Goal: Task Accomplishment & Management: Manage account settings

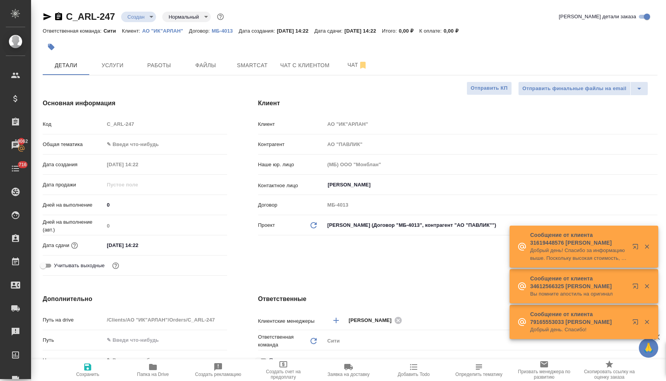
select select "RU"
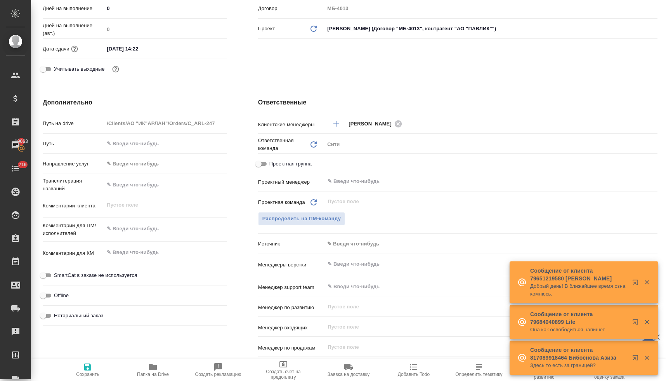
scroll to position [197, 0]
click at [146, 219] on div "Комментарии клиента x" at bounding box center [135, 209] width 184 height 24
click at [145, 224] on textarea at bounding box center [165, 228] width 123 height 13
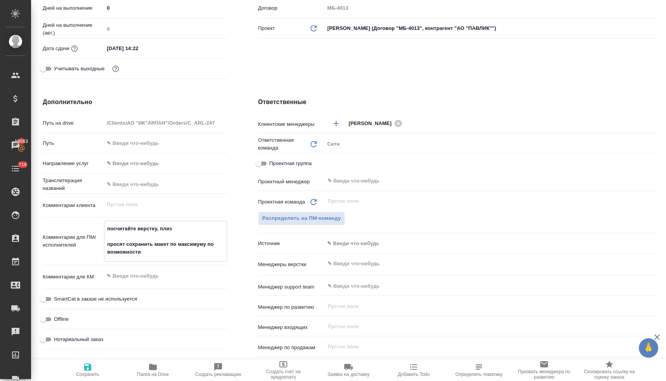
type textarea "посчитайте верстку, плиз просят сохранить макет по максимуму по возможности"
click at [370, 266] on input "text" at bounding box center [478, 263] width 302 height 9
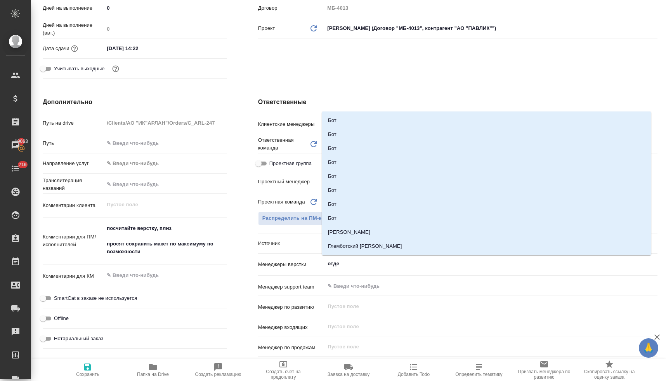
type input "отдел"
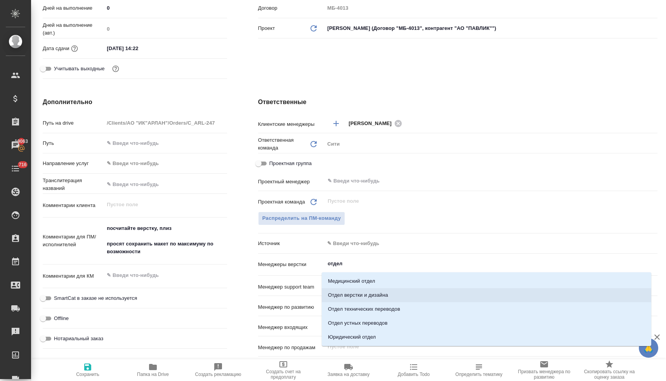
click at [379, 294] on li "Отдел верстки и дизайна" at bounding box center [486, 295] width 329 height 14
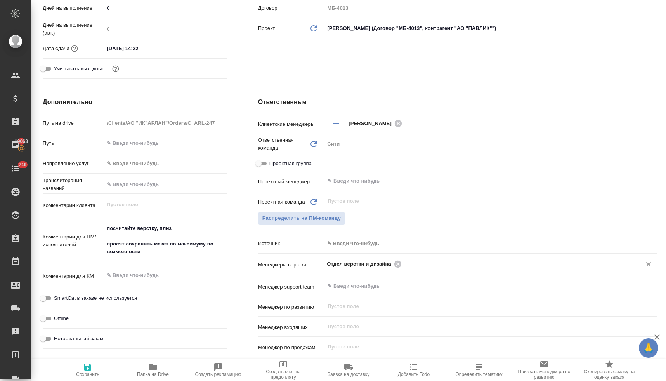
scroll to position [121, 0]
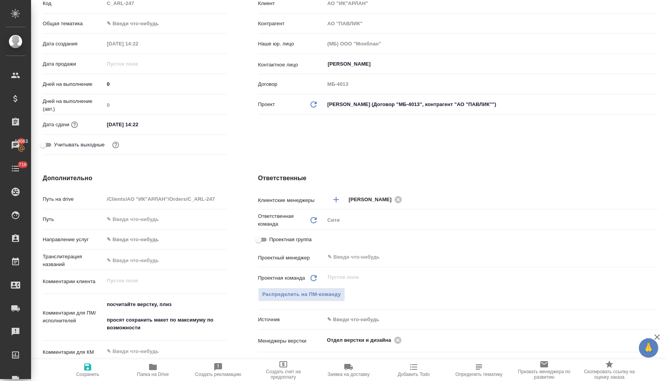
click at [162, 127] on input "03.10.2025 14:22" at bounding box center [138, 124] width 68 height 11
click at [203, 124] on icon "button" at bounding box center [204, 123] width 7 height 8
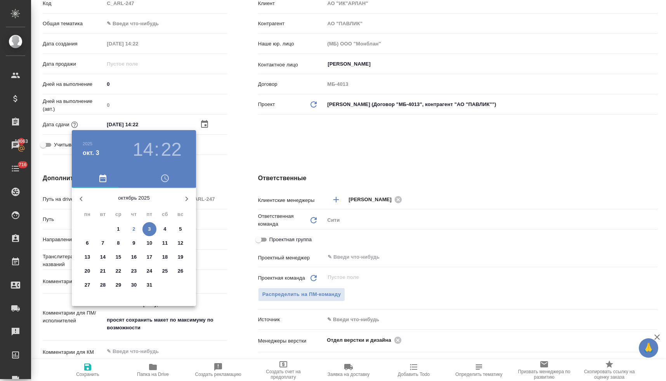
click at [166, 177] on icon "button" at bounding box center [164, 177] width 9 height 9
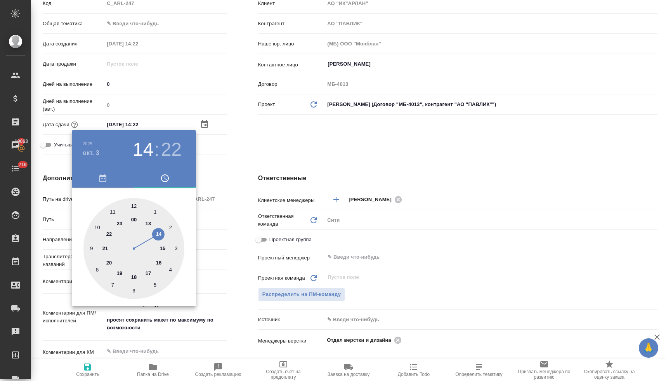
click at [158, 263] on div at bounding box center [133, 248] width 101 height 101
click at [97, 226] on div at bounding box center [133, 248] width 101 height 101
click at [235, 169] on div at bounding box center [333, 190] width 666 height 381
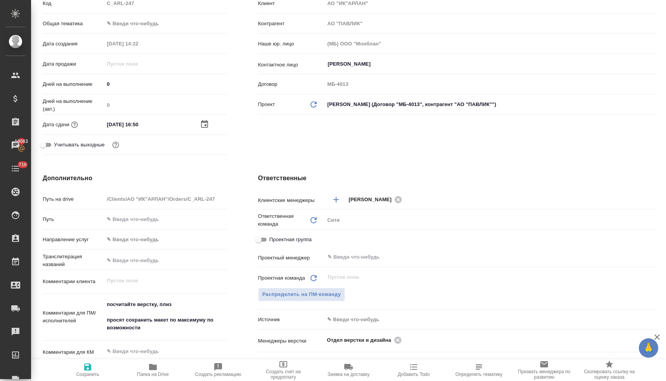
click at [111, 124] on input "03.10.2025 16:50" at bounding box center [138, 124] width 68 height 11
type input "02.10.2025 16:50"
click at [87, 362] on icon "button" at bounding box center [87, 366] width 9 height 9
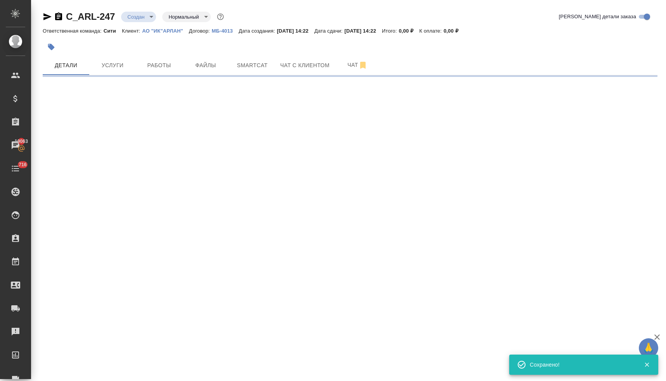
scroll to position [0, 0]
select select "RU"
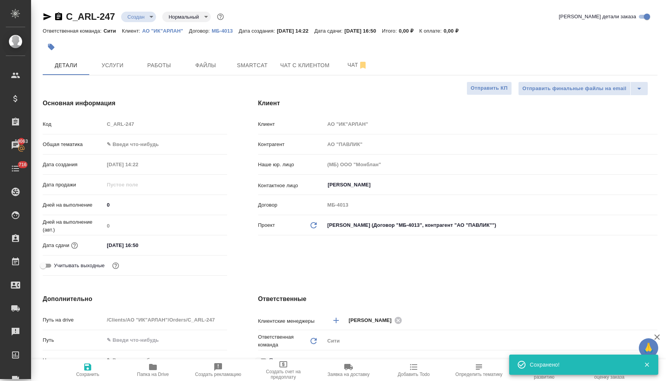
type textarea "x"
click at [140, 15] on body "🙏 .cls-1 fill:#fff; AWATERA Lyamina Nadezhda Клиенты Спецификации Заказы 19063 …" at bounding box center [333, 190] width 666 height 381
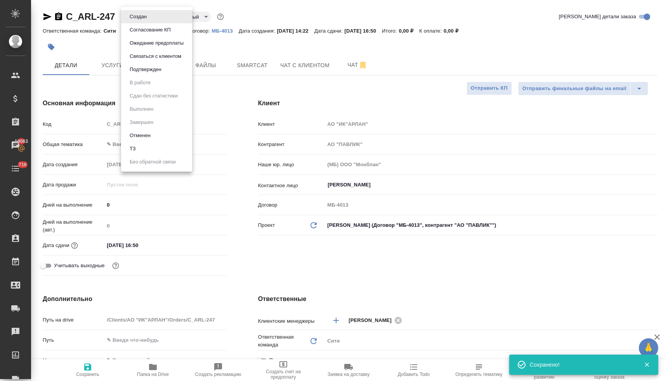
click at [141, 149] on li "ТЗ" at bounding box center [156, 148] width 71 height 13
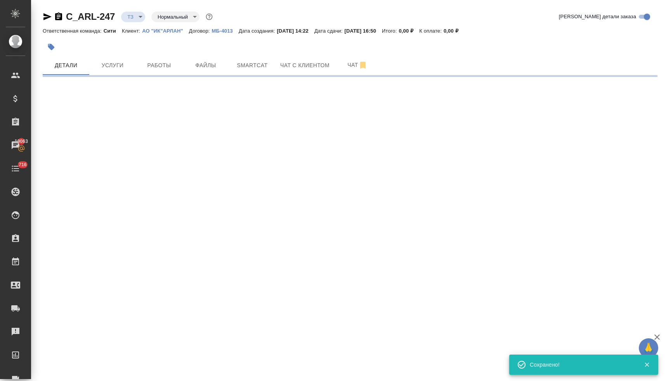
select select "RU"
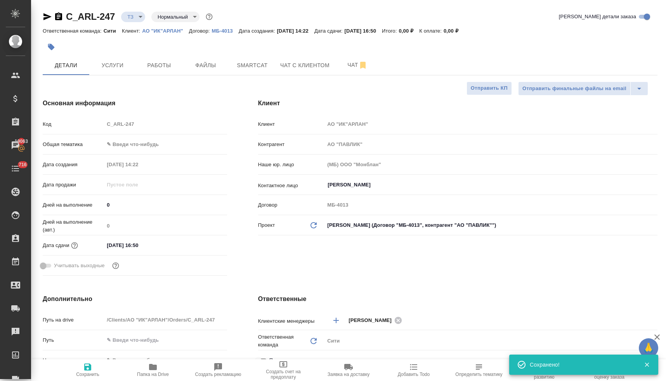
type textarea "x"
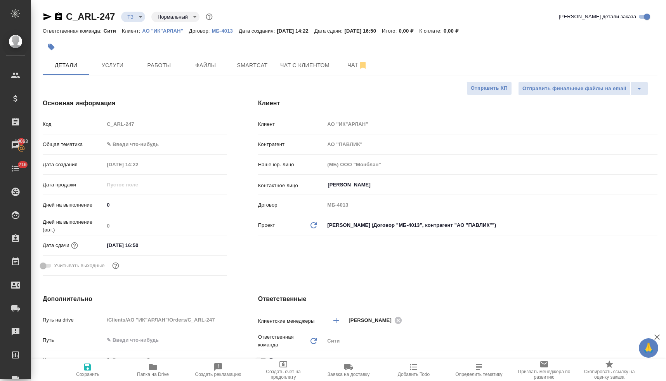
click at [100, 125] on div "Код C_ARL-247" at bounding box center [135, 124] width 184 height 14
type textarea "x"
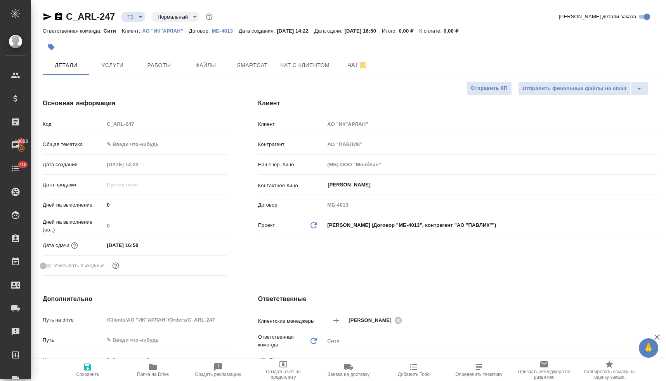
type textarea "x"
click at [351, 64] on span "Чат" at bounding box center [357, 65] width 37 height 10
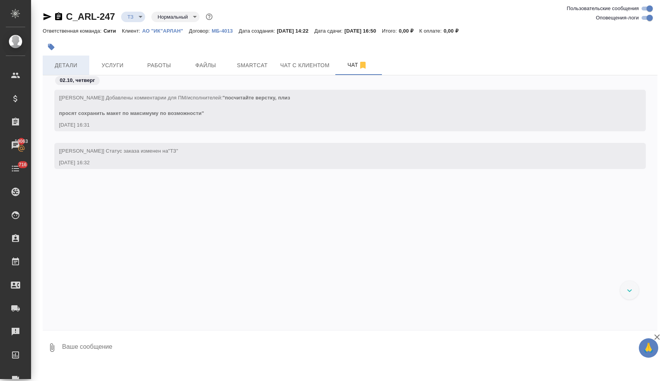
click at [66, 63] on span "Детали" at bounding box center [65, 66] width 37 height 10
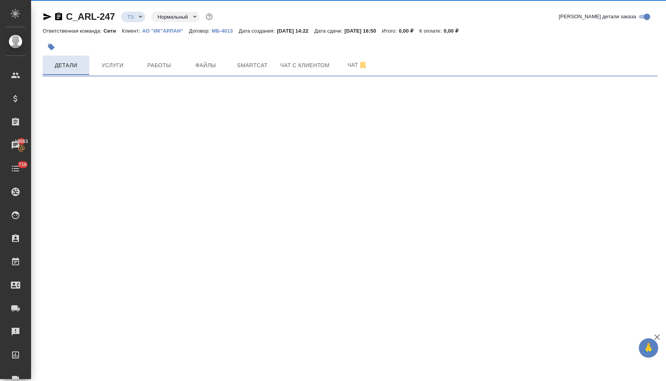
select select "RU"
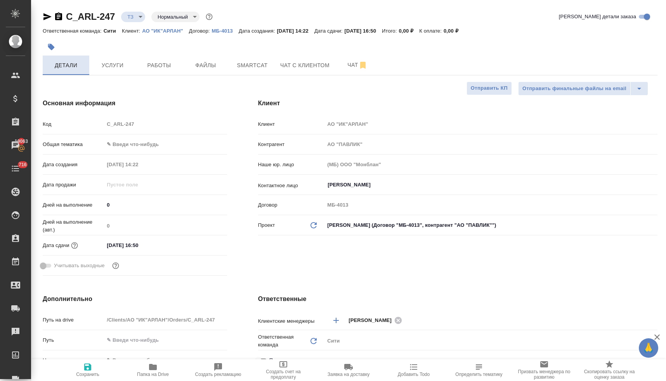
type textarea "x"
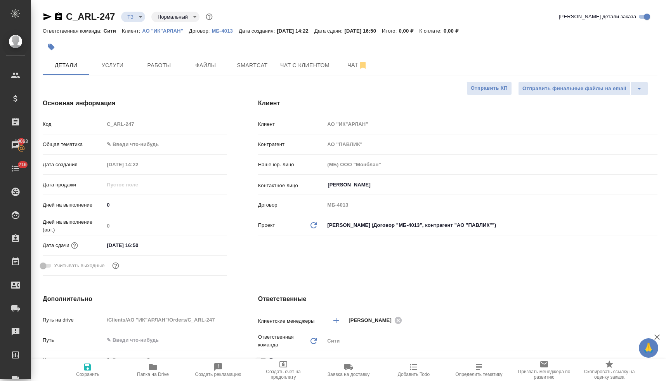
type textarea "x"
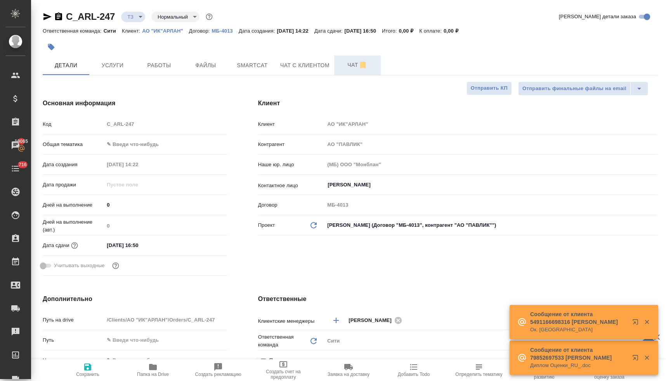
click at [346, 65] on span "Чат" at bounding box center [357, 65] width 37 height 10
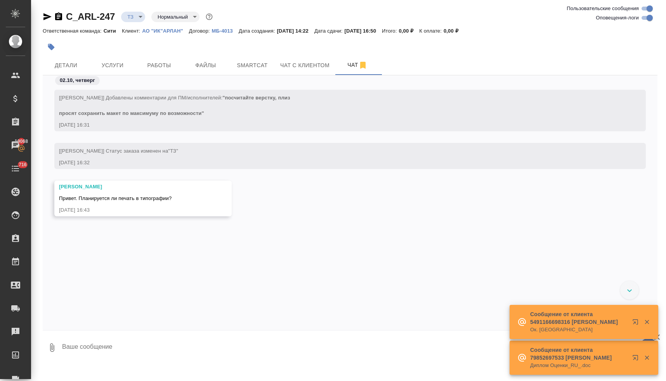
click at [215, 347] on textarea at bounding box center [359, 347] width 596 height 26
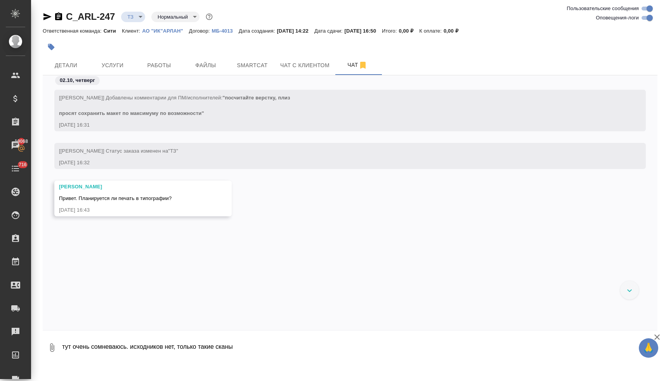
type textarea "тут очень сомневаюсь. исходников нет, только такие сканы"
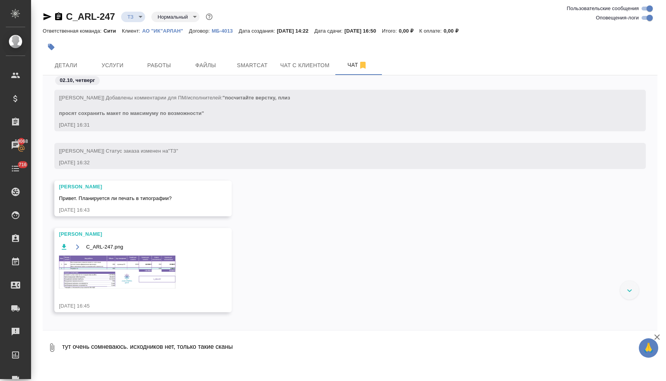
scroll to position [43, 0]
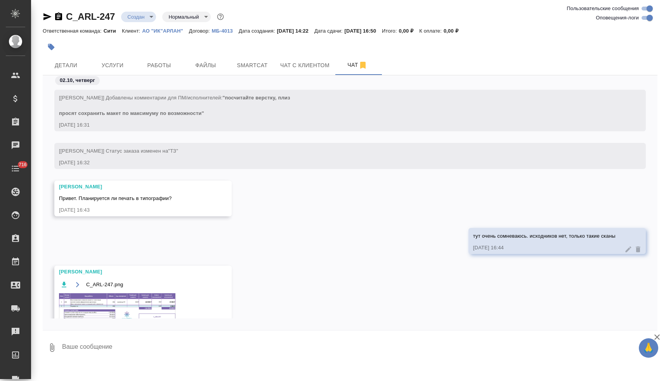
scroll to position [48, 0]
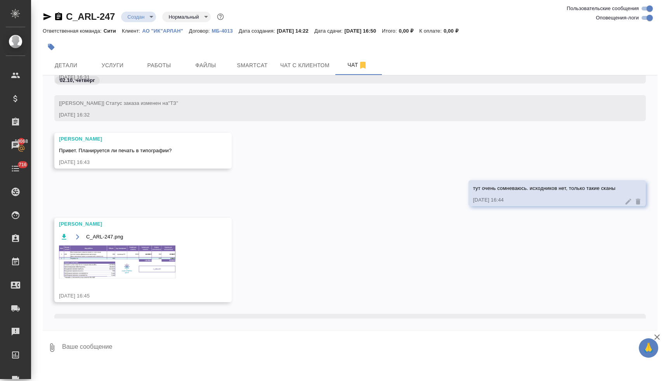
click at [141, 264] on img at bounding box center [117, 261] width 116 height 33
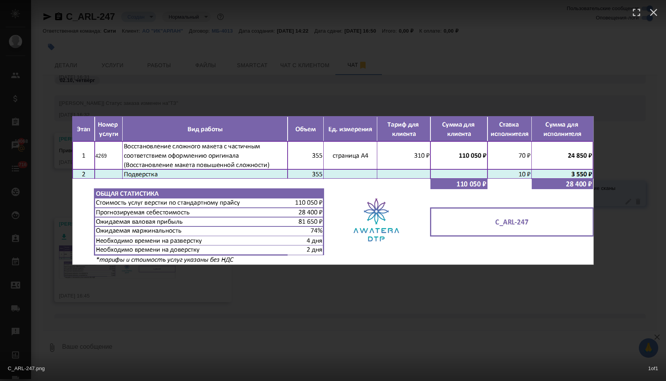
click at [241, 73] on div "C_ARL-247.png 1 of 1" at bounding box center [333, 190] width 666 height 381
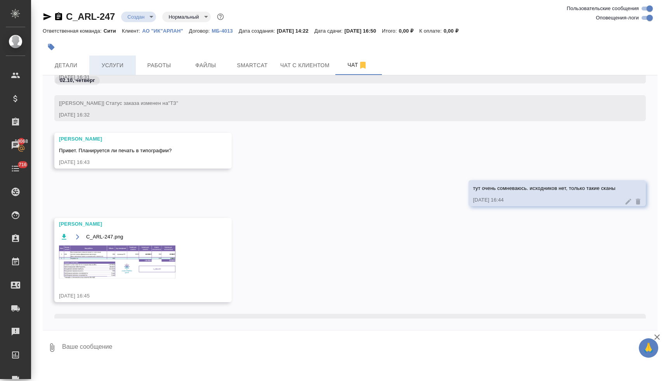
click at [112, 66] on span "Услуги" at bounding box center [112, 66] width 37 height 10
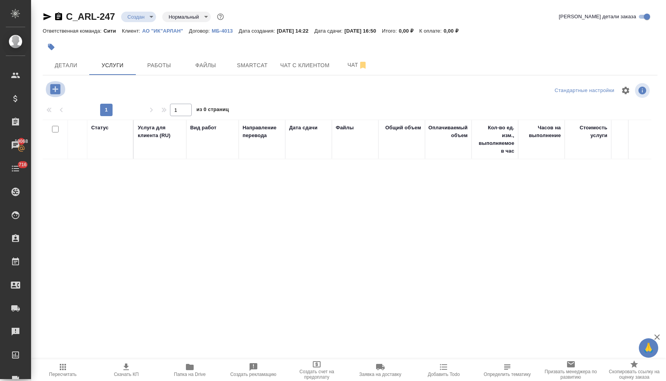
click at [56, 91] on icon "button" at bounding box center [55, 89] width 10 height 10
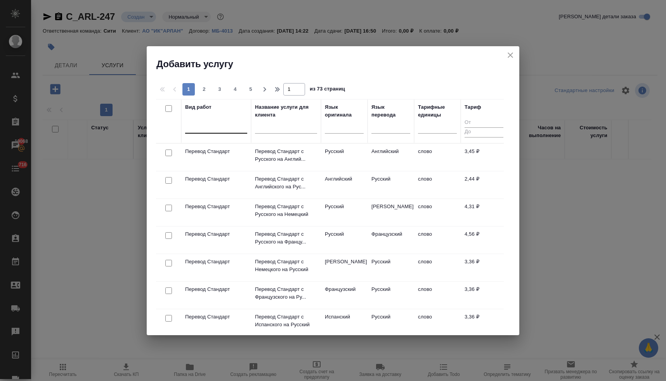
click at [227, 128] on div at bounding box center [216, 125] width 62 height 11
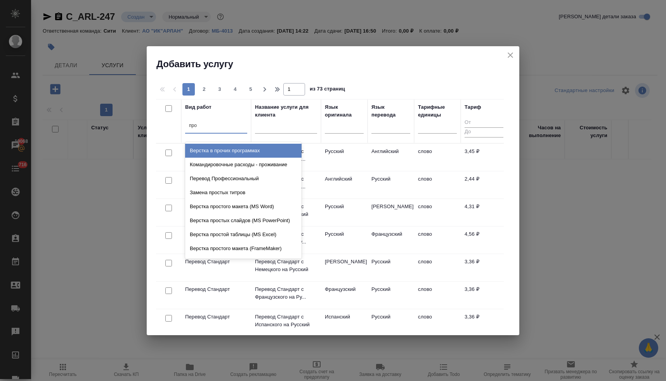
type input "проф"
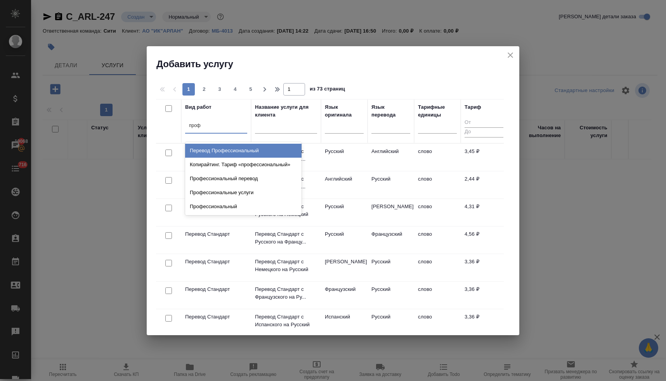
click at [237, 150] on div "Перевод Профессиональный" at bounding box center [243, 151] width 116 height 14
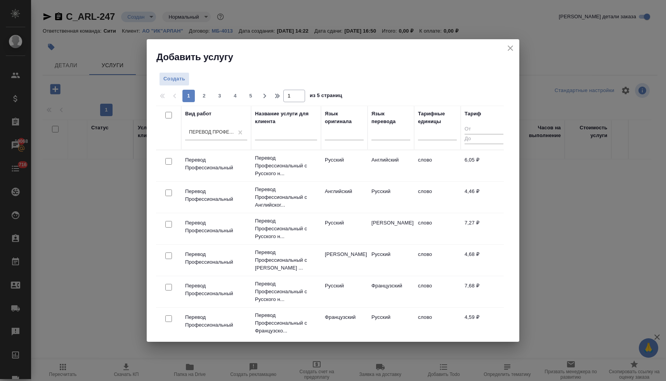
click at [170, 193] on input "checkbox" at bounding box center [168, 192] width 7 height 7
checkbox input "true"
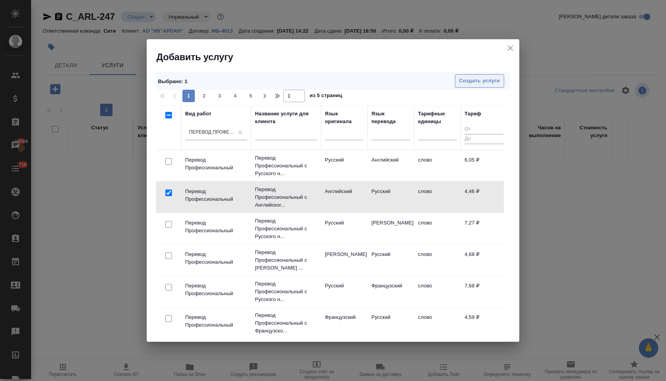
click at [480, 83] on span "Создать услуги" at bounding box center [479, 80] width 41 height 9
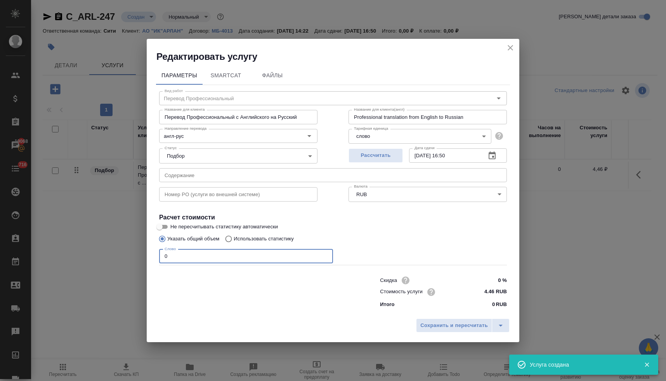
drag, startPoint x: 171, startPoint y: 256, endPoint x: 156, endPoint y: 253, distance: 16.1
click at [157, 254] on div "Вид работ Перевод Профессиональный Вид работ Название для клиента Перевод Профе…" at bounding box center [333, 198] width 354 height 226
paste input "124659"
type input "124659"
click at [185, 175] on input "text" at bounding box center [333, 175] width 348 height 14
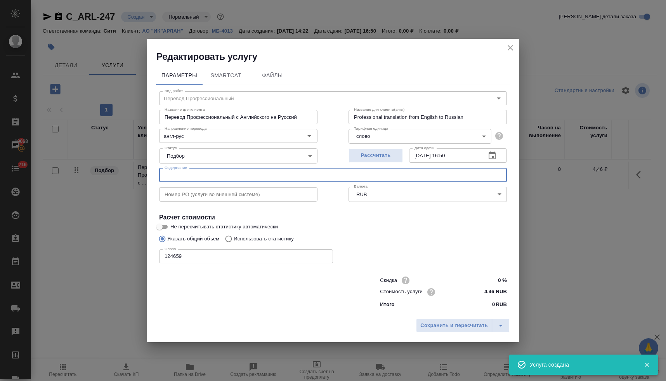
paste input "The Fundamentals of Cheese Making"
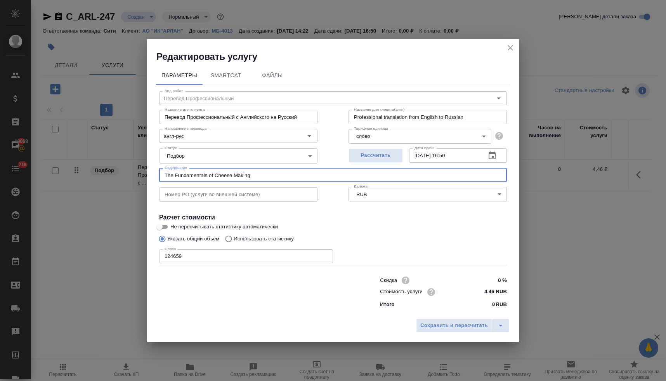
paste input "Artisan cheese making at home"
type input "The Fundamentals of Cheese Making, Artisan cheese making at home"
click at [445, 323] on span "Сохранить и пересчитать" at bounding box center [454, 325] width 68 height 9
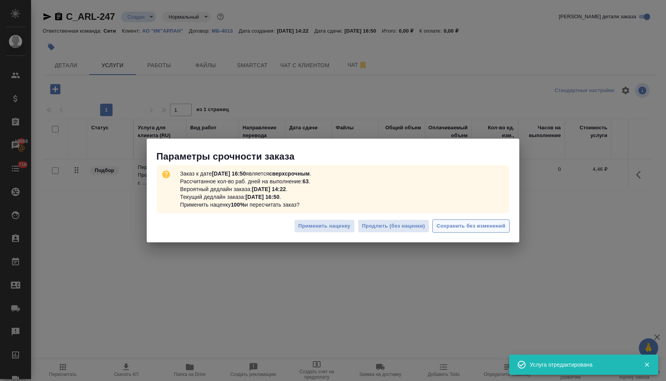
click at [477, 227] on span "Сохранить без изменений" at bounding box center [470, 226] width 69 height 9
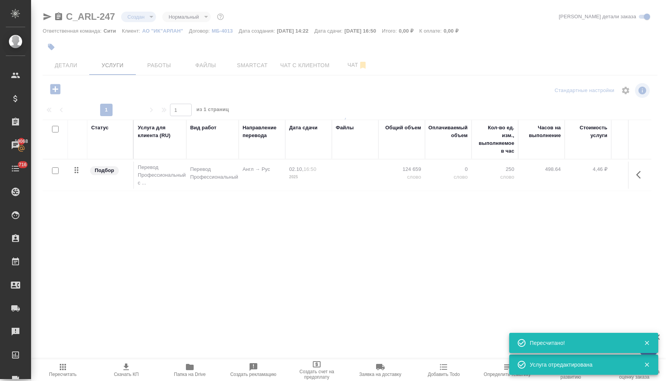
type input "urgent"
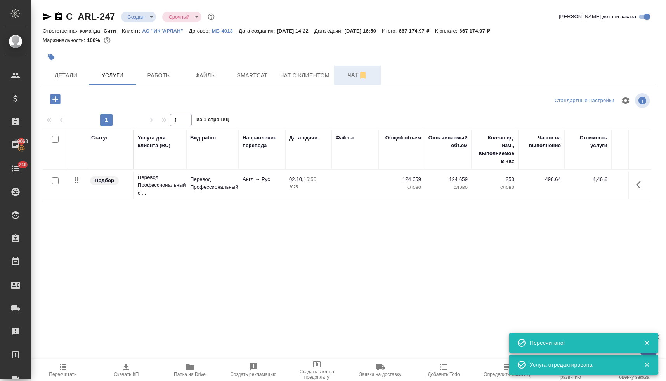
click at [343, 76] on span "Чат" at bounding box center [357, 75] width 37 height 10
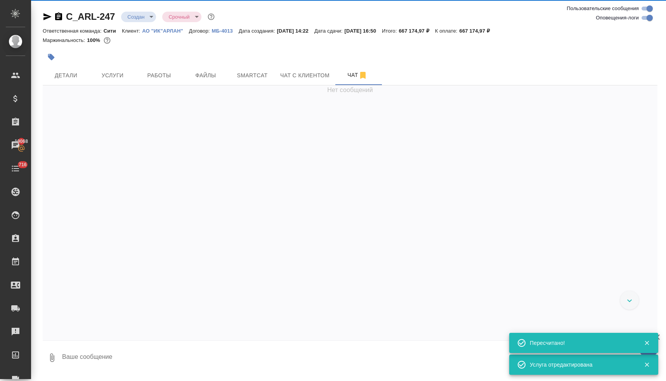
scroll to position [134, 0]
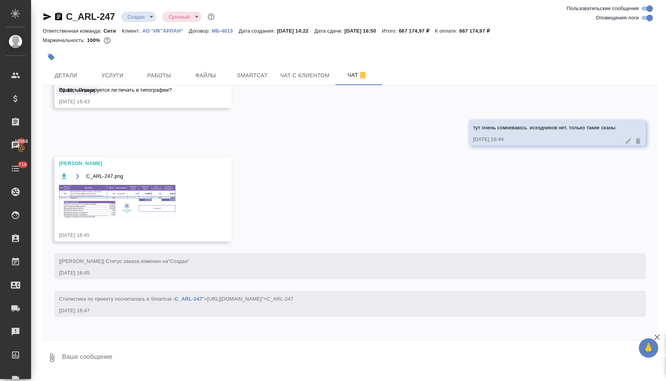
click at [286, 354] on textarea at bounding box center [359, 357] width 596 height 26
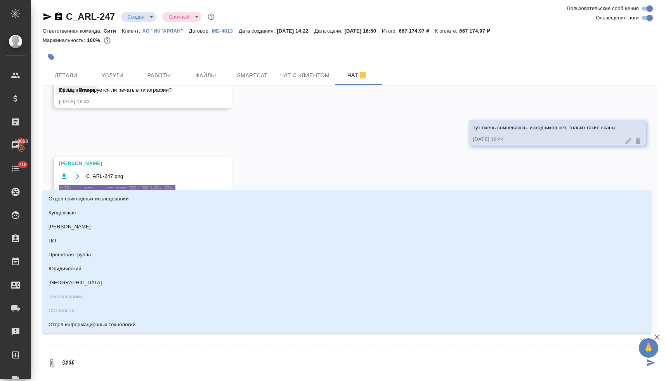
type textarea "@@м"
type input "м"
type textarea "@@ма"
type input "ма"
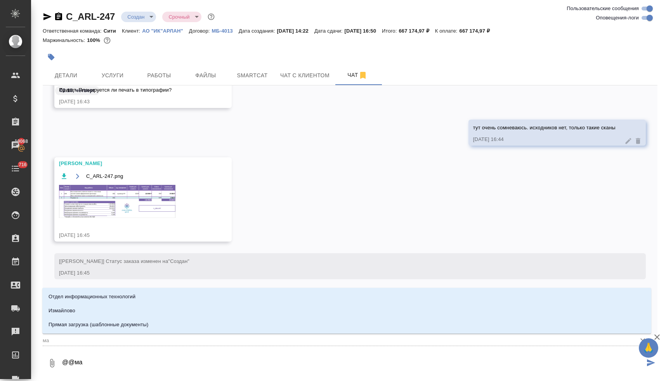
type textarea "@@мал"
type input "мал"
type textarea "@@мало"
type input "мало"
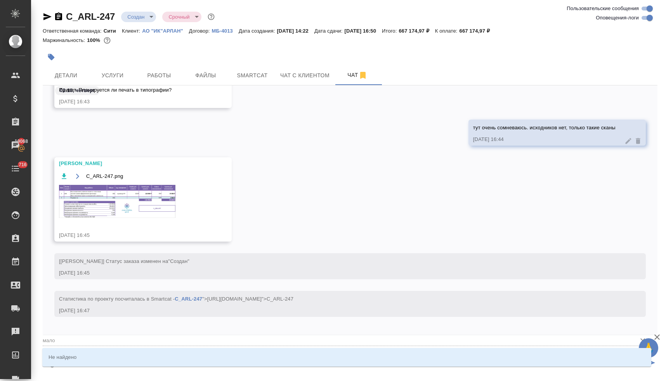
type textarea "@@мал"
type input "мал"
type textarea "@@ма"
type input "ма"
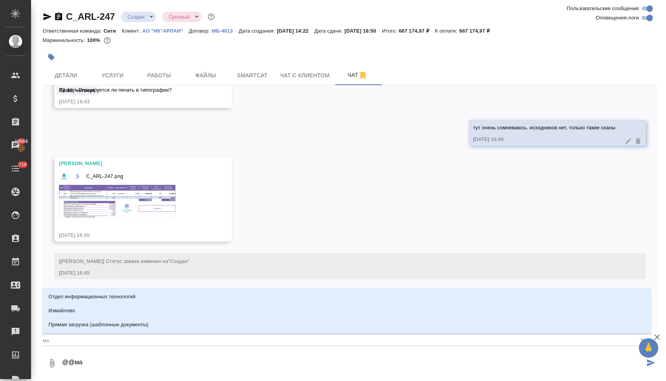
type textarea "@@м"
type input "м"
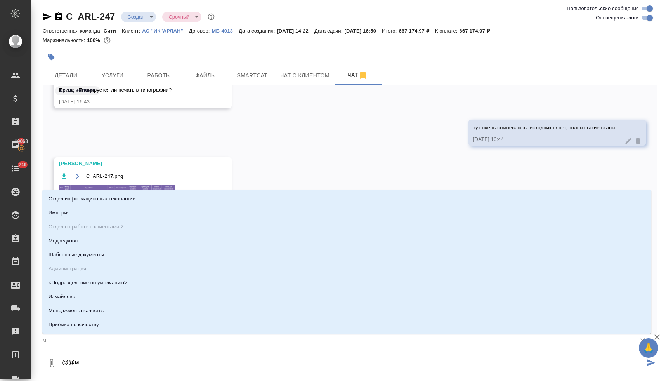
type textarea "@@"
type textarea "@м"
type input "м"
type textarea "@ма"
type input "ма"
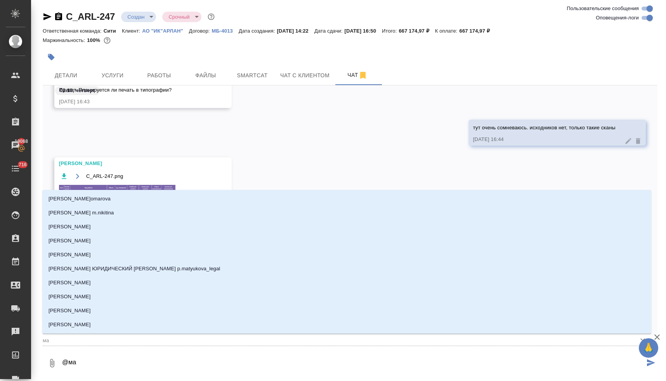
type textarea "@мал"
type input "мал"
type textarea "@мало"
type input "мало"
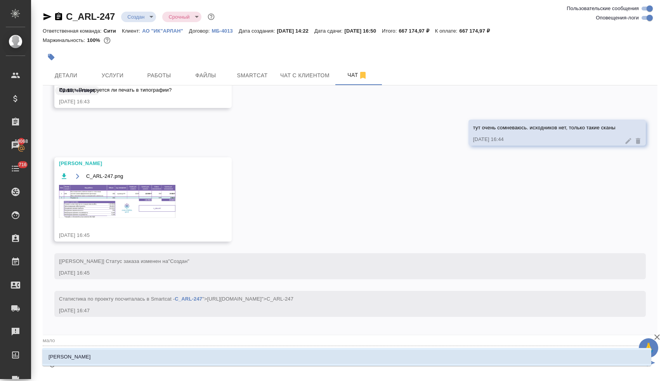
click at [302, 360] on li "[PERSON_NAME]" at bounding box center [346, 357] width 609 height 14
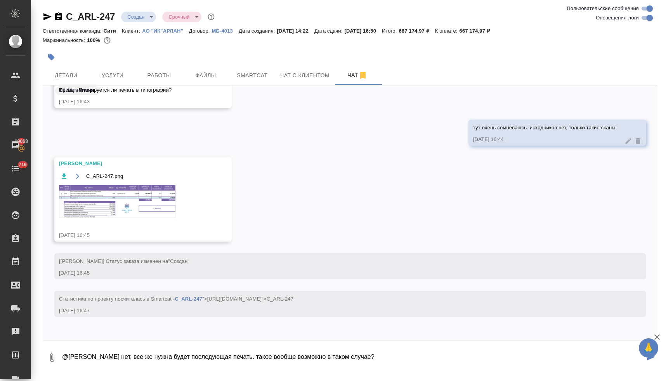
type textarea "@Малофеева Екатерина нет, все же нужна будет последующая печать. такое вообще в…"
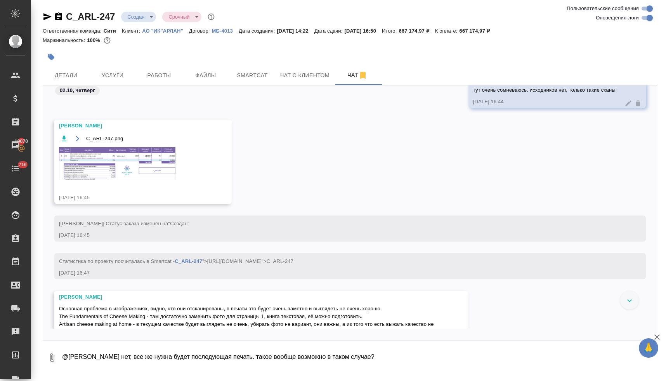
scroll to position [204, 0]
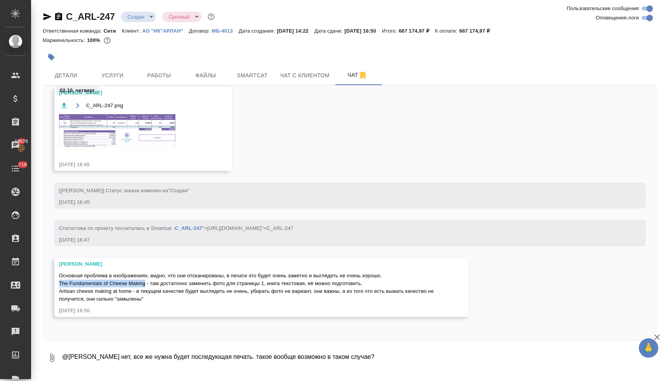
drag, startPoint x: 145, startPoint y: 285, endPoint x: 60, endPoint y: 285, distance: 85.0
click at [60, 285] on span "Основная проблема в изображениях, видно, что они отсканированы, в печати это бу…" at bounding box center [247, 286] width 376 height 29
copy span "The Fundamentals of Cheese Making"
click at [434, 272] on div "Основная проблема в изображениях, видно, что они отсканированы, в печати это бу…" at bounding box center [250, 286] width 382 height 33
click at [367, 347] on textarea "@Малофеева Екатерина нет, все же нужна будет последующая печать. такое вообще в…" at bounding box center [359, 357] width 596 height 26
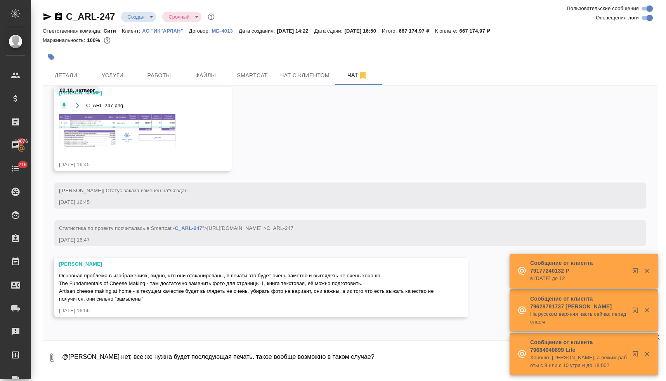
click at [349, 350] on textarea "@Малофеева Екатерина нет, все же нужна будет последующая печать. такое вообще в…" at bounding box center [359, 357] width 596 height 26
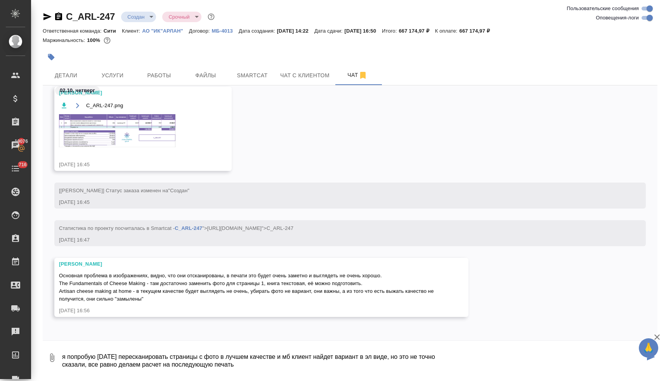
type textarea "я попробую завтра пересканировать страницы с фото в лучшем качестве и мб клиент…"
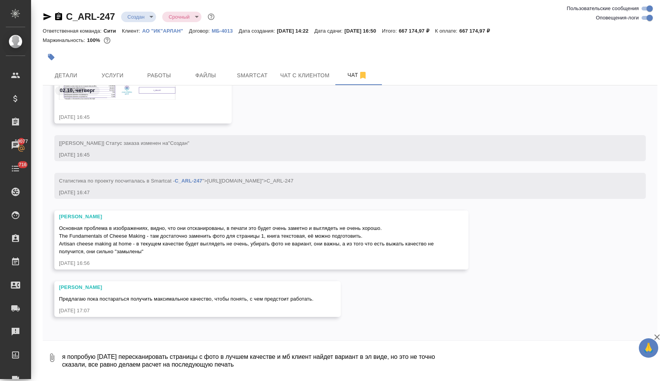
scroll to position [252, 0]
click at [391, 351] on textarea "я попробую завтра пересканировать страницы с фото в лучшем качестве и мб клиент…" at bounding box center [359, 357] width 596 height 26
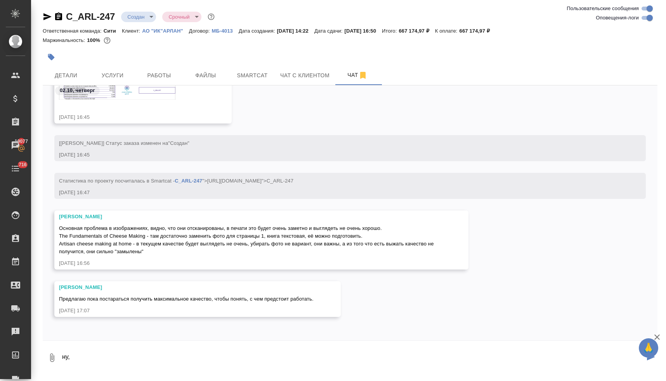
type textarea "ну,"
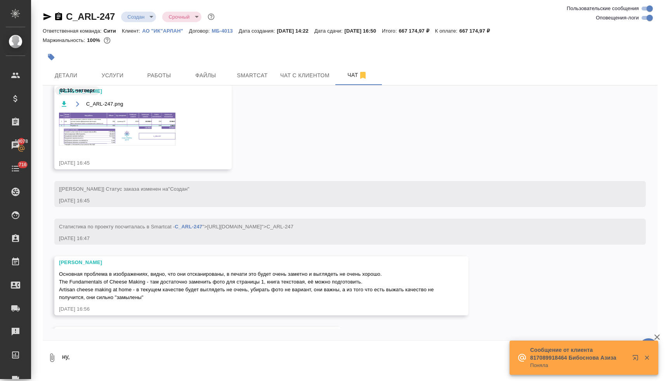
scroll to position [185, 0]
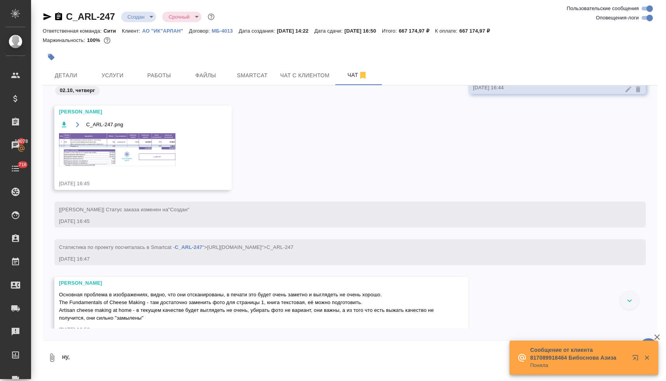
click at [123, 147] on img at bounding box center [117, 149] width 116 height 33
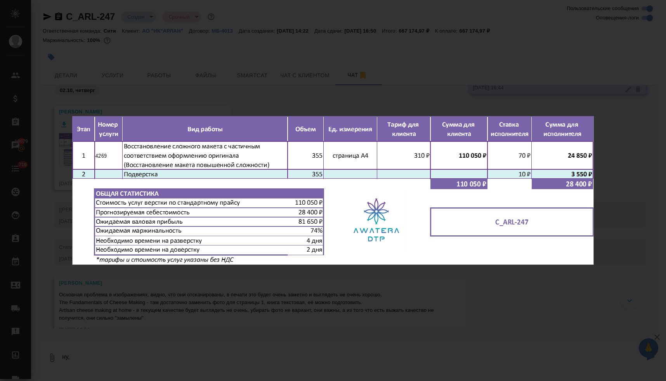
click at [392, 280] on div "C_ARL-247.png 1 of 1" at bounding box center [333, 190] width 666 height 381
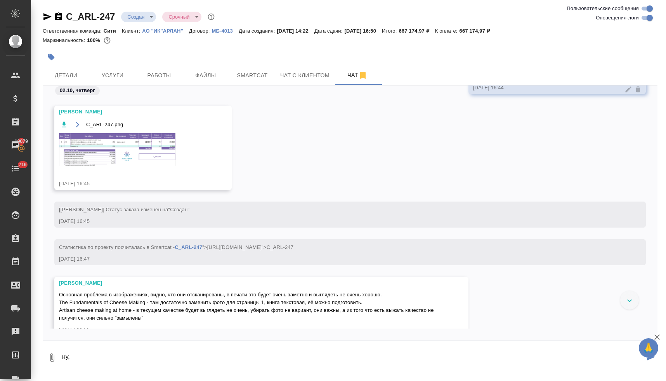
scroll to position [252, 0]
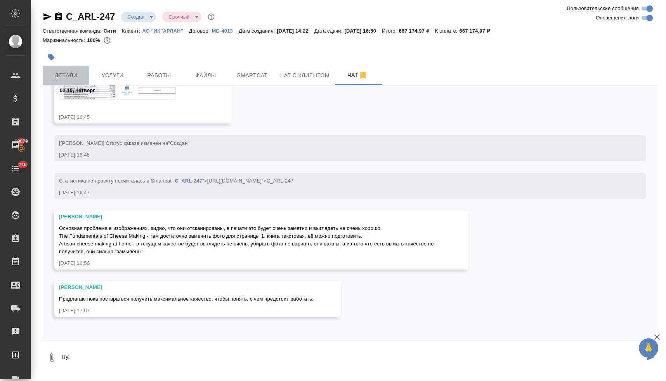
click at [74, 72] on span "Детали" at bounding box center [65, 76] width 37 height 10
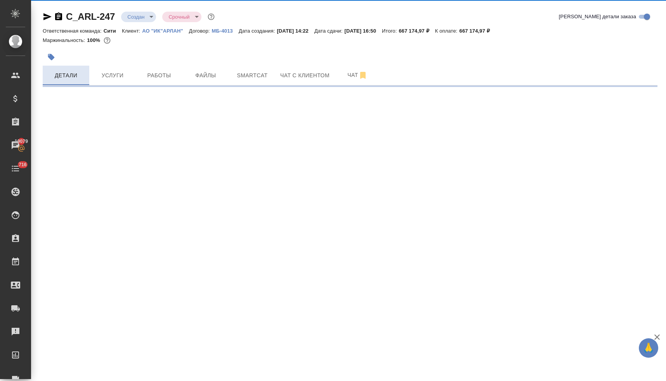
select select "RU"
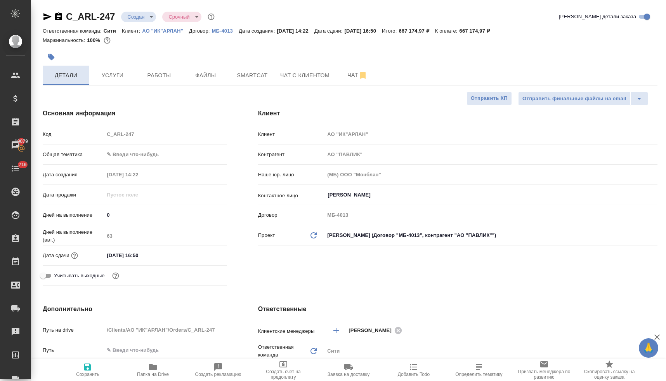
type textarea "x"
click at [44, 16] on icon "button" at bounding box center [47, 16] width 9 height 9
click at [112, 77] on span "Услуги" at bounding box center [112, 76] width 37 height 10
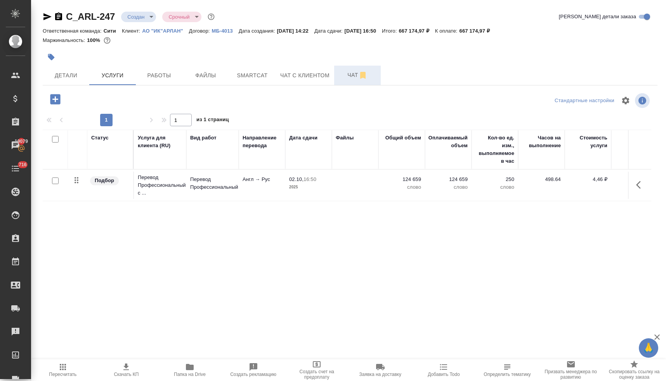
click at [348, 74] on span "Чат" at bounding box center [357, 75] width 37 height 10
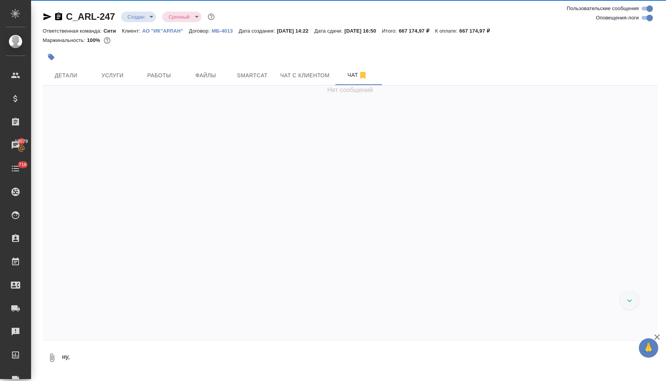
scroll to position [329, 0]
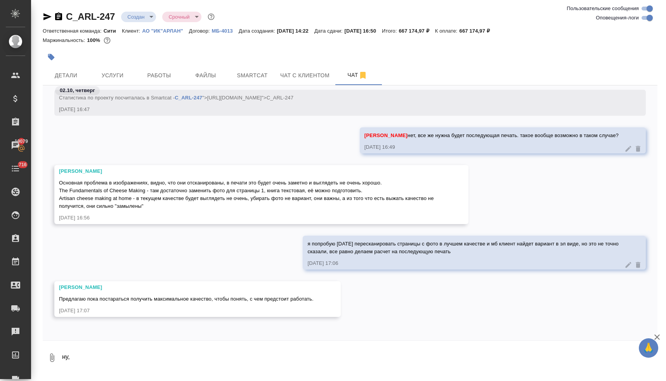
click at [360, 344] on textarea "ну," at bounding box center [359, 357] width 596 height 26
drag, startPoint x: 83, startPoint y: 353, endPoint x: 77, endPoint y: 356, distance: 6.4
click at [83, 353] on textarea "ну," at bounding box center [359, 357] width 596 height 26
drag, startPoint x: 76, startPoint y: 356, endPoint x: 51, endPoint y: 354, distance: 25.3
click at [51, 354] on div "0 ну," at bounding box center [350, 357] width 614 height 26
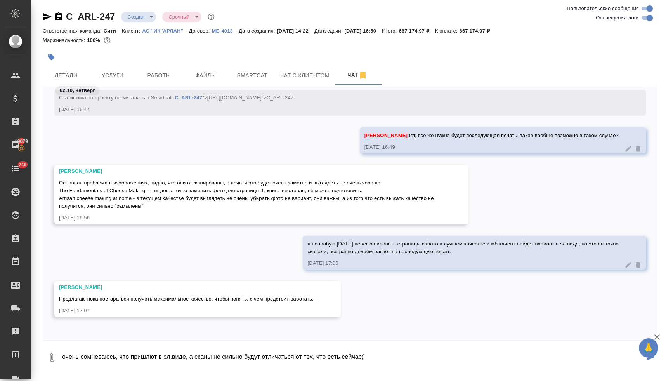
type textarea "очень сомневаюсь, что пришлют в эл.виде, а сканы не сильно будут отличаться от …"
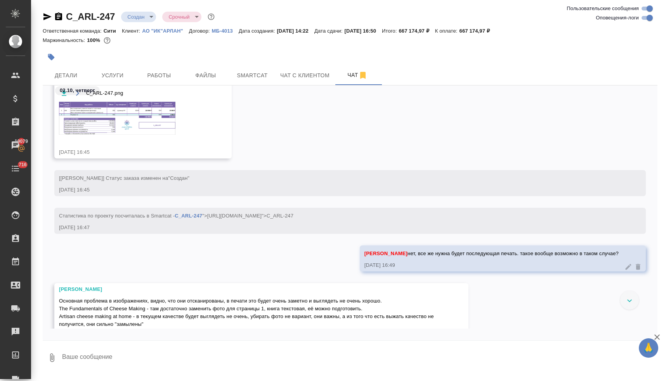
scroll to position [137, 0]
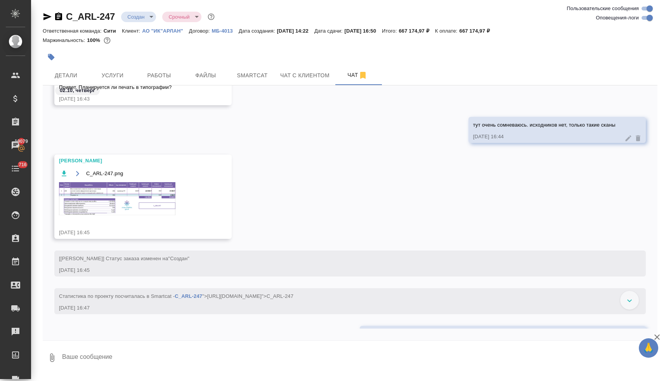
click at [139, 198] on img at bounding box center [117, 198] width 116 height 33
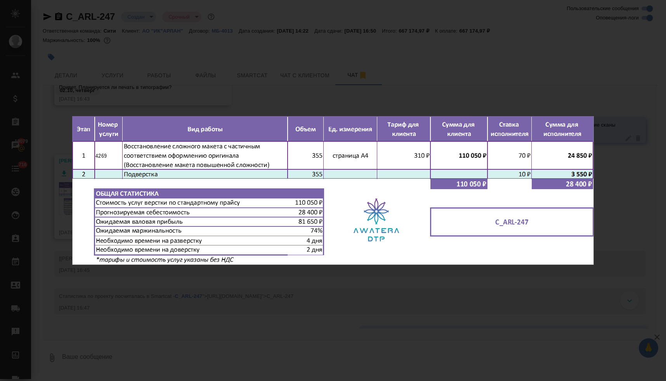
click at [268, 303] on div "C_ARL-247.png 1 of 1" at bounding box center [333, 190] width 666 height 381
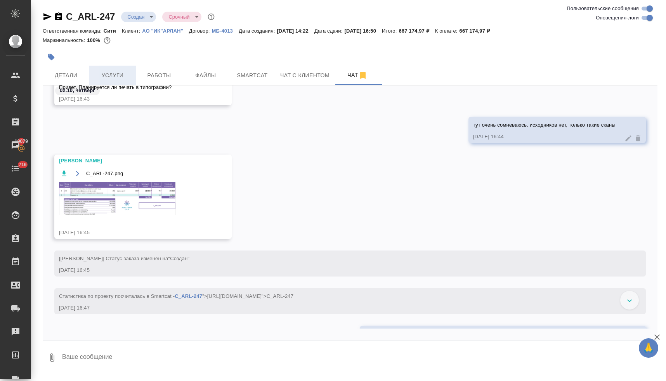
click at [114, 69] on button "Услуги" at bounding box center [112, 75] width 47 height 19
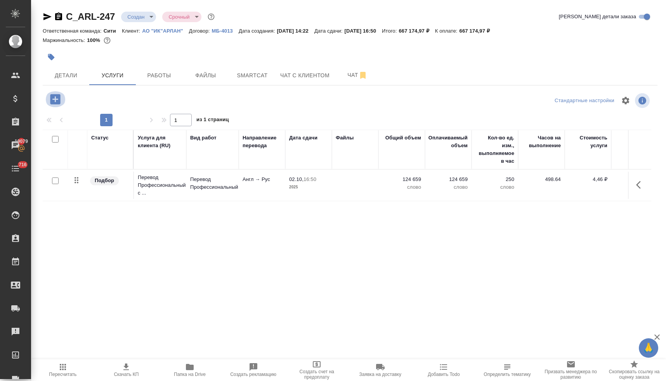
click at [56, 96] on icon "button" at bounding box center [55, 99] width 10 height 10
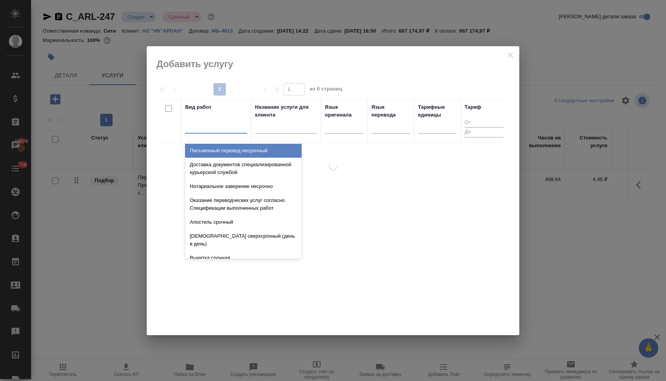
click at [201, 128] on div at bounding box center [216, 125] width 62 height 11
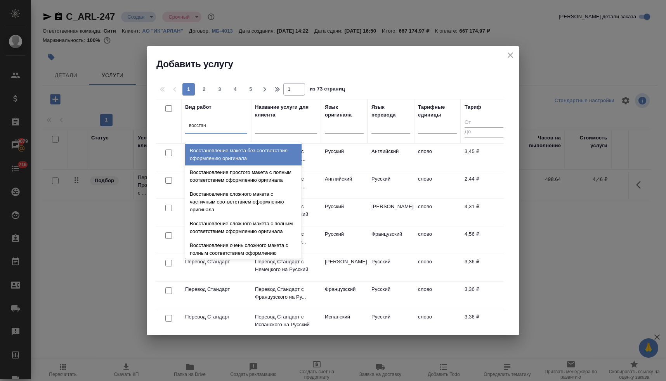
type input "восстано"
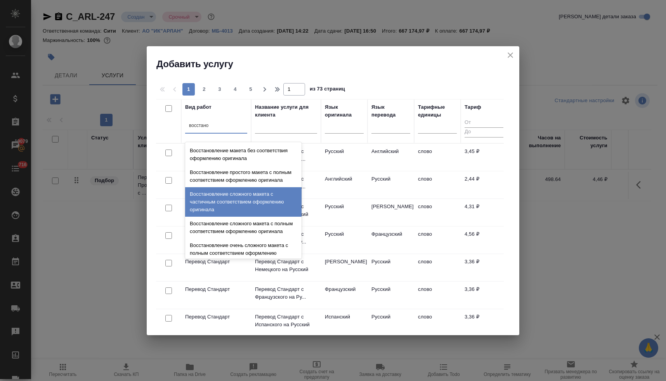
click at [242, 210] on div "Восстановление сложного макета с частичным соответствием оформлению оригинала" at bounding box center [243, 201] width 116 height 29
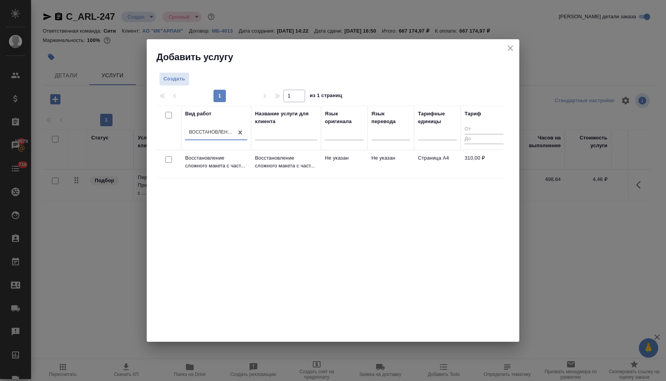
click at [168, 161] on input "checkbox" at bounding box center [168, 159] width 7 height 7
checkbox input "true"
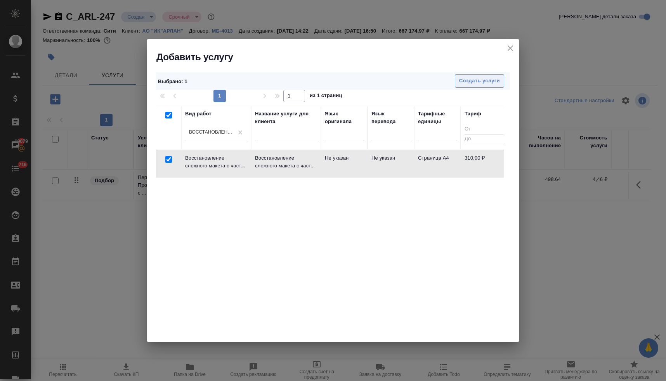
click at [489, 75] on button "Создать услуги" at bounding box center [479, 81] width 49 height 14
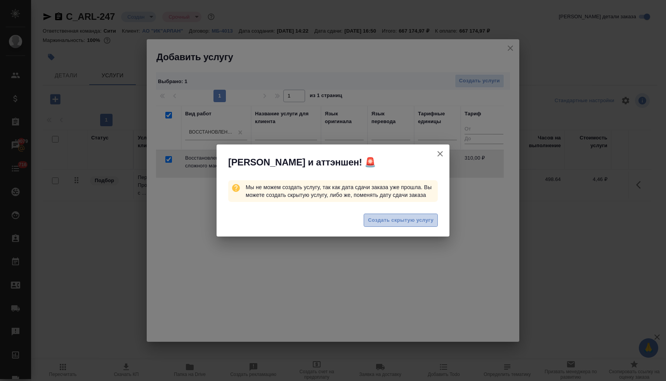
click at [384, 225] on span "Создать скрытую услугу" at bounding box center [401, 220] width 66 height 9
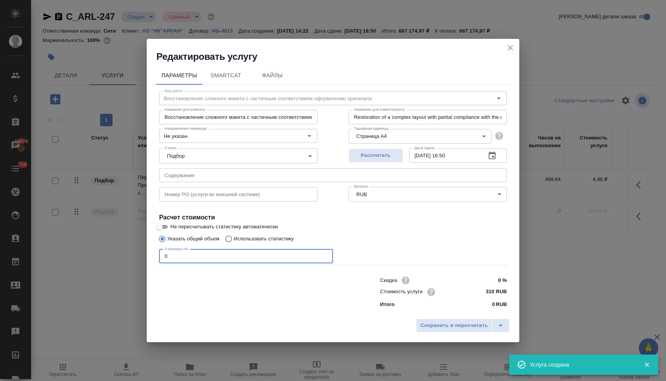
drag, startPoint x: 183, startPoint y: 260, endPoint x: 141, endPoint y: 254, distance: 42.0
click at [144, 254] on div "Редактировать услугу Параметры SmartCat Файлы Вид работ Восстановление сложного…" at bounding box center [333, 190] width 666 height 381
type input "355"
click at [436, 324] on span "Сохранить и пересчитать" at bounding box center [454, 325] width 68 height 9
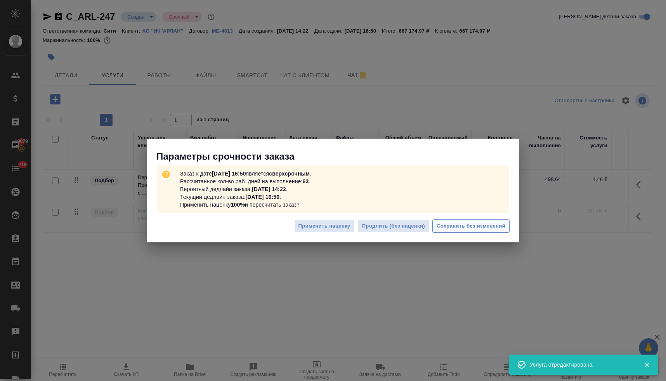
click at [468, 223] on span "Сохранить без изменений" at bounding box center [470, 226] width 69 height 9
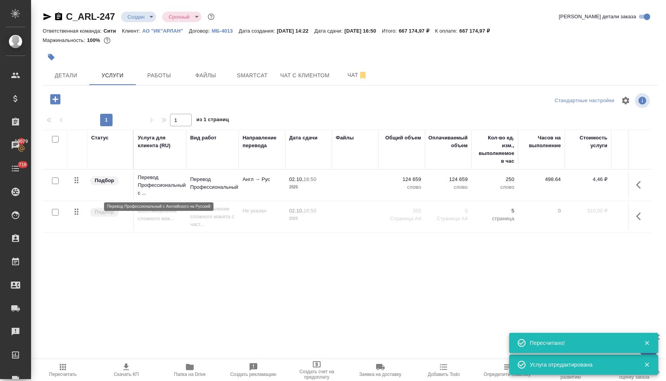
click at [160, 179] on p "Перевод Профессиональный с ..." at bounding box center [160, 184] width 45 height 23
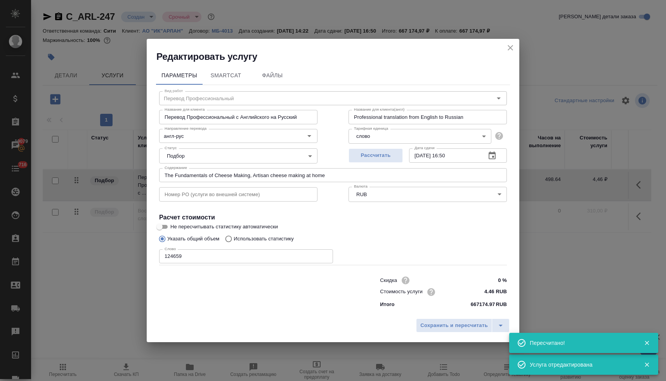
click at [223, 171] on input "The Fundamentals of Cheese Making, Artisan cheese making at home" at bounding box center [333, 175] width 348 height 14
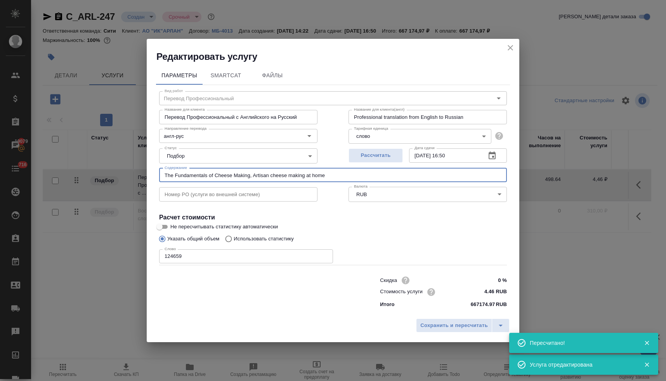
click at [223, 171] on input "The Fundamentals of Cheese Making, Artisan cheese making at home" at bounding box center [333, 175] width 348 height 14
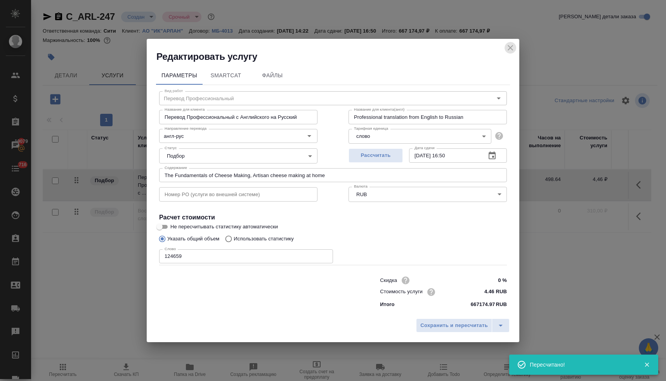
click at [510, 46] on icon "close" at bounding box center [509, 47] width 9 height 9
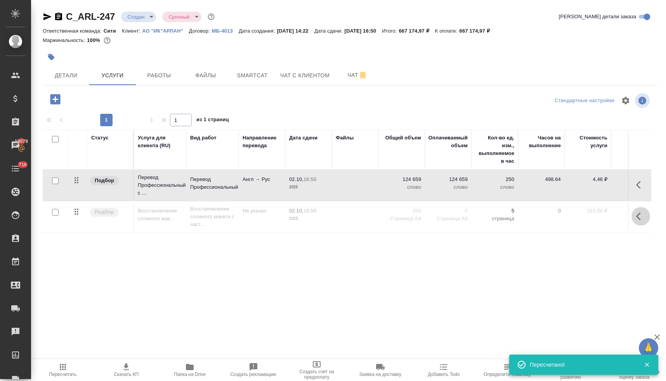
click at [638, 218] on icon "button" at bounding box center [638, 216] width 5 height 8
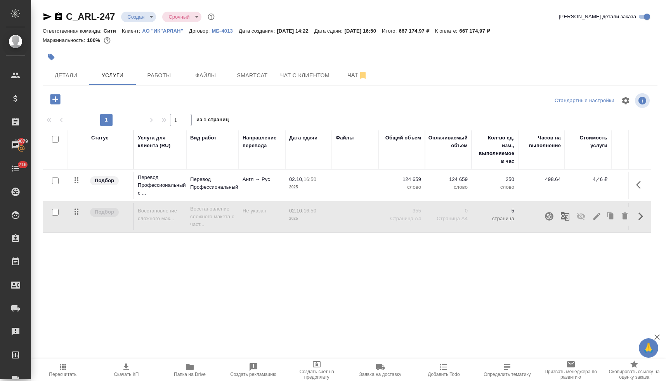
click at [579, 218] on icon "button" at bounding box center [580, 216] width 9 height 7
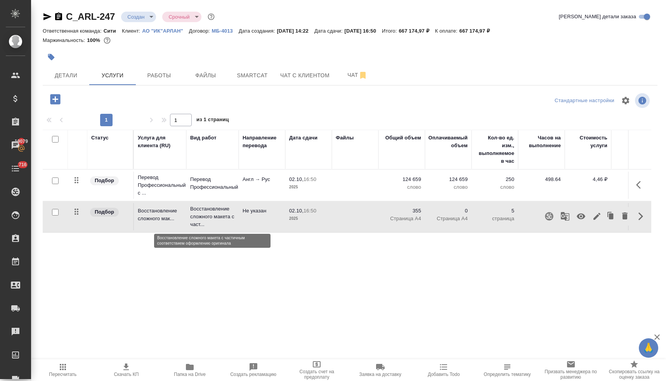
click at [208, 214] on p "Восстановление сложного макета с част..." at bounding box center [212, 216] width 45 height 23
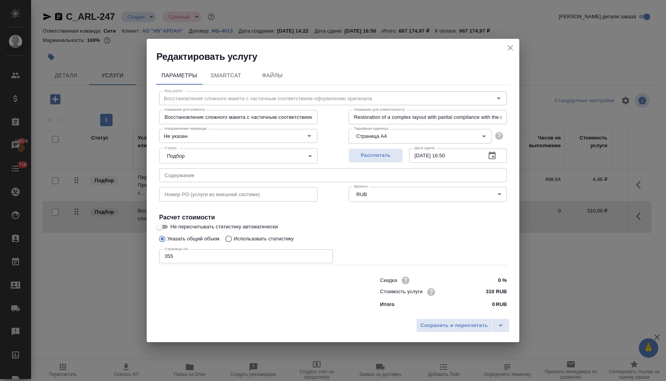
click at [203, 177] on input "text" at bounding box center [333, 175] width 348 height 14
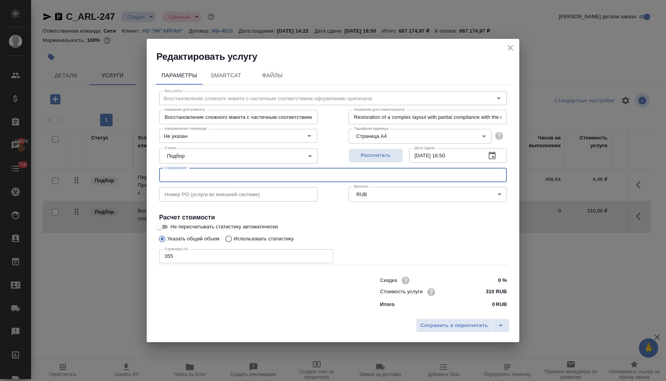
paste input "The Fundamentals of Cheese Making, Artisan cheese making at home"
type input "The Fundamentals of Cheese Making, Artisan cheese making at home"
click at [459, 320] on button "Сохранить и пересчитать" at bounding box center [454, 325] width 76 height 14
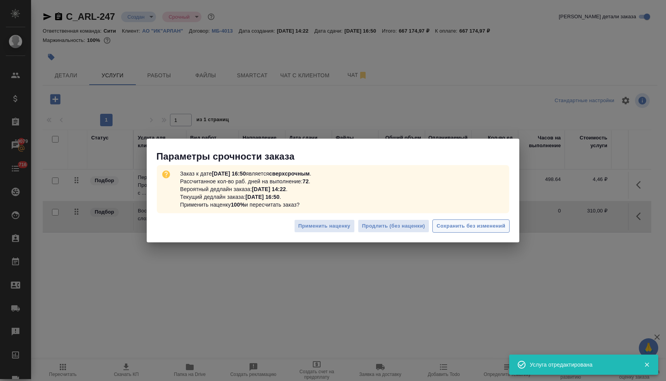
click at [464, 227] on span "Сохранить без изменений" at bounding box center [470, 226] width 69 height 9
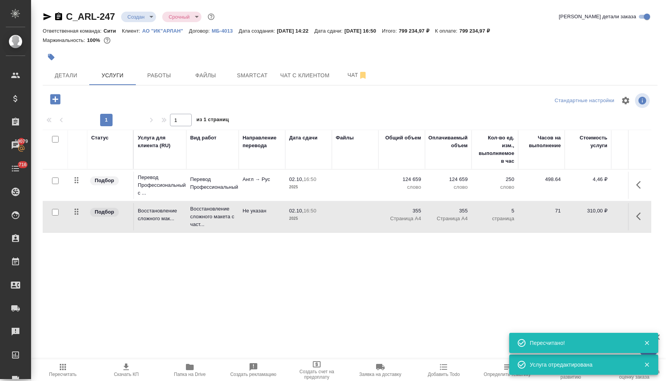
click at [160, 30] on p "АО "ИК"АРЛАН"" at bounding box center [165, 31] width 47 height 6
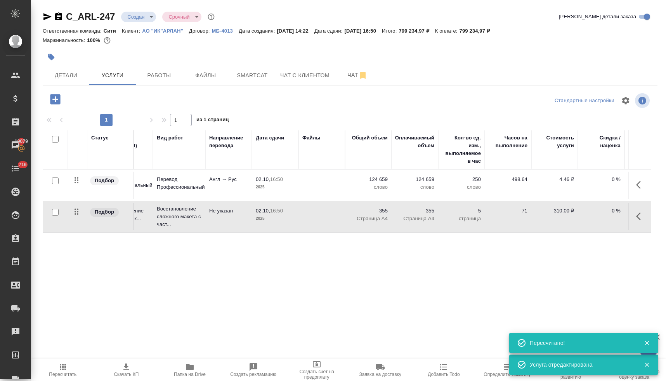
scroll to position [0, 123]
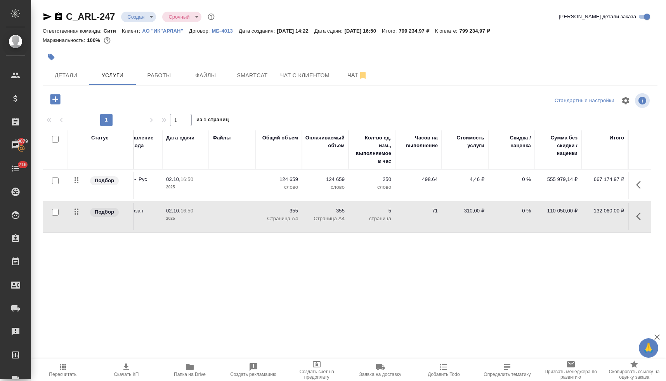
click at [126, 371] on icon "button" at bounding box center [125, 366] width 9 height 9
click at [349, 74] on span "Чат" at bounding box center [357, 75] width 37 height 10
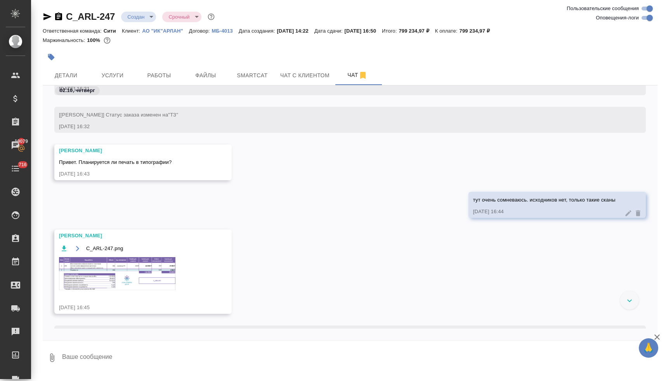
scroll to position [43, 0]
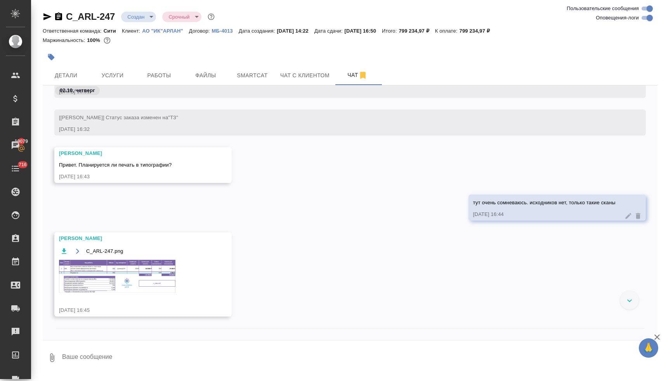
click at [160, 264] on img at bounding box center [117, 276] width 116 height 33
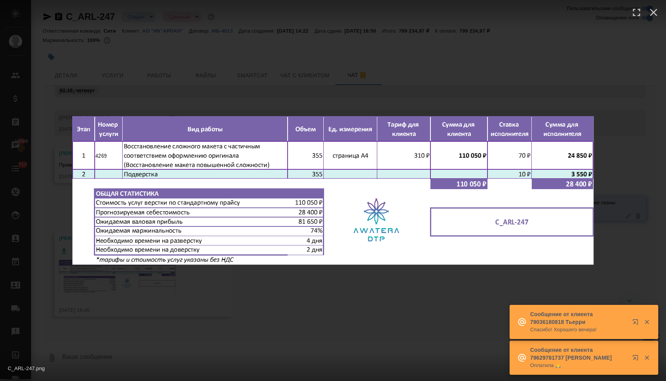
click at [210, 42] on div "C_ARL-247.png 1 of 1" at bounding box center [333, 190] width 666 height 381
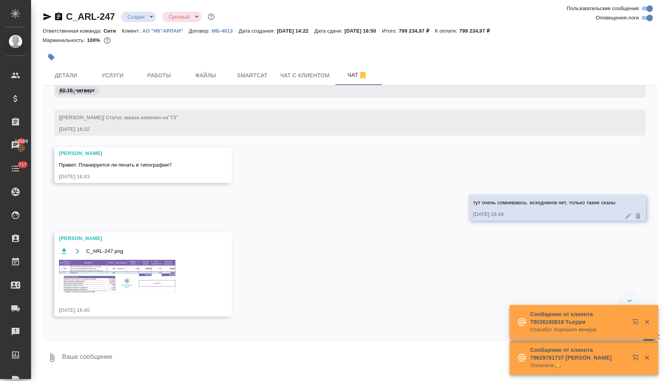
click at [46, 19] on icon "button" at bounding box center [47, 16] width 8 height 7
click at [70, 76] on span "Детали" at bounding box center [65, 76] width 37 height 10
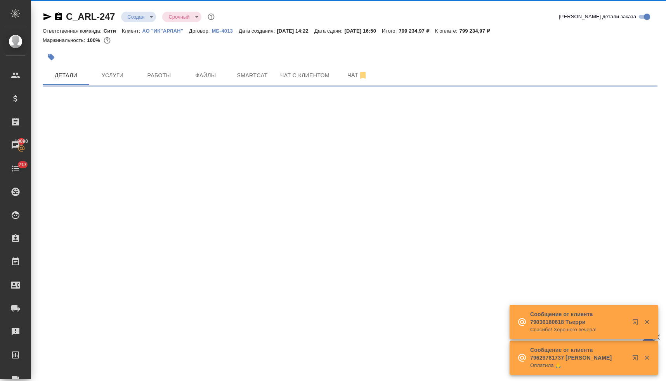
select select "RU"
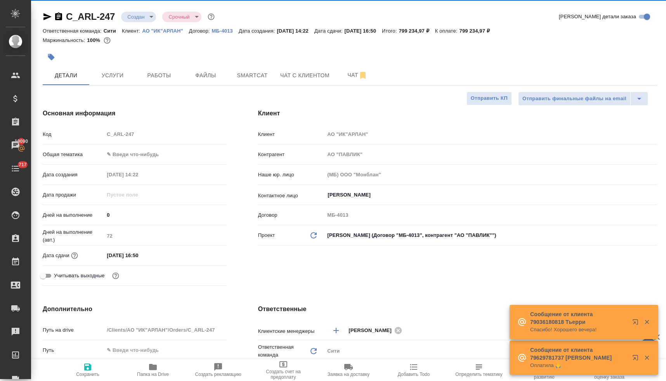
type textarea "x"
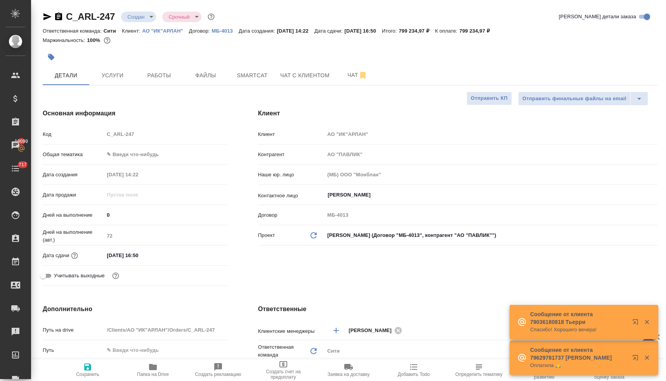
click at [151, 367] on icon "button" at bounding box center [153, 366] width 8 height 6
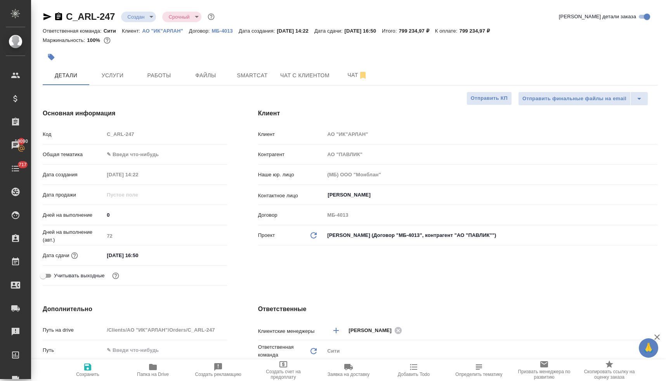
type textarea "x"
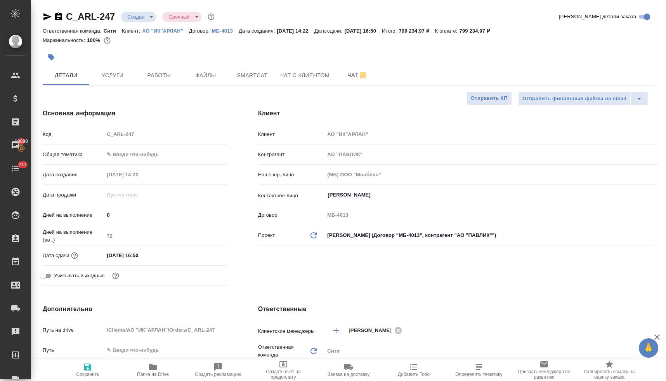
type textarea "x"
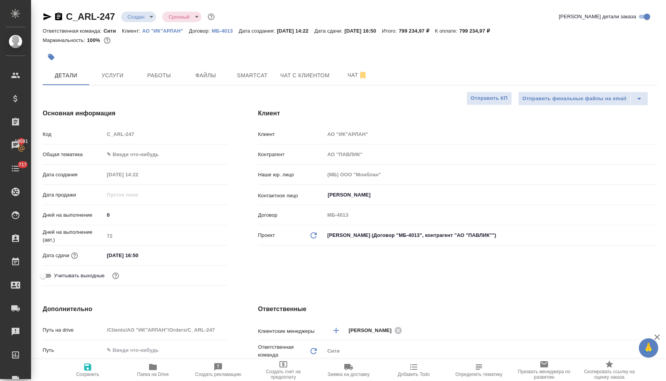
type textarea "x"
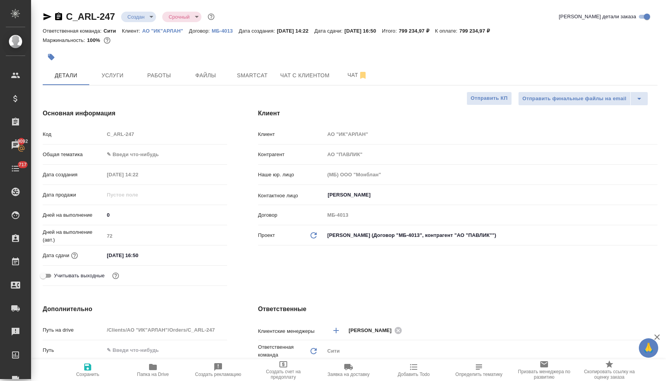
type textarea "x"
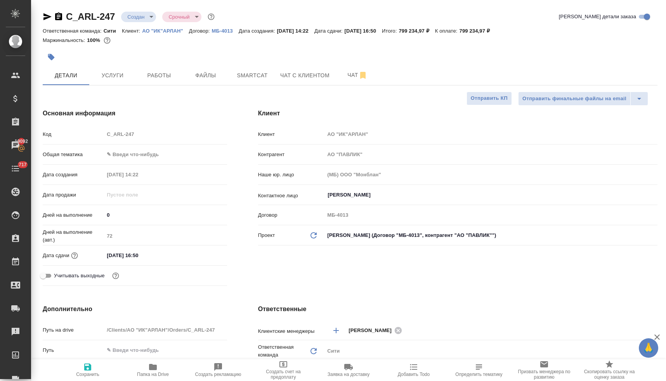
type textarea "x"
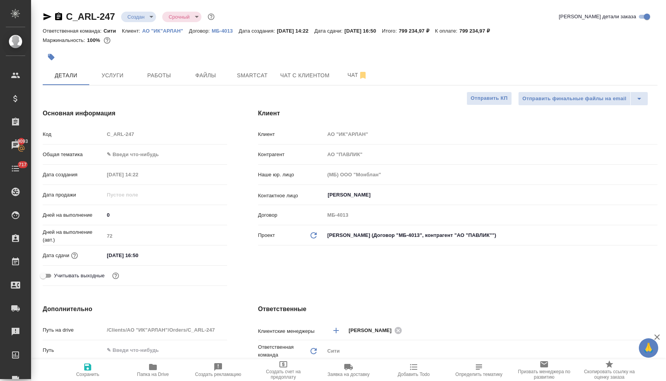
type textarea "x"
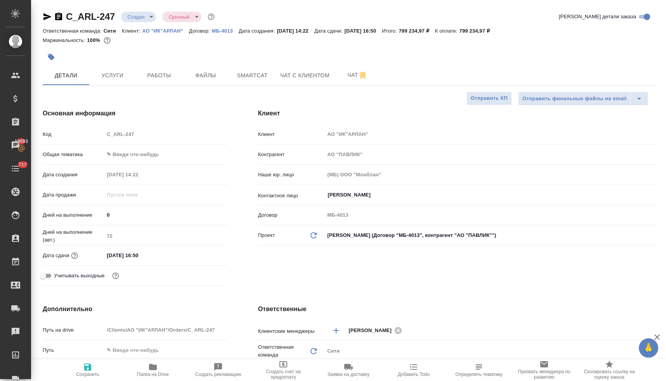
type textarea "x"
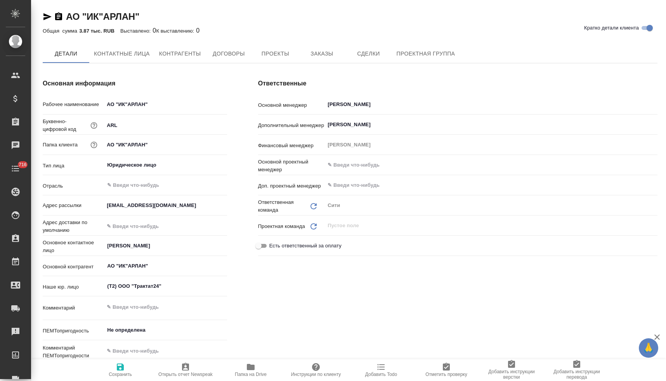
type textarea "x"
click at [222, 50] on span "Договоры" at bounding box center [228, 54] width 37 height 10
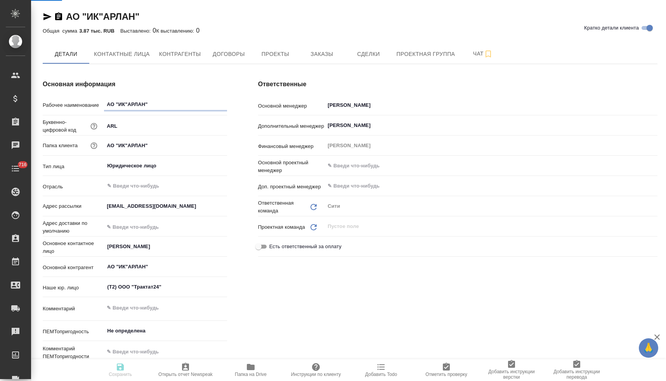
type textarea "x"
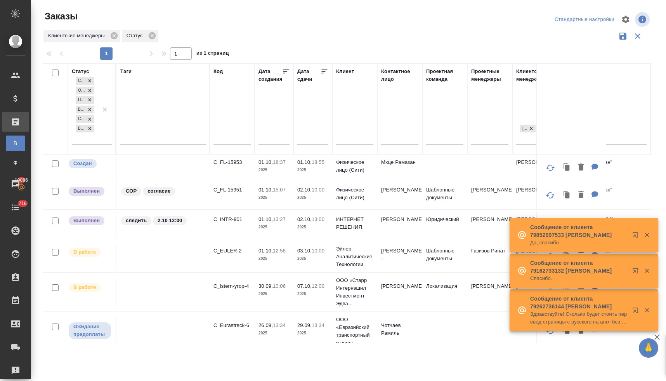
scroll to position [59, 0]
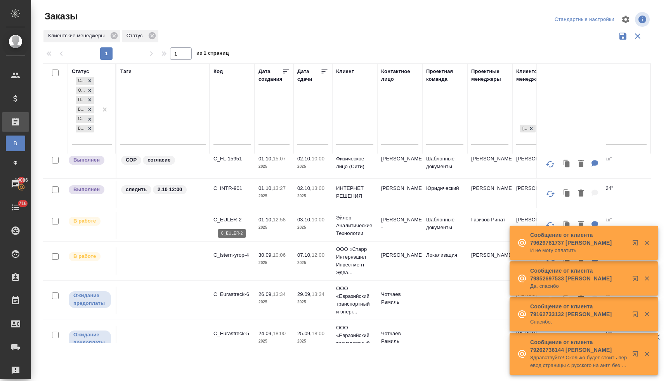
click at [235, 220] on p "C_EULER-2" at bounding box center [231, 220] width 37 height 8
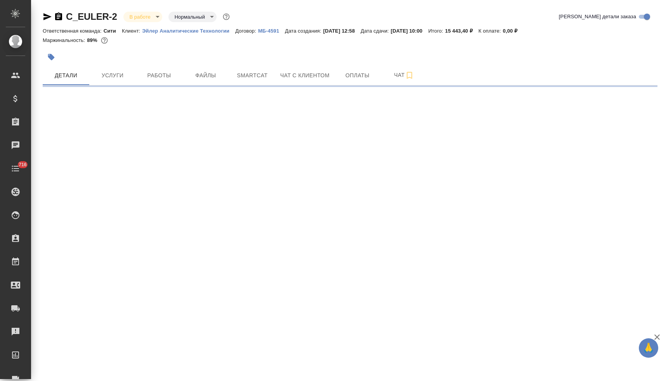
select select "RU"
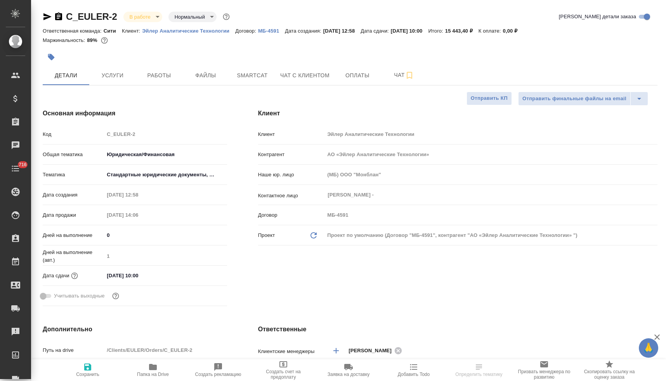
type textarea "x"
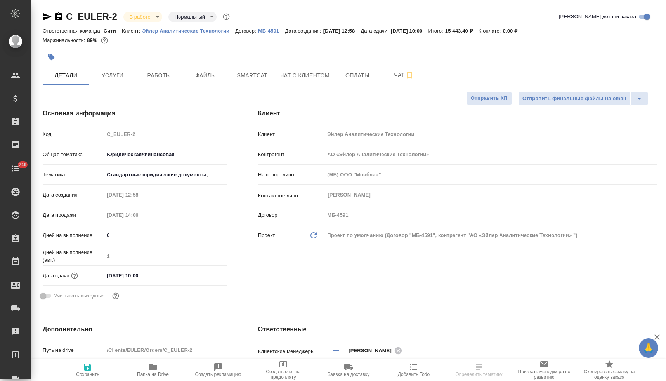
type textarea "x"
click at [409, 369] on icon "button" at bounding box center [413, 366] width 9 height 9
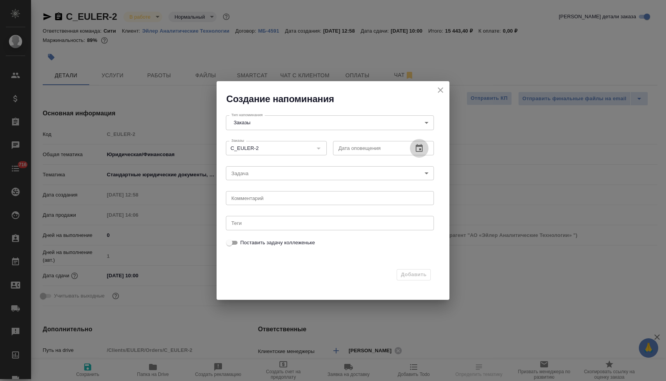
click at [421, 148] on icon "button" at bounding box center [418, 148] width 9 height 9
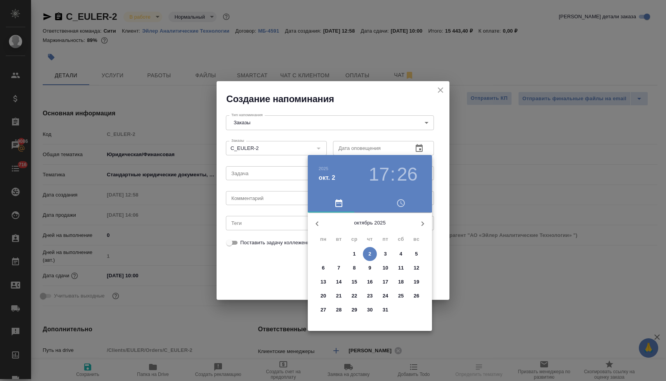
click at [387, 254] on span "3" at bounding box center [385, 254] width 14 height 8
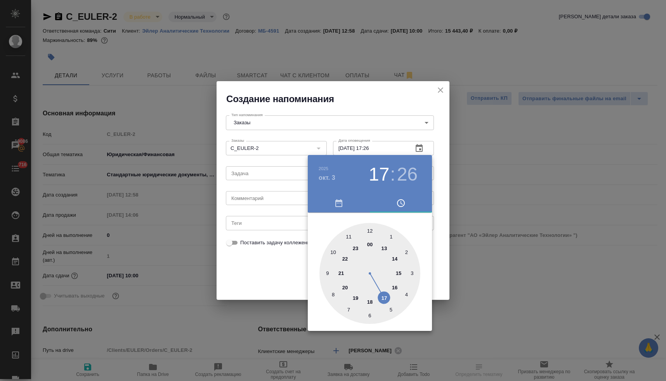
drag, startPoint x: 331, startPoint y: 252, endPoint x: 336, endPoint y: 249, distance: 5.1
click at [332, 252] on div at bounding box center [369, 273] width 101 height 101
click at [390, 237] on div at bounding box center [369, 273] width 101 height 101
type input "03.10.2025 10:05"
click at [288, 268] on div at bounding box center [333, 190] width 666 height 381
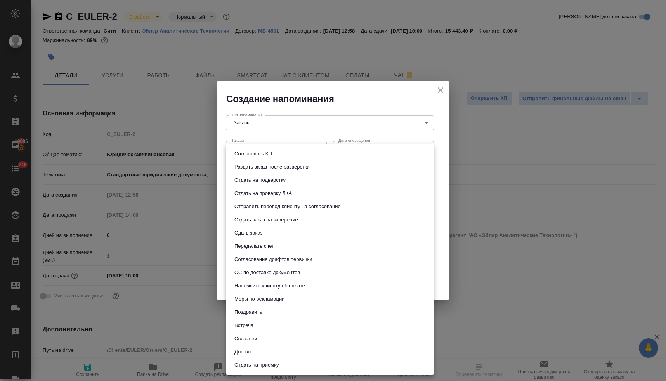
click at [277, 173] on body "🙏 .cls-1 fill:#fff; AWATERA Lyamina Nadezhda Клиенты Спецификации Заказы 19086 …" at bounding box center [333, 190] width 666 height 381
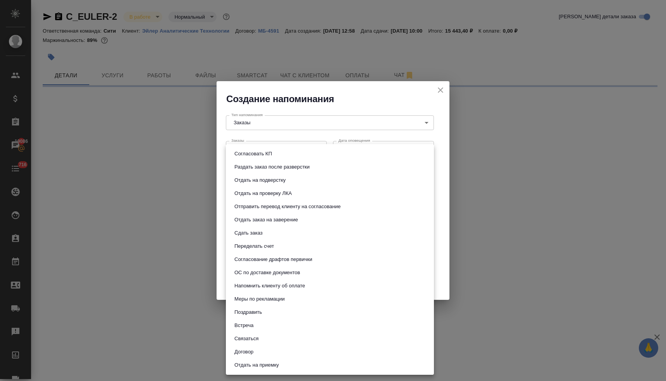
select select "RU"
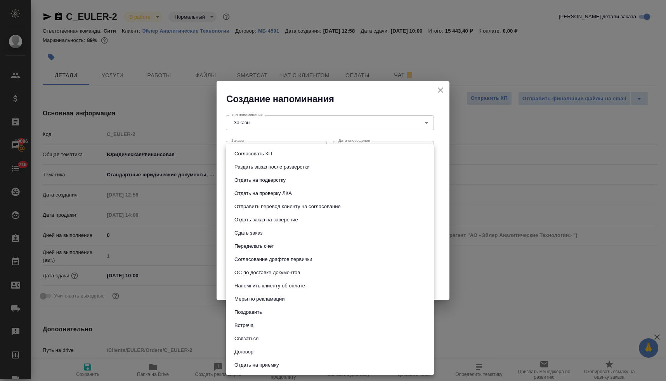
type textarea "x"
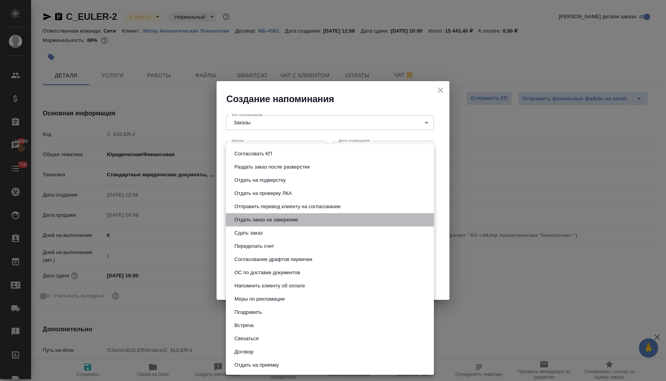
click at [286, 219] on button "Отдать заказ на заверение" at bounding box center [266, 219] width 68 height 9
type input "Отдать заказ на заверение"
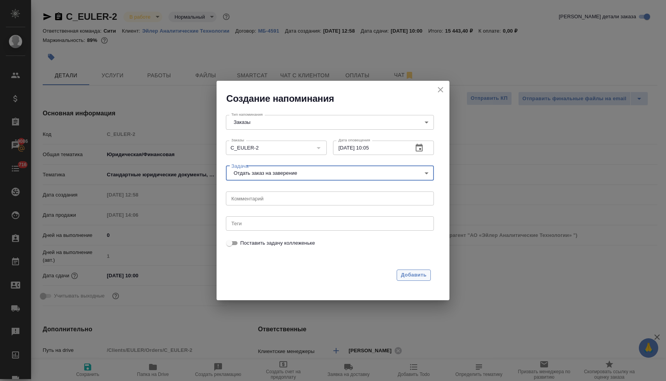
click at [408, 280] on button "Добавить" at bounding box center [413, 274] width 34 height 11
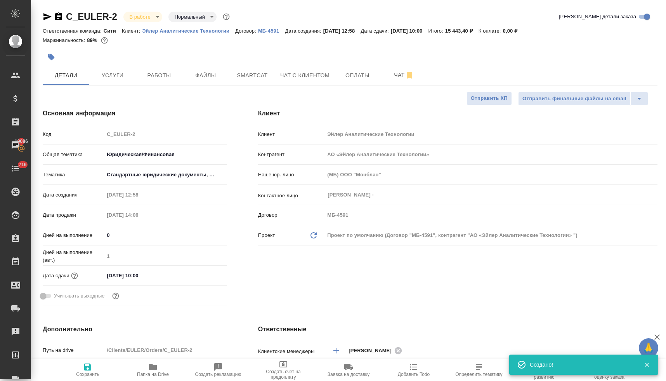
type textarea "x"
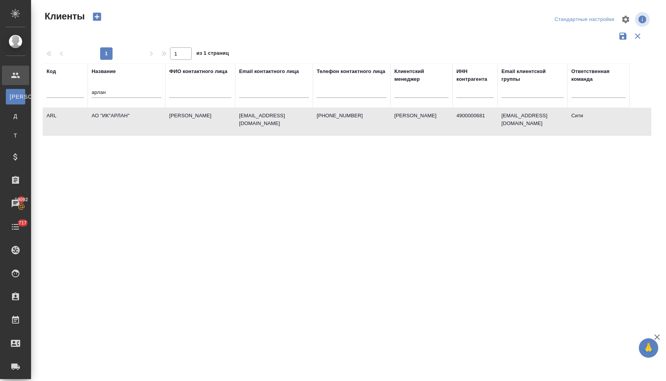
select select "RU"
drag, startPoint x: 109, startPoint y: 92, endPoint x: 87, endPoint y: 93, distance: 21.8
click at [87, 93] on tr "Код Название арлан ФИО контактного лица Email контактного лица Телефон контактн…" at bounding box center [336, 85] width 587 height 44
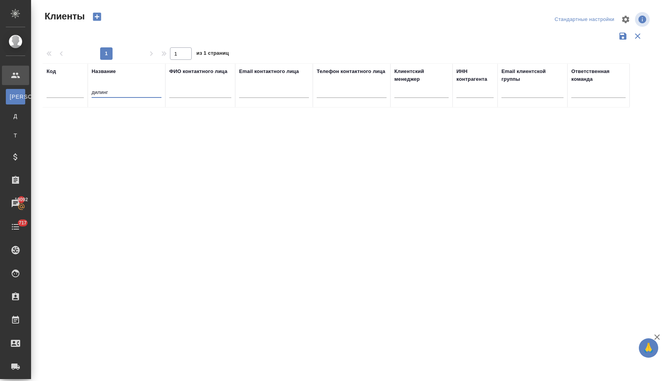
drag, startPoint x: 113, startPoint y: 88, endPoint x: 80, endPoint y: 88, distance: 32.2
click at [80, 88] on tr "Код Название дилинг ФИО контактного лица Email контактного лица Телефон контакт…" at bounding box center [336, 85] width 587 height 44
drag, startPoint x: 99, startPoint y: 94, endPoint x: 78, endPoint y: 93, distance: 21.0
click at [78, 95] on tr "Код Название дилинг ФИО контактного лица Email контактного лица Телефон контакт…" at bounding box center [336, 85] width 587 height 44
type input "д"
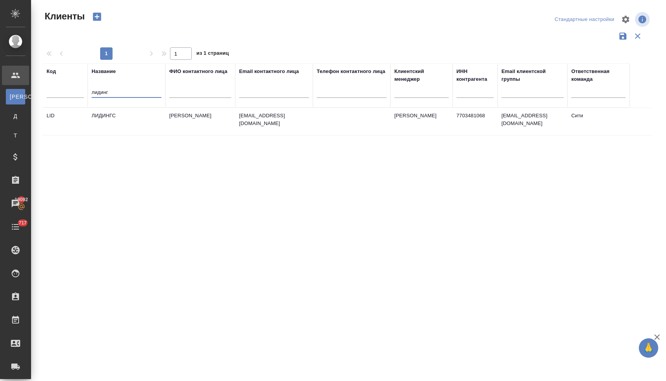
type input "лидинг"
click at [120, 116] on td "ЛИДИНГС" at bounding box center [127, 121] width 78 height 27
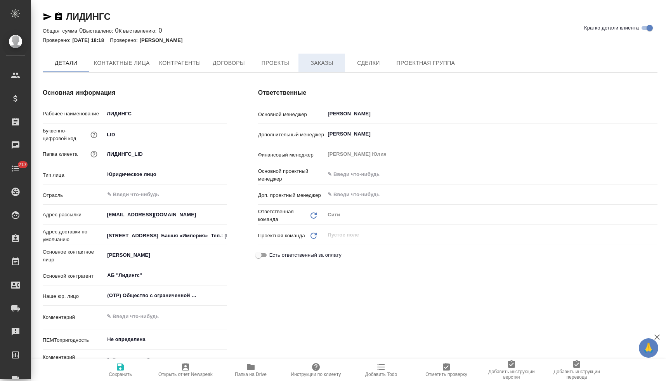
type textarea "x"
click at [327, 67] on span "Заказы" at bounding box center [321, 63] width 37 height 10
type textarea "x"
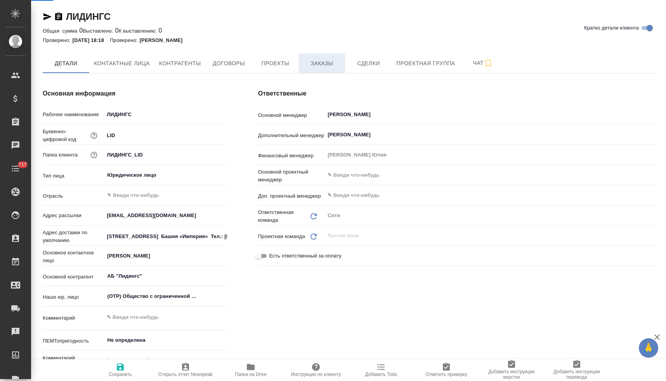
type textarea "x"
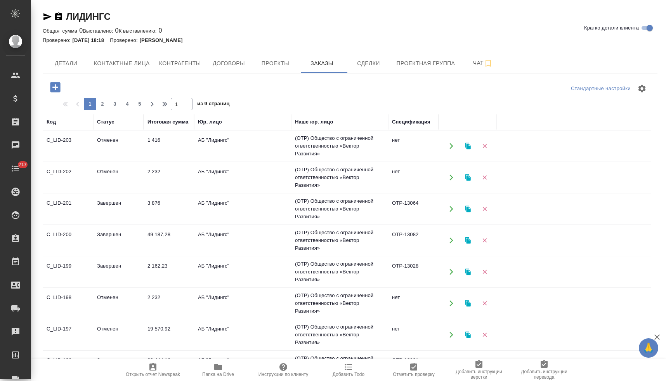
click at [56, 90] on icon "button" at bounding box center [55, 87] width 10 height 10
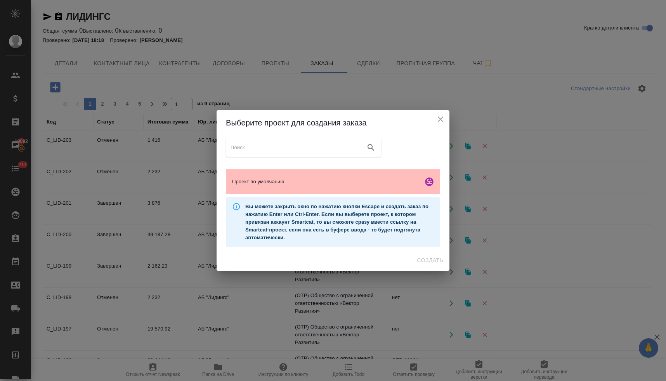
click at [353, 185] on span "Проект по умолчанию" at bounding box center [326, 182] width 188 height 8
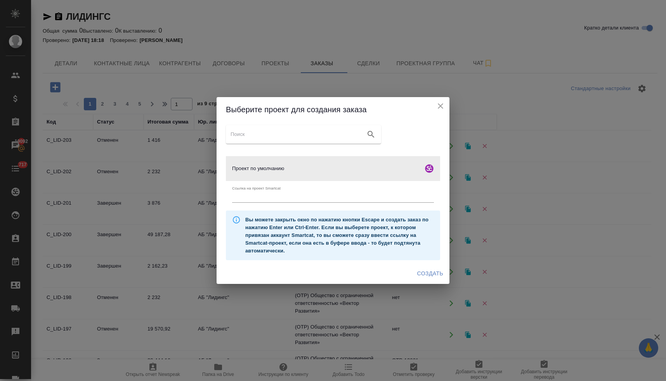
click at [436, 273] on span "Создать" at bounding box center [430, 273] width 26 height 10
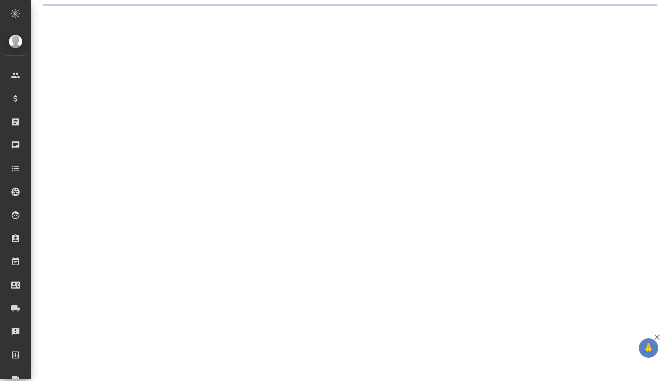
select select "RU"
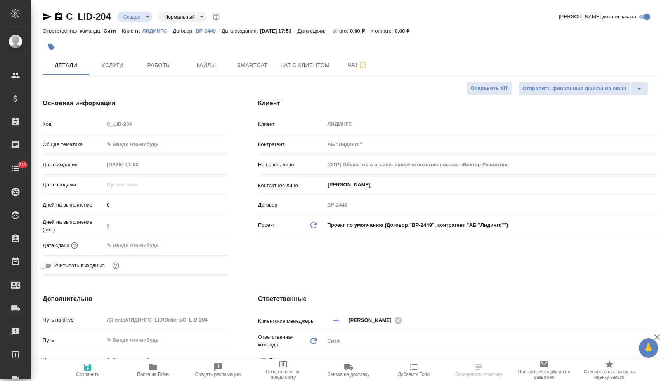
type textarea "x"
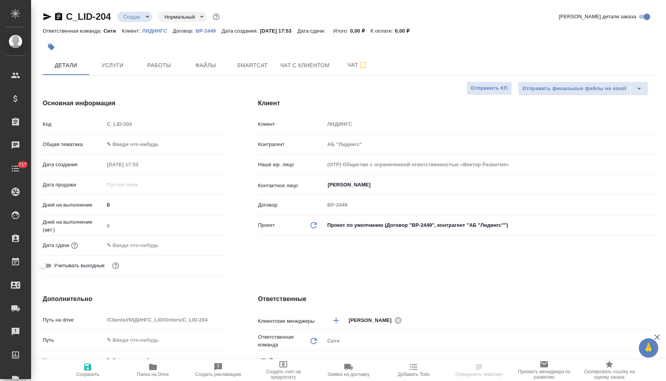
type textarea "x"
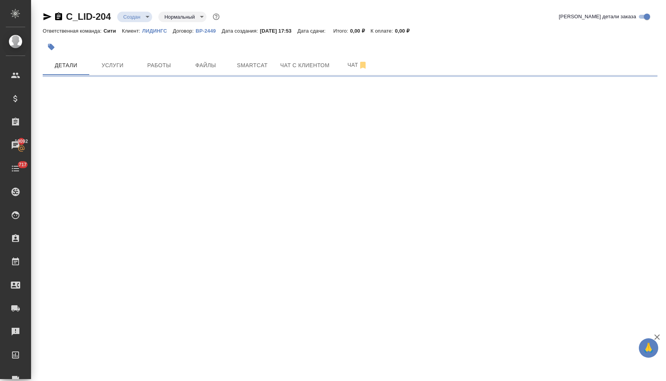
select select "RU"
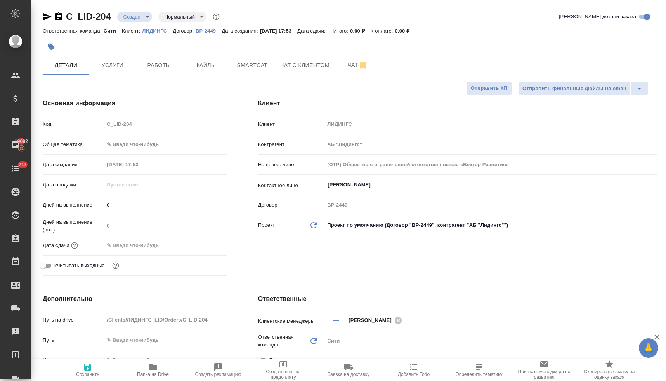
type textarea "x"
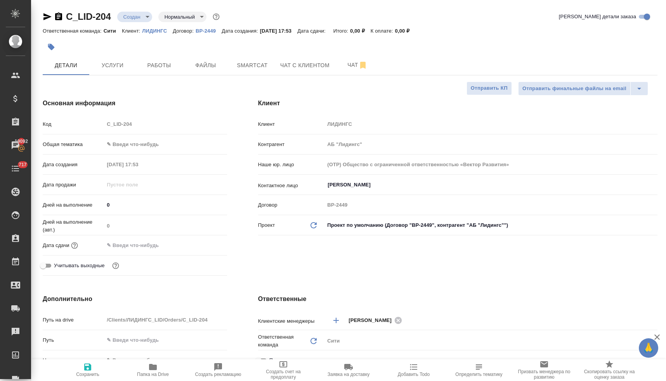
type textarea "x"
click at [152, 245] on input "text" at bounding box center [138, 244] width 68 height 11
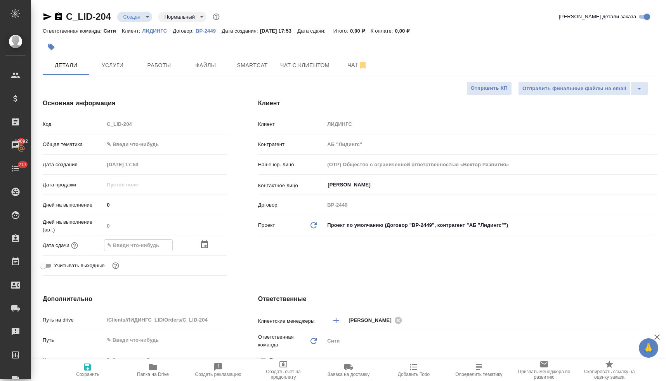
click at [202, 244] on icon "button" at bounding box center [204, 244] width 9 height 9
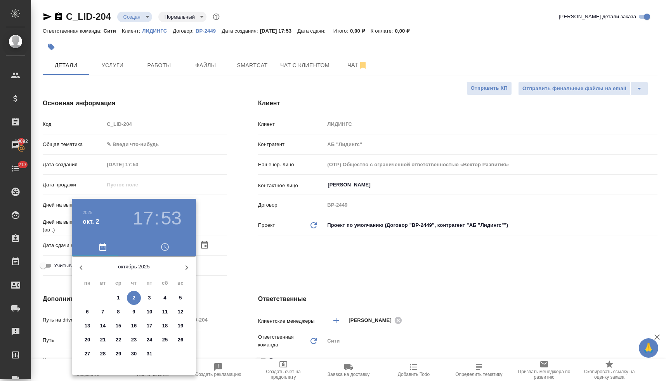
click at [149, 293] on button "3" at bounding box center [149, 298] width 14 height 14
type input "03.10.2025 17:53"
type textarea "x"
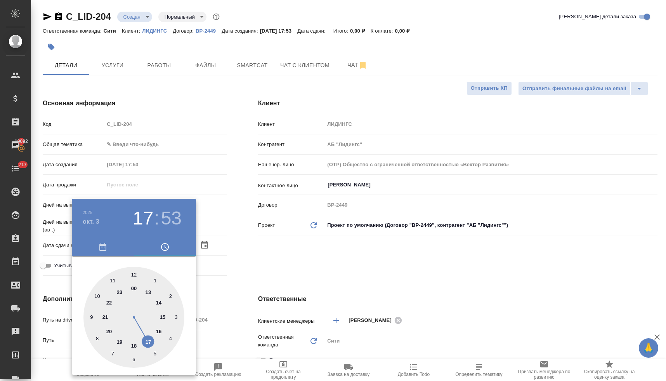
click at [261, 280] on div at bounding box center [333, 190] width 666 height 381
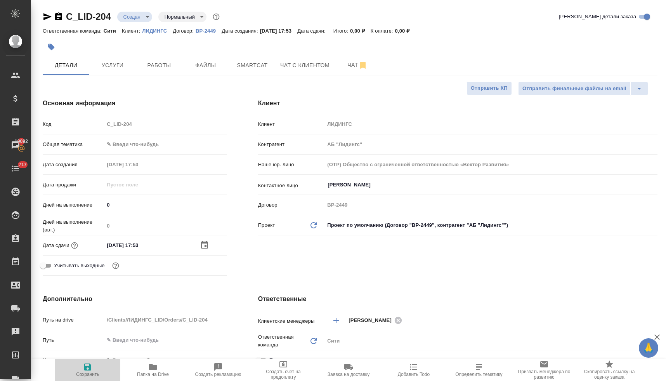
drag, startPoint x: 92, startPoint y: 364, endPoint x: 126, endPoint y: 322, distance: 54.9
click at [92, 364] on icon "button" at bounding box center [87, 366] width 9 height 9
type textarea "x"
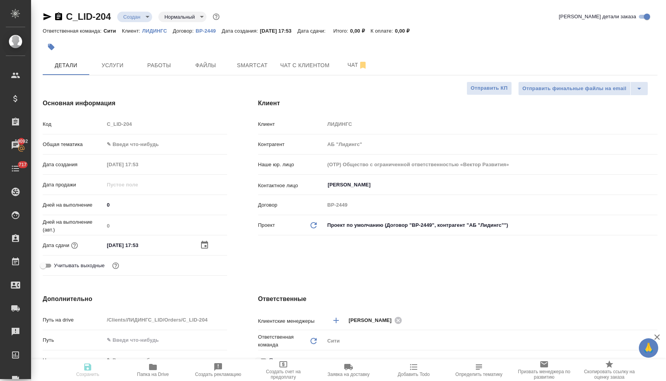
type textarea "x"
select select "RU"
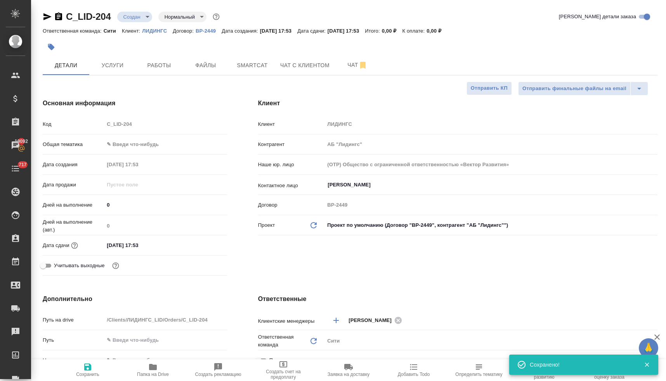
type textarea "x"
click at [156, 366] on icon "button" at bounding box center [153, 366] width 8 height 6
type textarea "x"
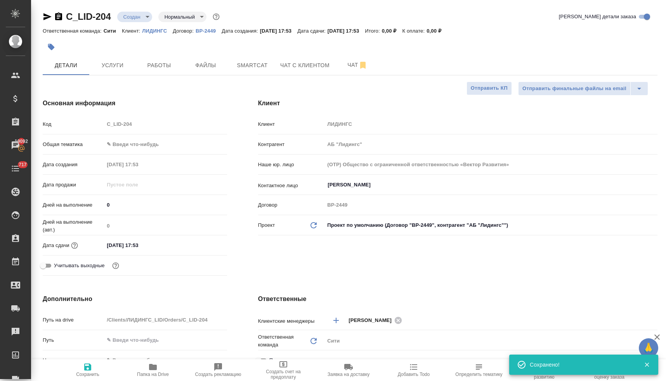
type textarea "x"
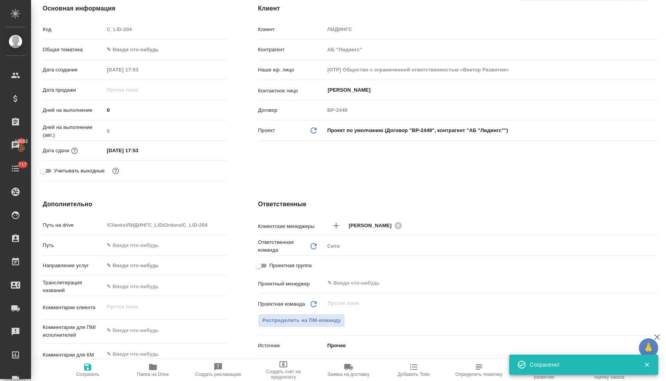
scroll to position [160, 0]
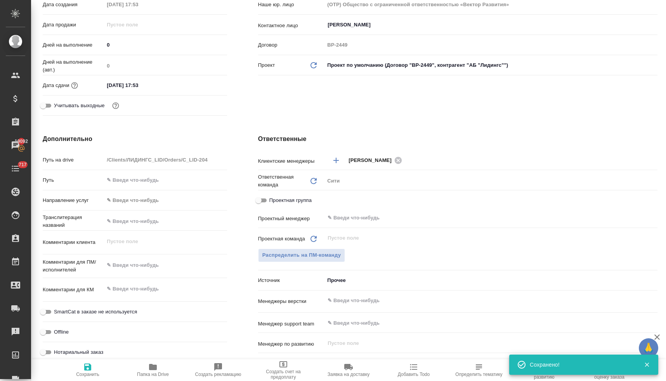
type textarea "x"
click at [147, 267] on textarea at bounding box center [165, 264] width 123 height 13
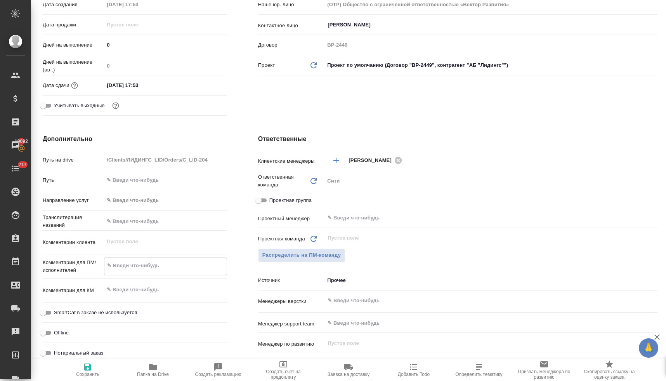
type textarea "x"
type textarea "п"
type textarea "x"
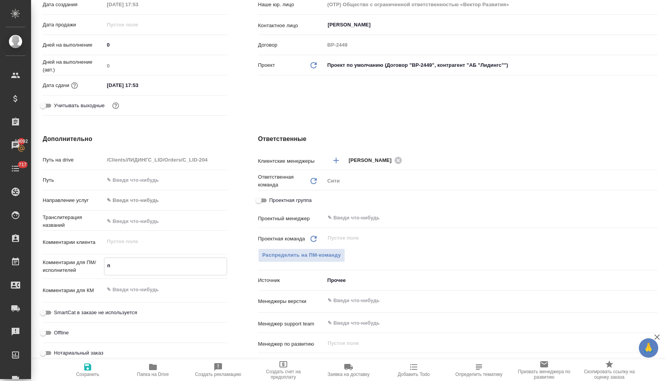
type textarea "по"
type textarea "x"
type textarea "пос"
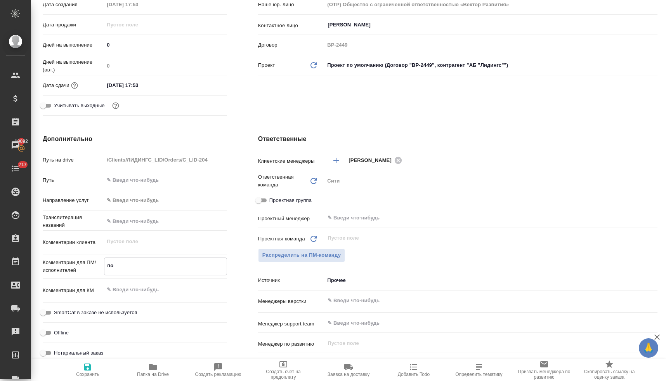
type textarea "x"
type textarea "посч"
type textarea "x"
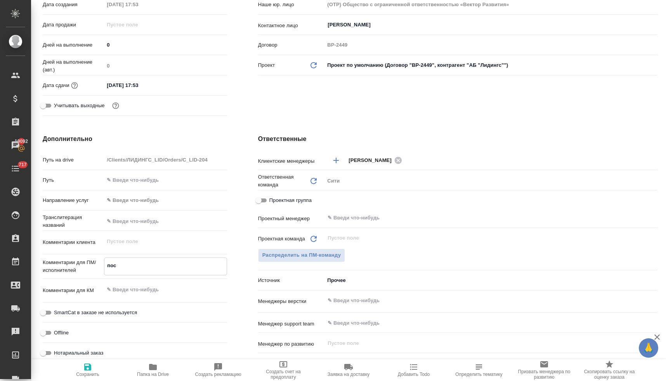
type textarea "x"
type textarea "посчи"
type textarea "x"
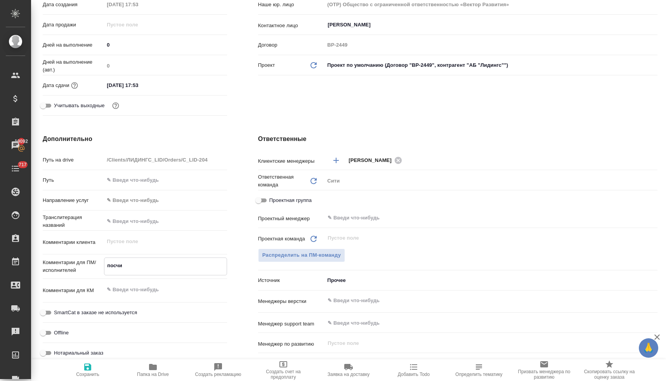
type textarea "посчит"
type textarea "x"
type textarea "посчита"
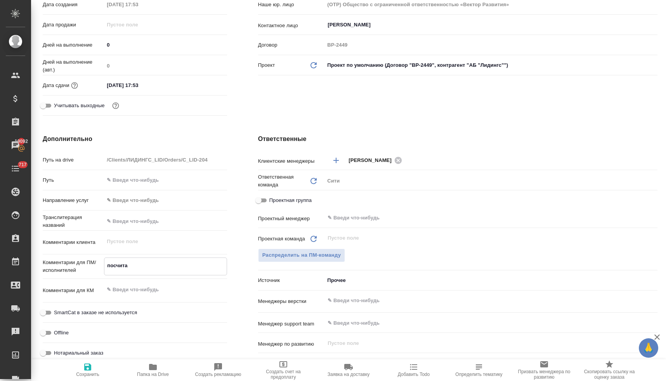
type textarea "x"
type textarea "посчитай"
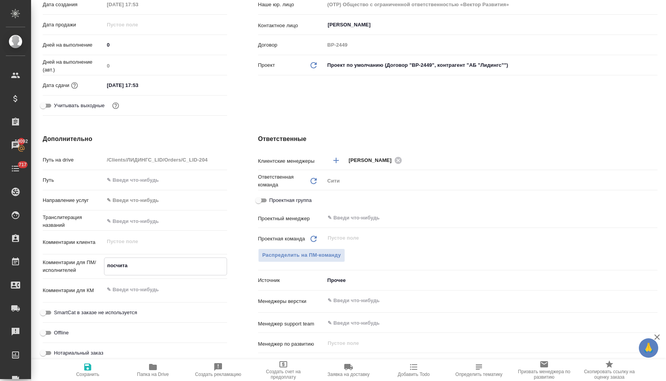
type textarea "x"
type textarea "посчитайт"
type textarea "x"
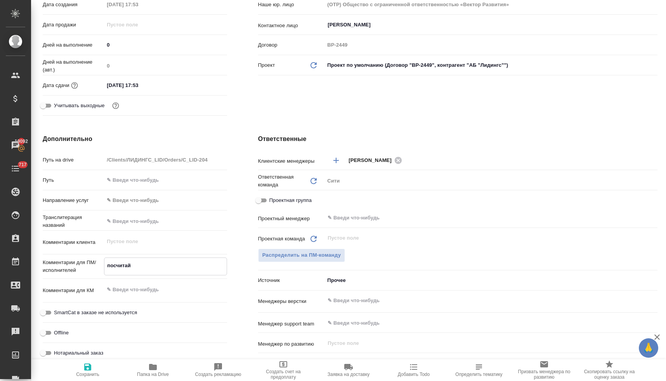
type textarea "x"
type textarea "посчитайте"
type textarea "x"
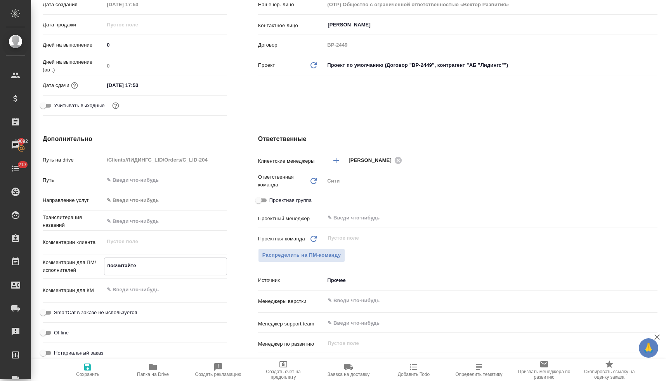
type textarea "x"
type textarea "посчитайте"
type textarea "x"
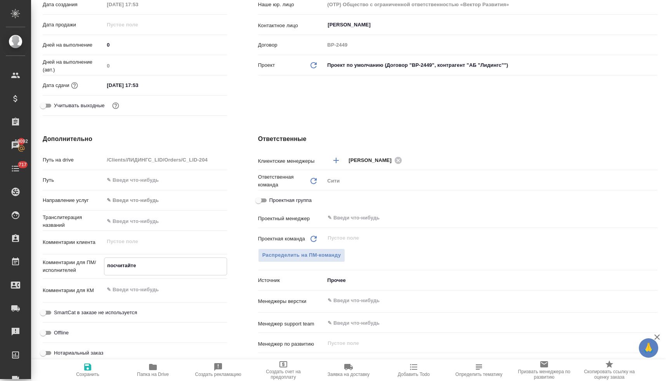
type textarea "посчитайте в"
type textarea "x"
type textarea "посчитайте ве"
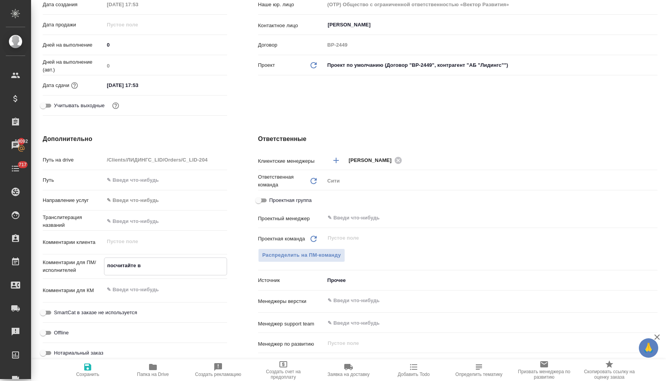
type textarea "x"
type textarea "посчитайте вер"
type textarea "x"
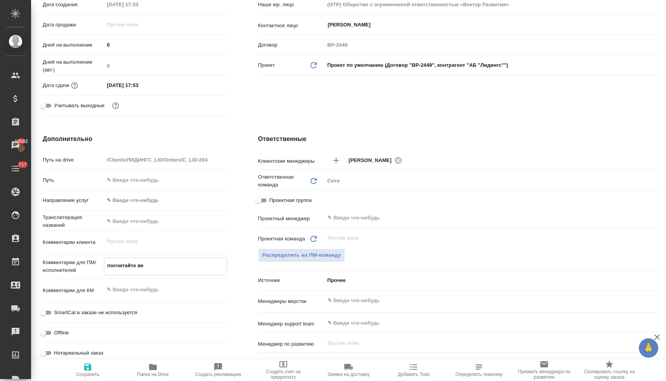
type textarea "x"
type textarea "посчитайте верс"
type textarea "x"
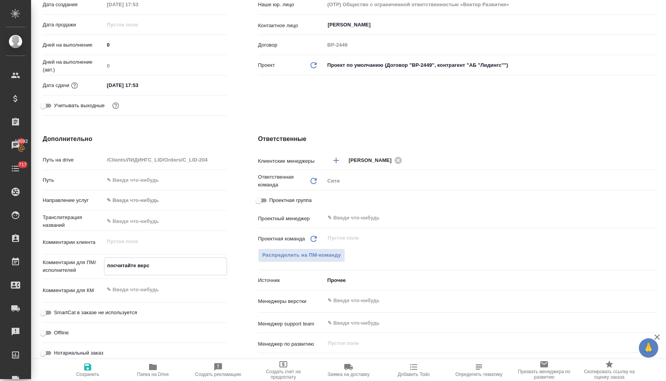
type textarea "x"
type textarea "посчитайте верст"
type textarea "x"
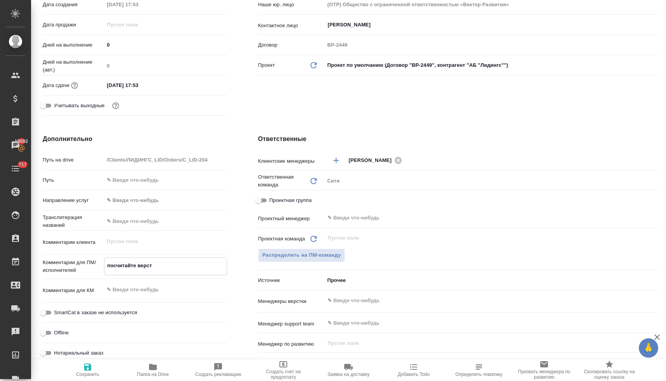
type textarea "посчитайте верстк"
type textarea "x"
type textarea "посчитайте верстку"
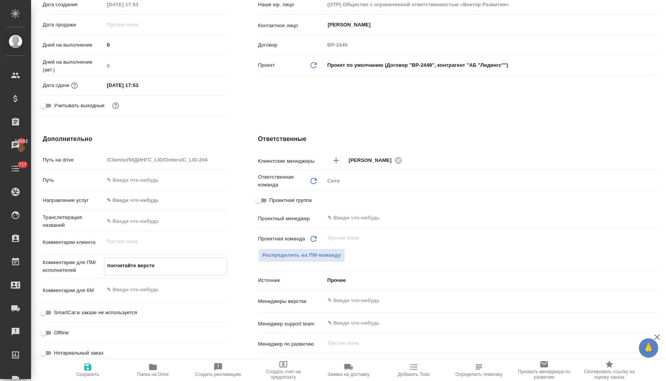
type textarea "x"
type textarea "посчитайте верстку,"
type textarea "x"
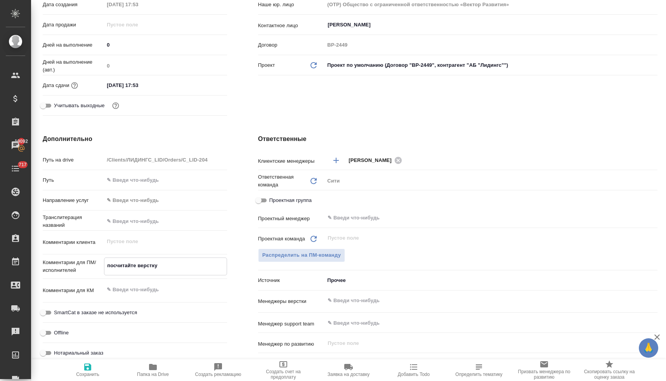
type textarea "x"
type textarea "посчитайте верстку,"
type textarea "x"
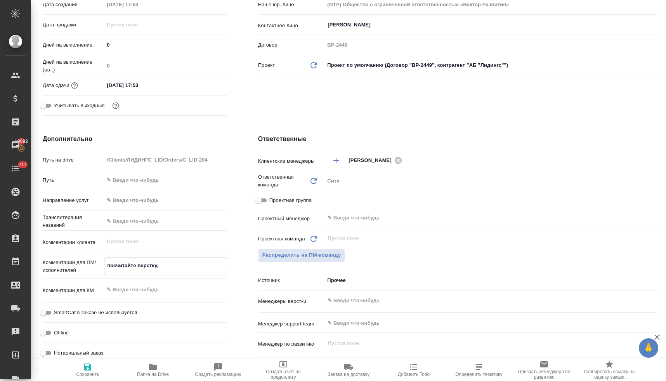
type textarea "x"
type textarea "посчитайте верстку, п"
type textarea "x"
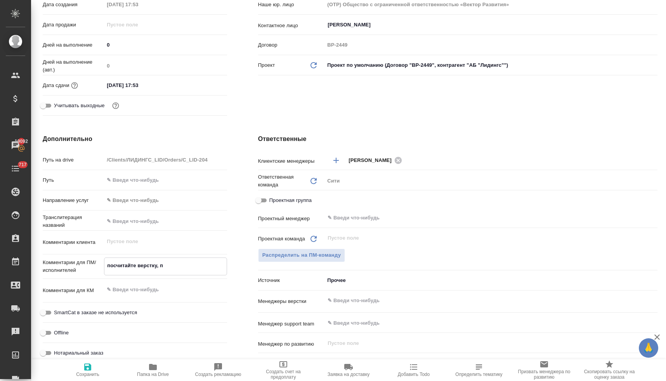
type textarea "посчитайте верстку, пл"
type textarea "x"
type textarea "посчитайте верстку, пли"
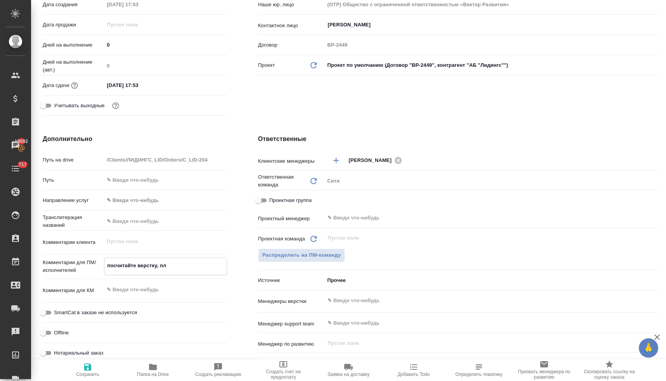
type textarea "x"
type textarea "посчитайте верстку, плиз"
type textarea "x"
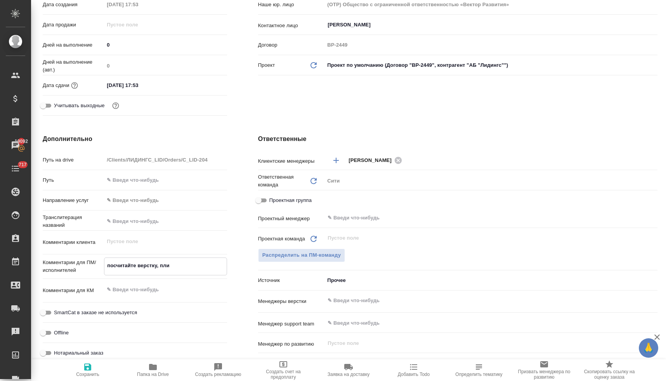
type textarea "x"
type textarea "посчитайте верстку, плиз"
type textarea "x"
click at [367, 302] on input "text" at bounding box center [478, 300] width 302 height 9
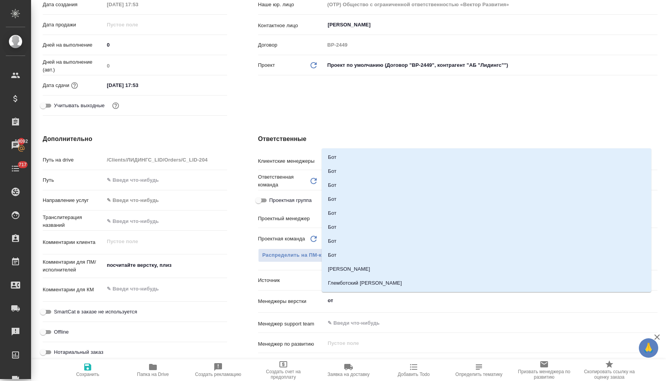
type input "отд"
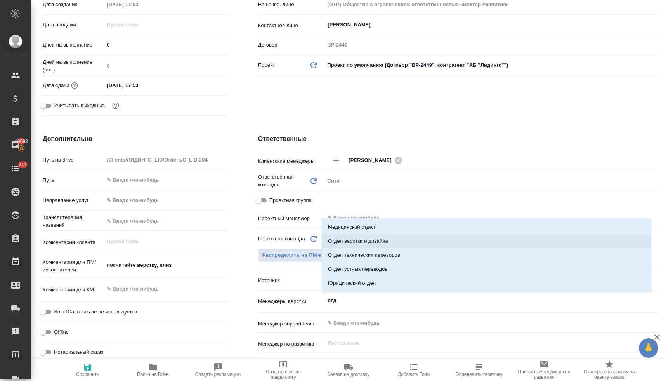
click at [378, 241] on li "Отдел верстки и дизайна" at bounding box center [486, 241] width 329 height 14
type textarea "x"
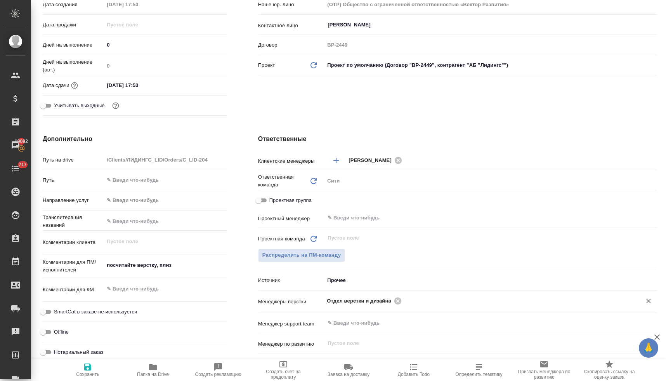
click at [92, 371] on span "Сохранить" at bounding box center [87, 373] width 23 height 5
type textarea "x"
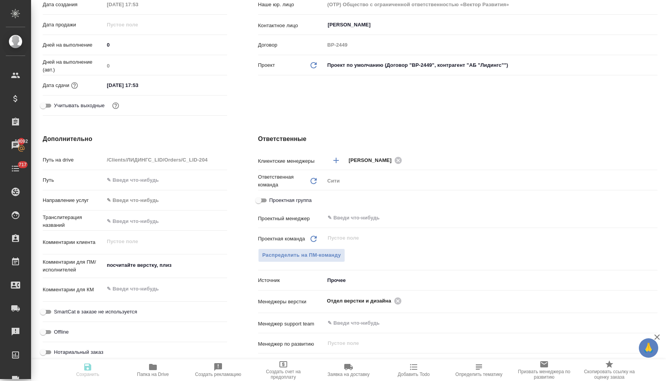
type textarea "x"
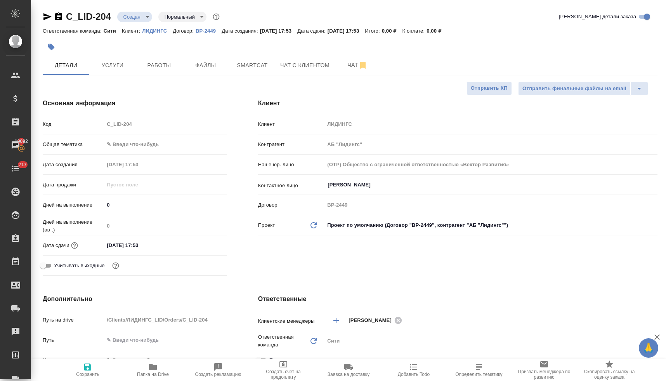
select select "RU"
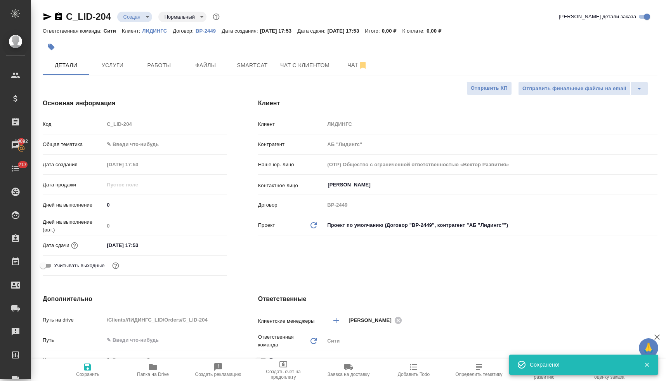
type textarea "x"
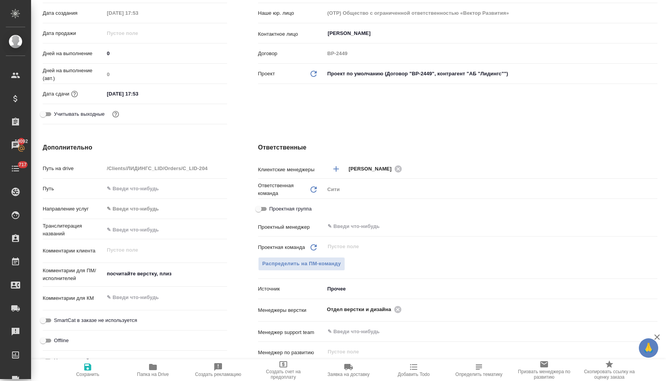
scroll to position [152, 0]
click at [160, 92] on input "03.10.2025 17:53" at bounding box center [138, 93] width 68 height 11
click at [203, 90] on icon "button" at bounding box center [204, 92] width 7 height 8
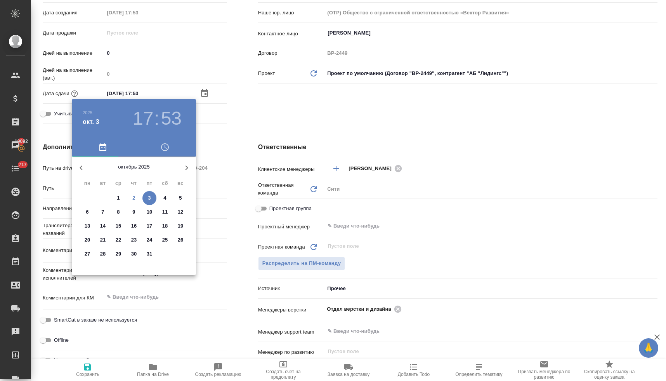
click at [133, 197] on p "2" at bounding box center [133, 198] width 3 height 8
type input "02.10.2025 17:53"
type textarea "x"
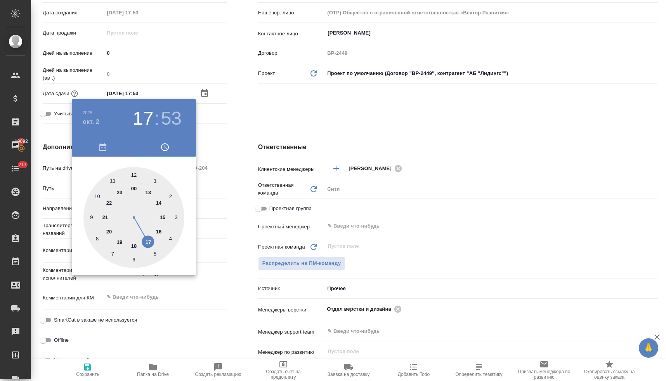
click at [133, 247] on div at bounding box center [133, 217] width 101 height 101
type input "02.10.2025 18:53"
type textarea "x"
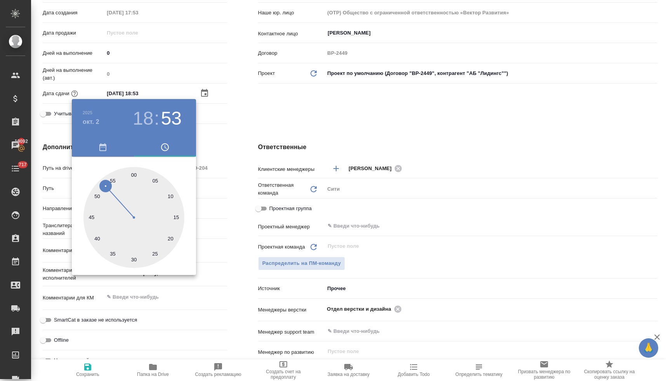
click at [171, 195] on div at bounding box center [133, 217] width 101 height 101
type input "02.10.2025 18:10"
type textarea "x"
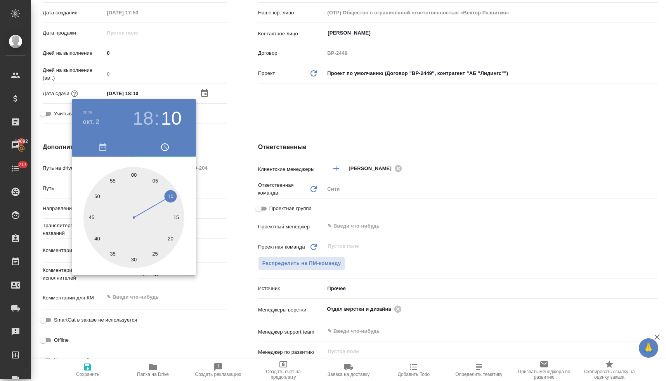
click at [228, 177] on div at bounding box center [333, 190] width 666 height 381
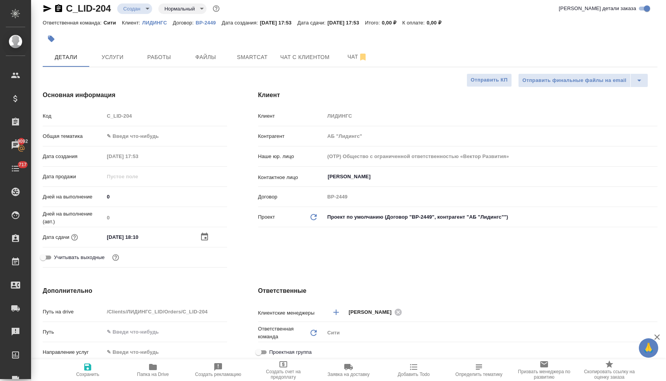
scroll to position [0, 0]
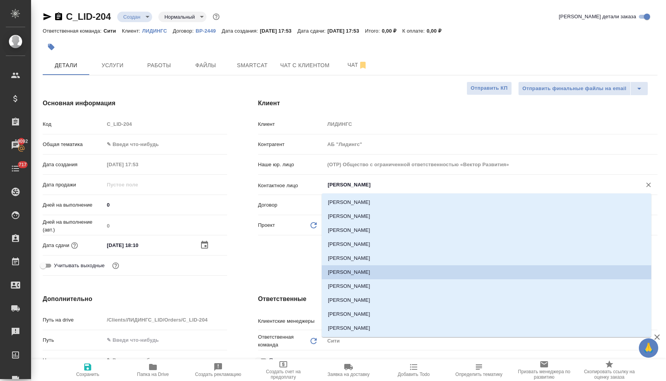
click at [349, 185] on input "Калашьян Анжелика" at bounding box center [478, 184] width 302 height 9
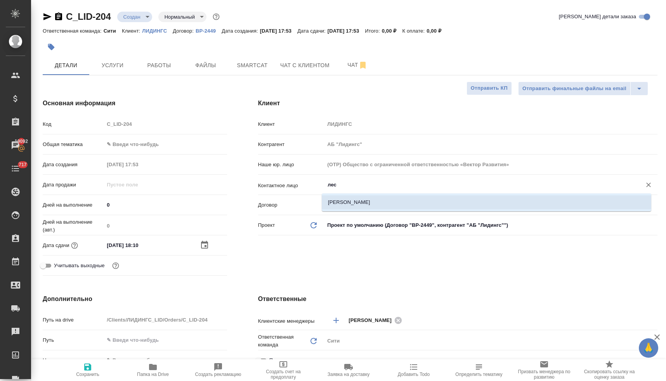
click at [362, 201] on li "[PERSON_NAME]" at bounding box center [486, 202] width 329 height 14
type input "[PERSON_NAME]"
type textarea "x"
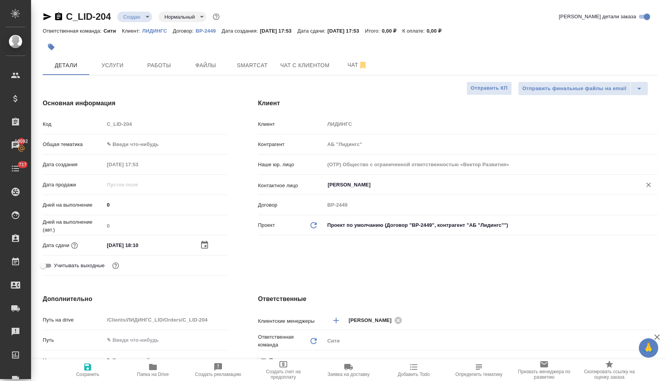
type input "[PERSON_NAME]"
drag, startPoint x: 93, startPoint y: 368, endPoint x: 154, endPoint y: 244, distance: 138.5
click at [93, 368] on span "Сохранить" at bounding box center [88, 369] width 56 height 15
type textarea "x"
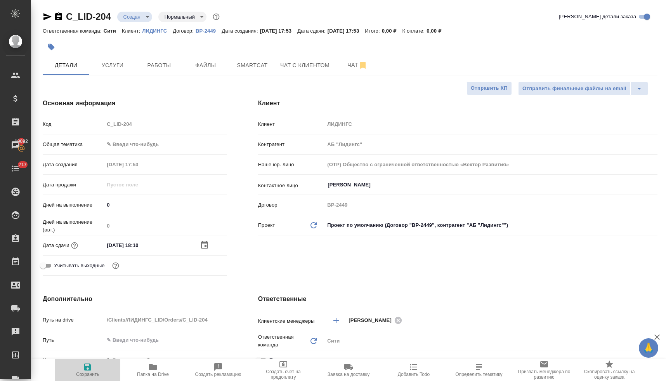
type textarea "x"
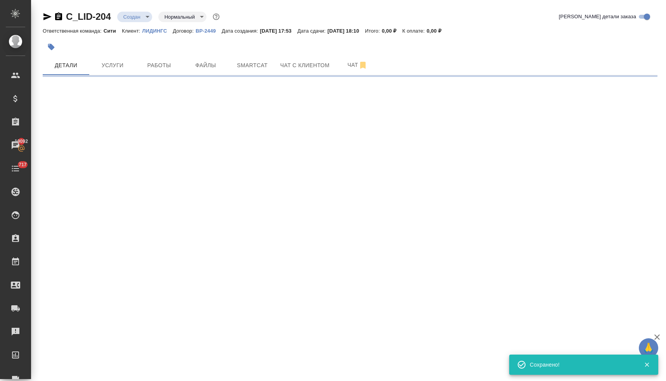
select select "RU"
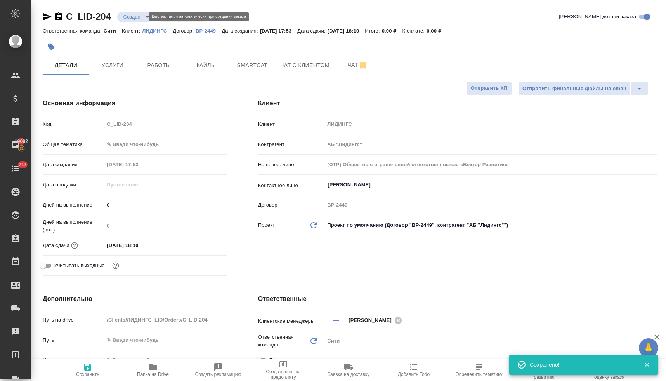
click at [133, 17] on body "🙏 .cls-1 fill:#fff; AWATERA Lyamina Nadezhda Клиенты Спецификации Заказы 19092 …" at bounding box center [333, 190] width 666 height 381
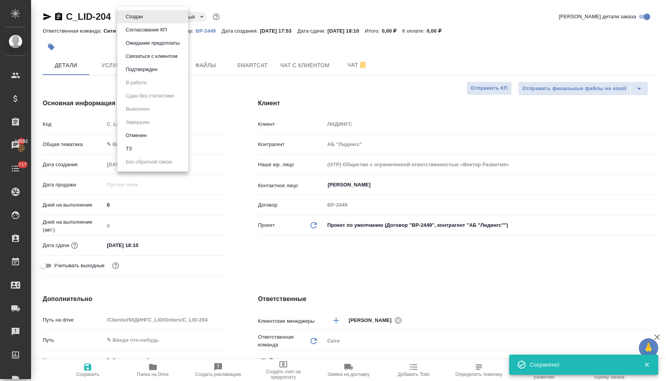
click at [139, 149] on li "ТЗ" at bounding box center [152, 148] width 71 height 13
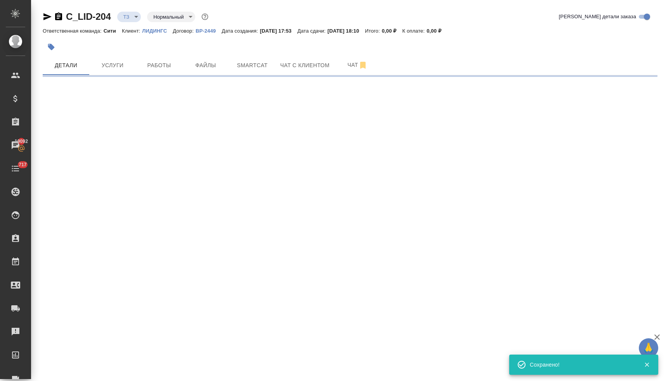
select select "RU"
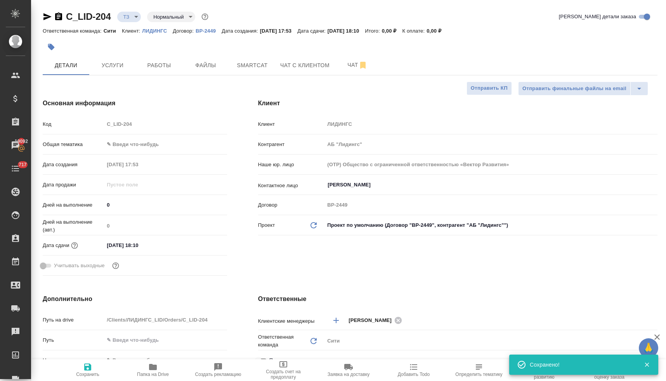
type textarea "x"
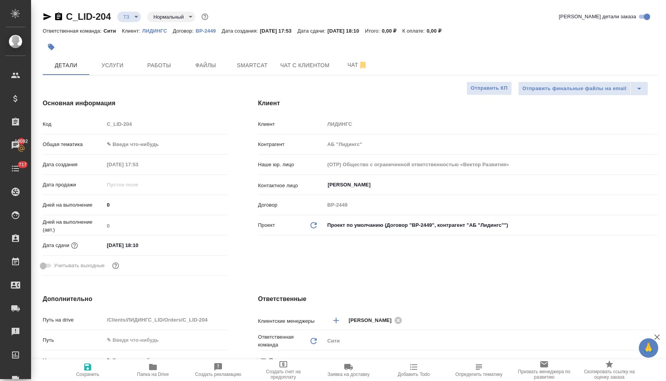
type textarea "x"
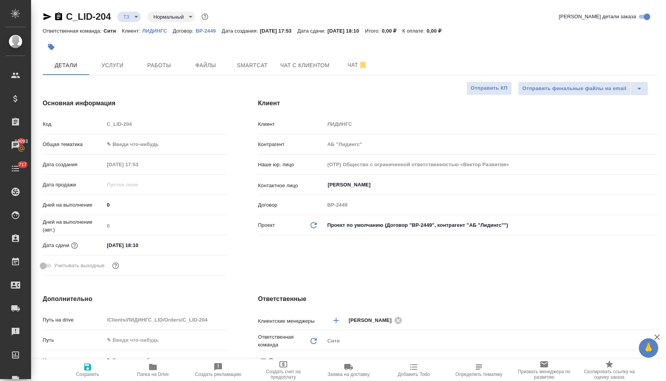
type textarea "x"
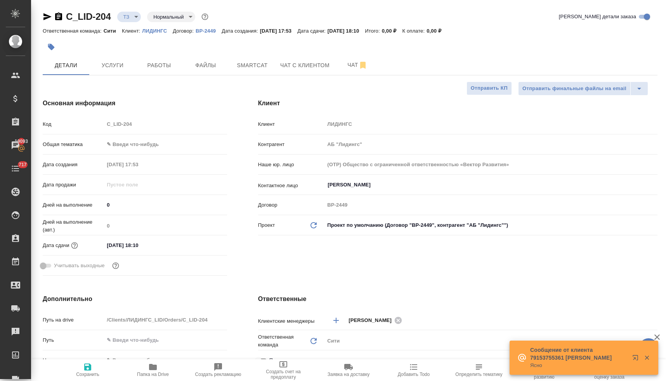
type textarea "x"
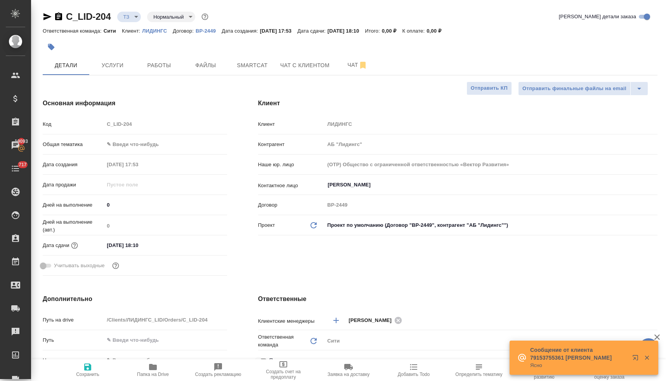
type textarea "x"
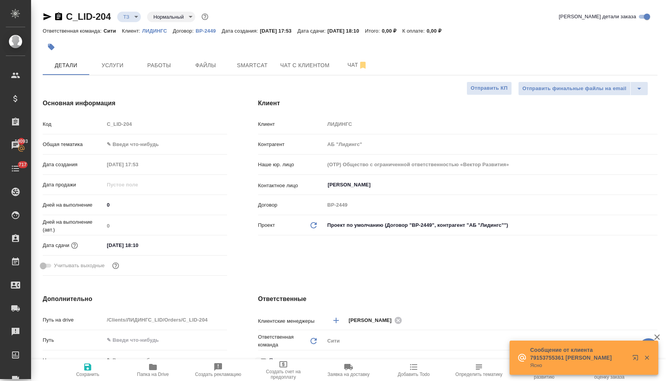
type textarea "x"
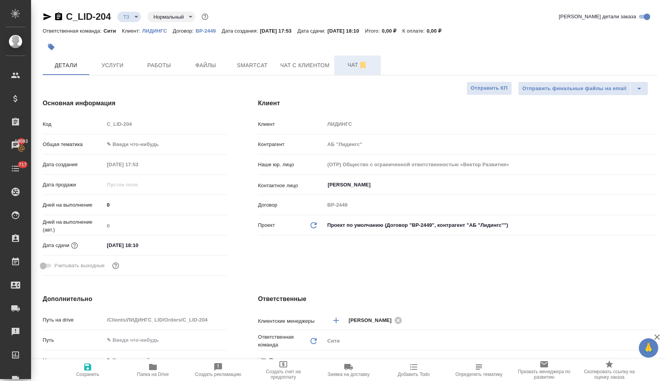
click at [349, 64] on span "Чат" at bounding box center [357, 65] width 37 height 10
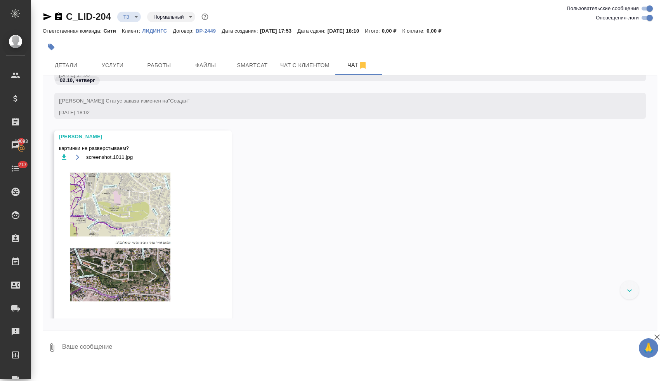
scroll to position [102, 0]
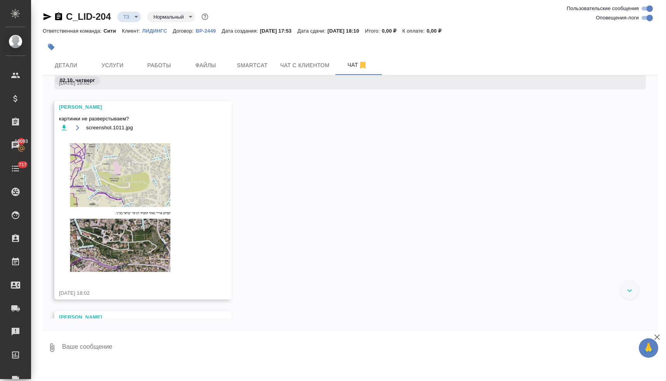
click at [127, 174] on img at bounding box center [117, 205] width 116 height 139
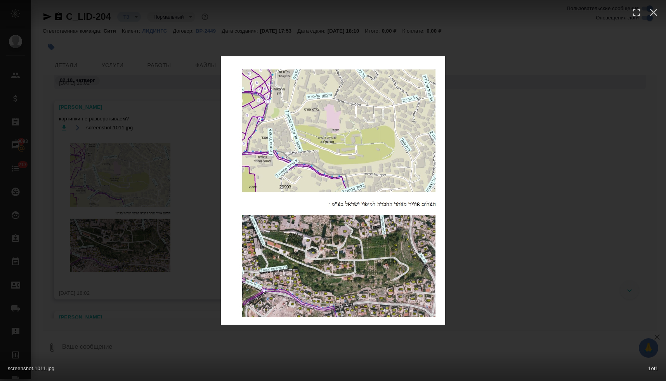
click at [512, 200] on div "screenshot.1011.jpg 1 of 1" at bounding box center [333, 190] width 666 height 381
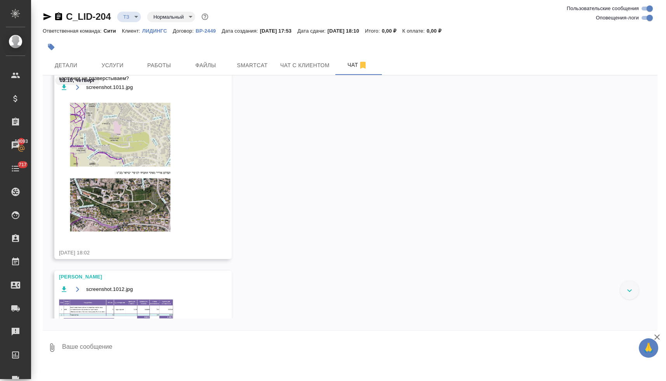
scroll to position [136, 0]
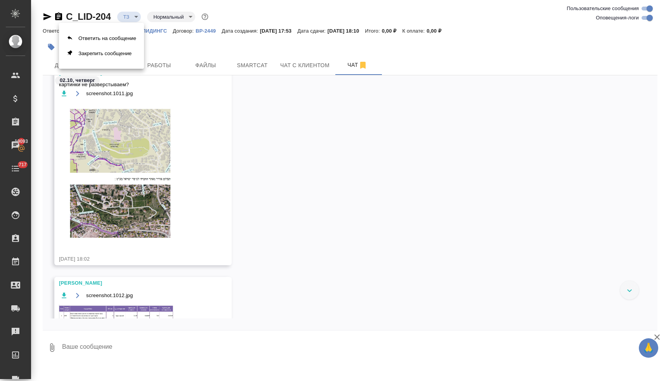
click at [307, 170] on div at bounding box center [333, 190] width 666 height 381
click at [63, 91] on icon "button" at bounding box center [64, 92] width 5 height 5
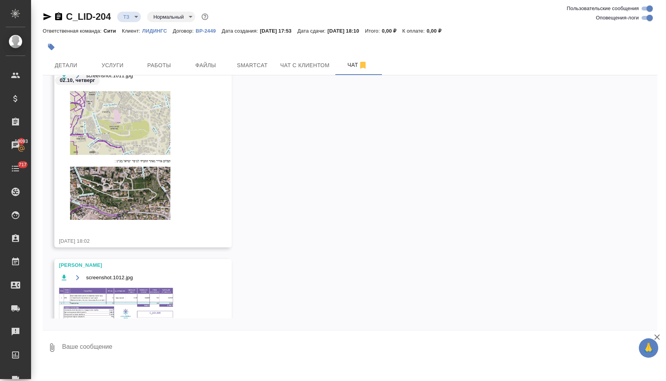
scroll to position [196, 0]
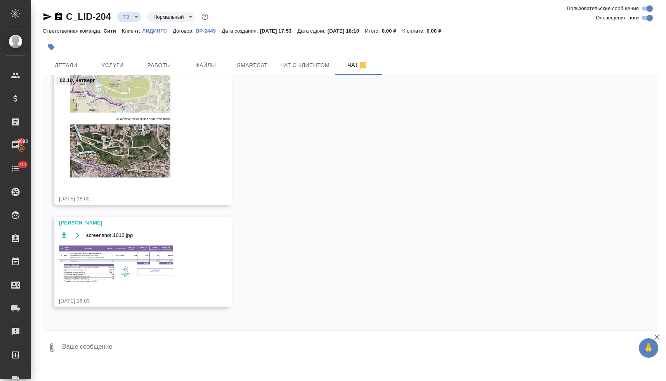
click at [125, 255] on img at bounding box center [117, 263] width 116 height 39
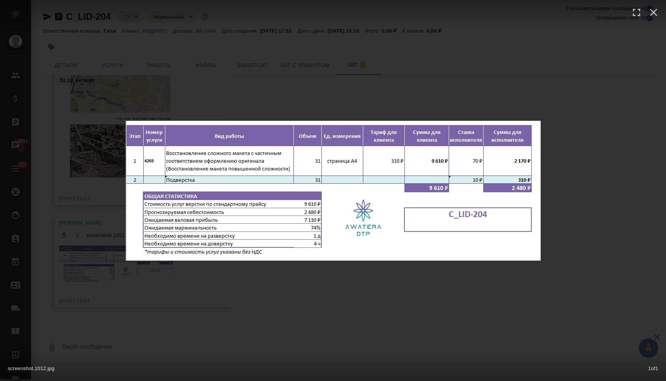
click at [349, 285] on div "screenshot.1012.jpg 1 of 1" at bounding box center [333, 190] width 666 height 381
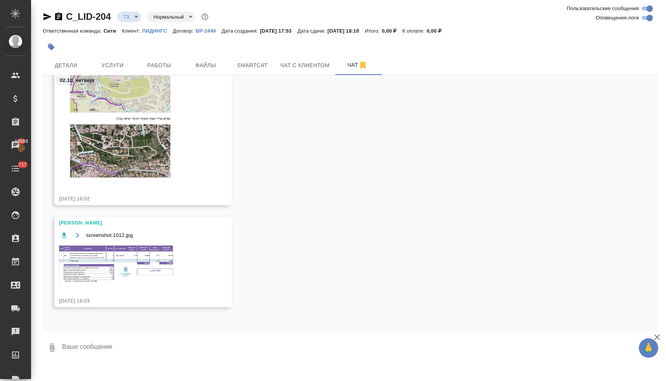
click at [258, 346] on textarea at bounding box center [359, 347] width 596 height 26
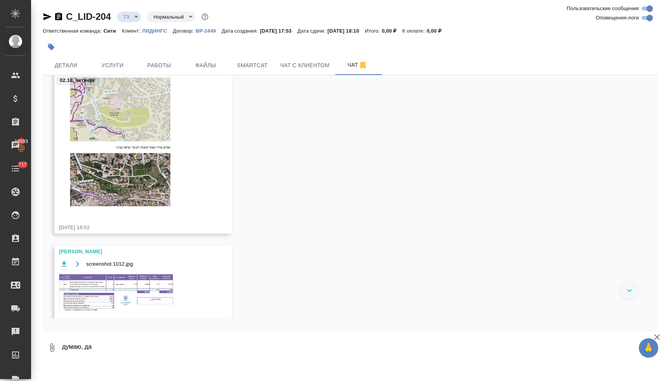
scroll to position [43, 0]
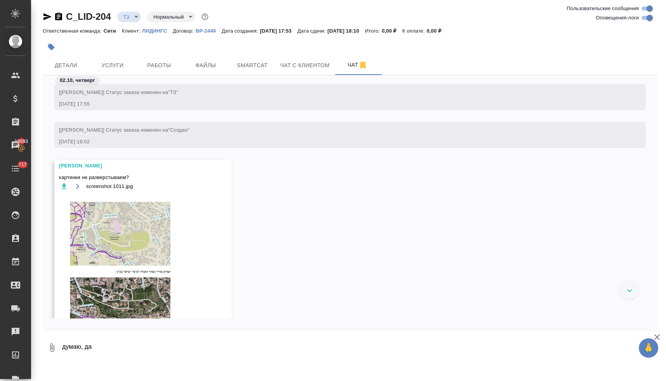
click at [130, 242] on img at bounding box center [117, 264] width 116 height 139
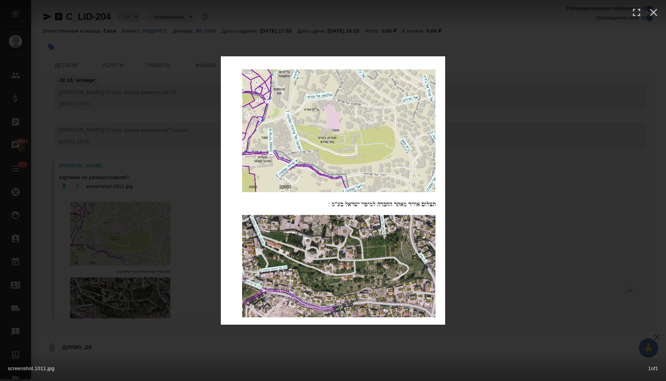
click at [214, 187] on div "screenshot.1011.jpg 1 of 1" at bounding box center [333, 190] width 666 height 381
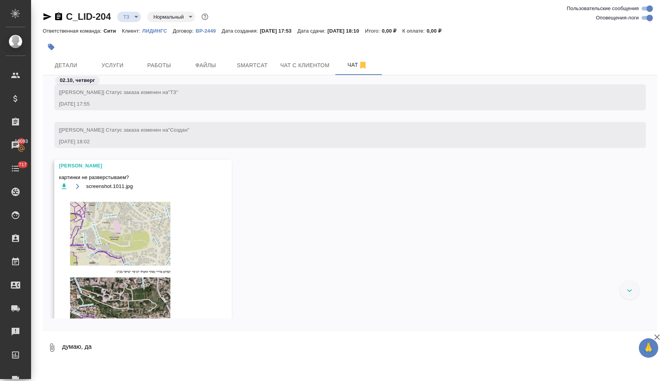
click at [109, 349] on textarea "думаю, да" at bounding box center [352, 347] width 583 height 26
drag, startPoint x: 109, startPoint y: 349, endPoint x: 24, endPoint y: 345, distance: 84.7
click at [24, 345] on div ".cls-1 fill:#fff; AWATERA Lyamina Nadezhda Клиенты Спецификации Заказы 19093 Ча…" at bounding box center [333, 190] width 666 height 381
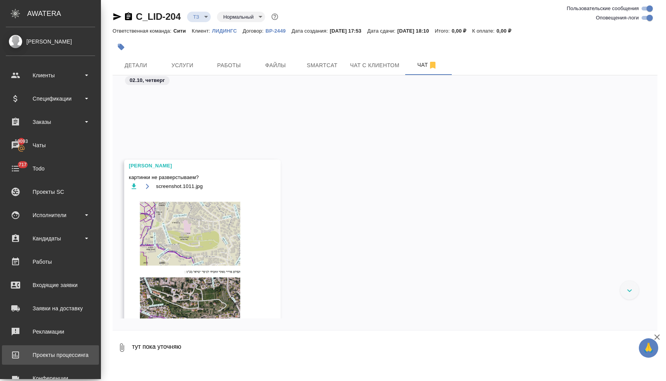
scroll to position [242, 0]
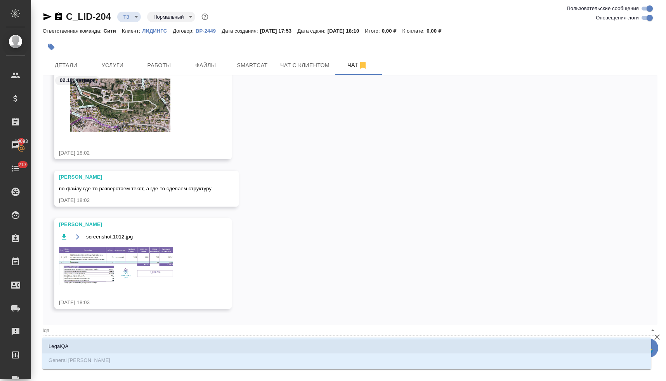
click at [96, 347] on li "LegalQA" at bounding box center [346, 346] width 609 height 14
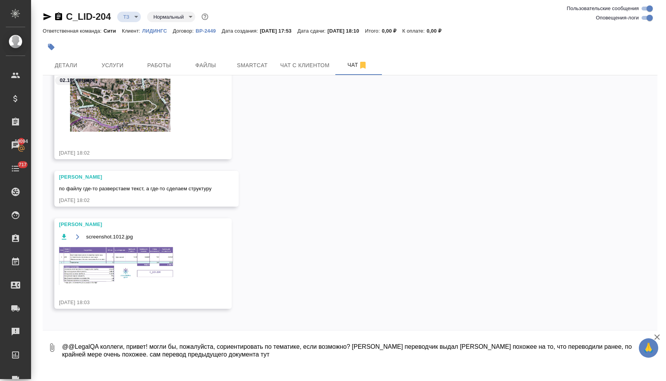
paste textarea "https://drive.awatera.com/s/pb6QM7NMtRfkdJc"
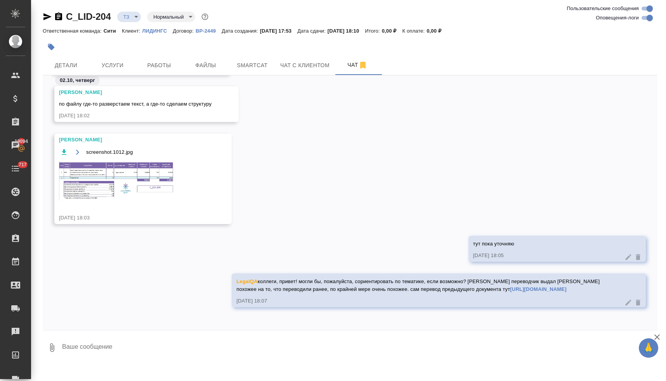
click at [624, 301] on icon at bounding box center [628, 302] width 8 height 8
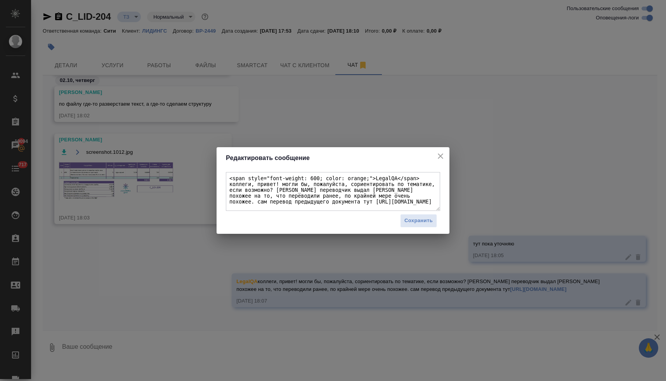
click at [377, 198] on textarea "<span style="font-weight: 600; color: orange;">LegalQA</span> коллеги, привет! …" at bounding box center [333, 191] width 214 height 39
click at [315, 201] on textarea "<span style="font-weight: 600; color: orange;">LegalQA</span> коллеги, привет! …" at bounding box center [333, 191] width 214 height 39
paste textarea "**[C_LID-200](https://tera.awatera.com/Order/689f1d7adaf917da81d1a06c/details)**"
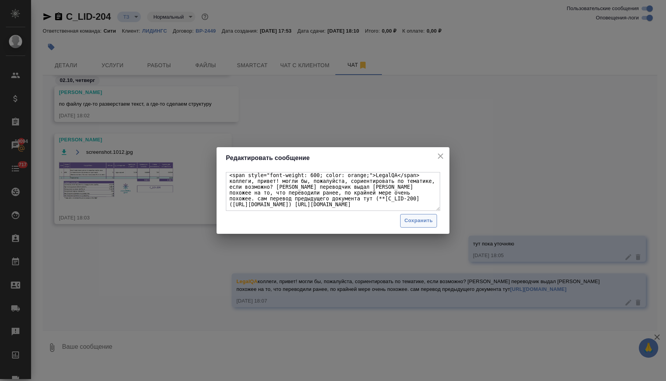
click at [414, 216] on button "Сохранить" at bounding box center [418, 221] width 37 height 14
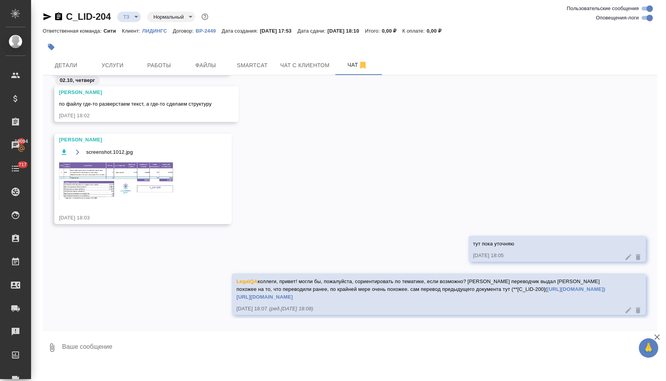
scroll to position [334, 0]
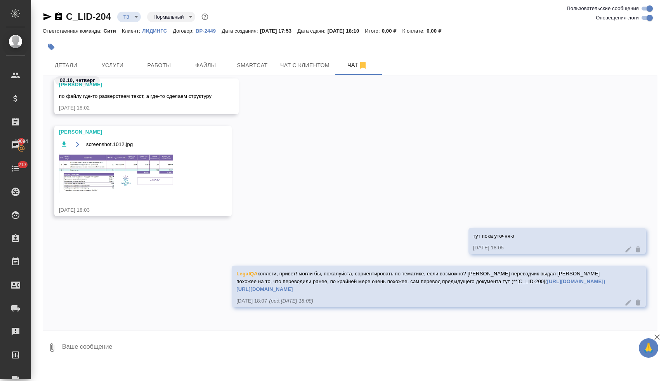
click at [293, 290] on link "https://drive.awatera.com/s/pb6QM7NMtRfkdJc" at bounding box center [264, 289] width 56 height 6
click at [547, 284] on link "https://tera.awatera.com/Order/689f1d7adaf917da81d1a06c/details)**)" at bounding box center [576, 281] width 58 height 6
click at [146, 178] on img at bounding box center [117, 172] width 116 height 39
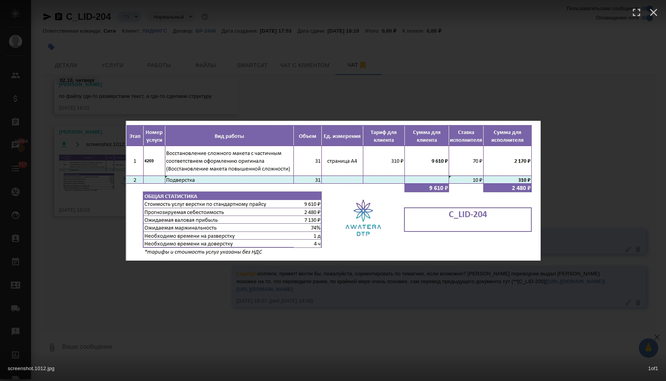
click at [201, 291] on div "screenshot.1012.jpg 1 of 1" at bounding box center [333, 190] width 666 height 381
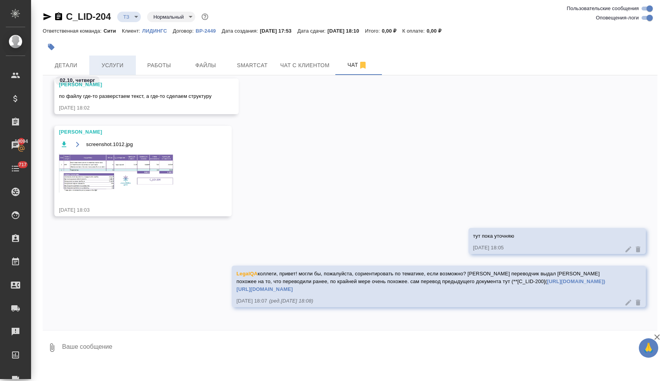
click at [106, 65] on span "Услуги" at bounding box center [112, 66] width 37 height 10
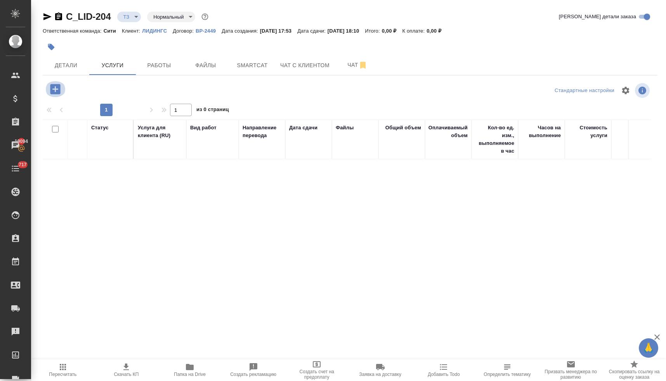
click at [55, 84] on icon "button" at bounding box center [55, 89] width 10 height 10
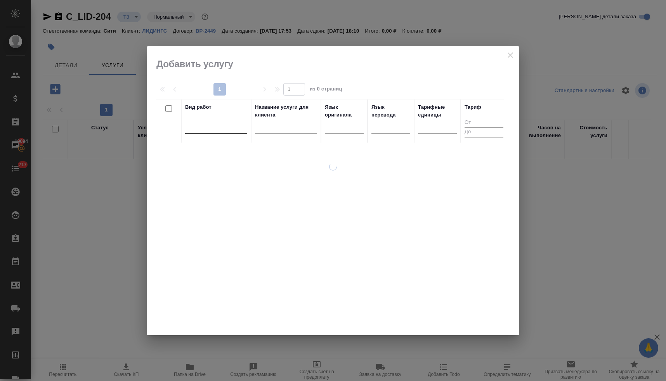
click at [212, 126] on div at bounding box center [216, 125] width 62 height 11
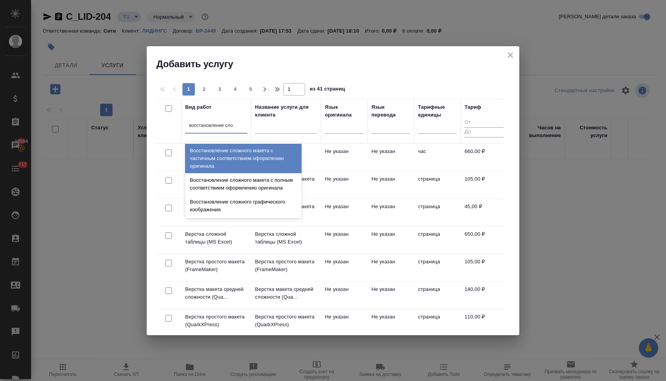
click at [222, 163] on div "Восстановление сложного макета с частичным соответствием оформлению оригинала" at bounding box center [243, 158] width 116 height 29
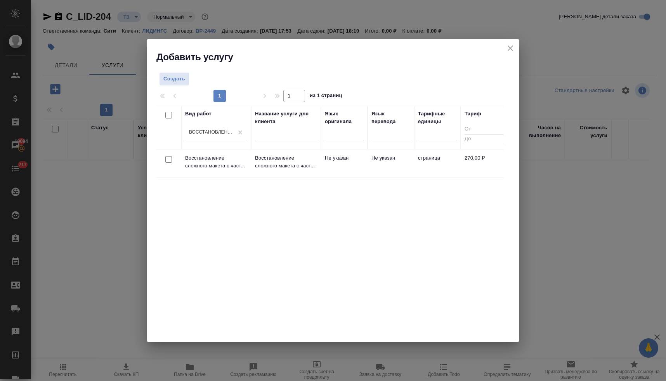
drag, startPoint x: 169, startPoint y: 161, endPoint x: 278, endPoint y: 129, distance: 113.8
click at [169, 161] on input "checkbox" at bounding box center [168, 159] width 7 height 7
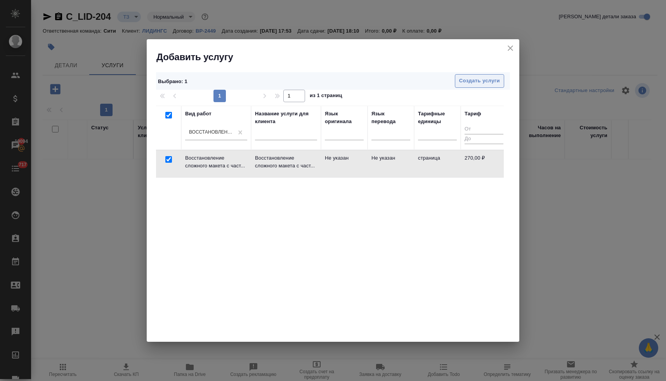
click at [479, 82] on span "Создать услуги" at bounding box center [479, 80] width 41 height 9
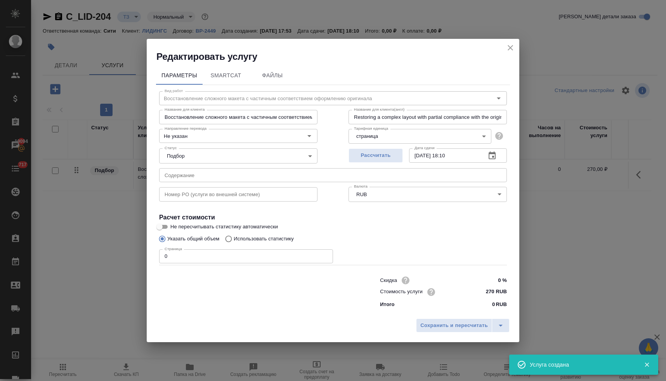
click at [178, 177] on input "text" at bounding box center [333, 175] width 348 height 14
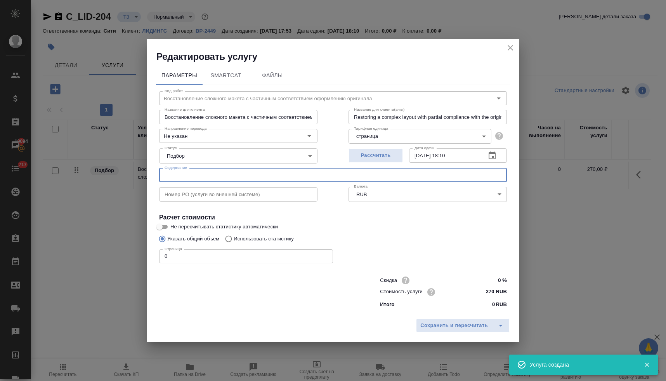
paste input "כנסית העליה הרוסית - טור מלכא - הר הזיתים"
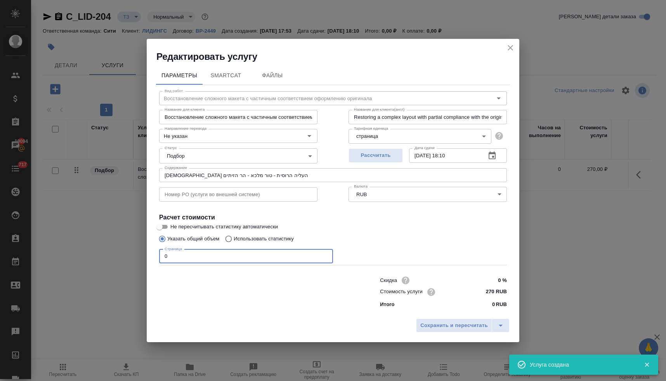
drag, startPoint x: 176, startPoint y: 256, endPoint x: 142, endPoint y: 256, distance: 33.4
click at [147, 256] on div "Параметры SmartCat Файлы Вид работ Восстановление сложного макета с частичным с…" at bounding box center [333, 188] width 372 height 251
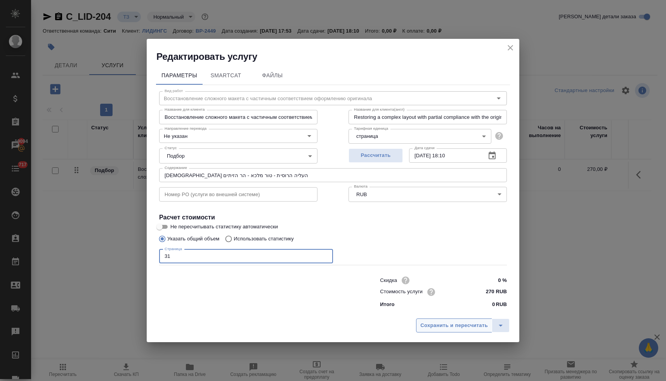
click at [468, 331] on button "Сохранить и пересчитать" at bounding box center [454, 325] width 76 height 14
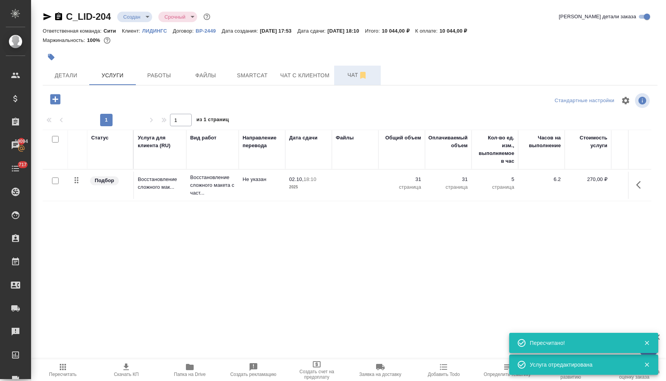
click at [343, 74] on span "Чат" at bounding box center [357, 75] width 37 height 10
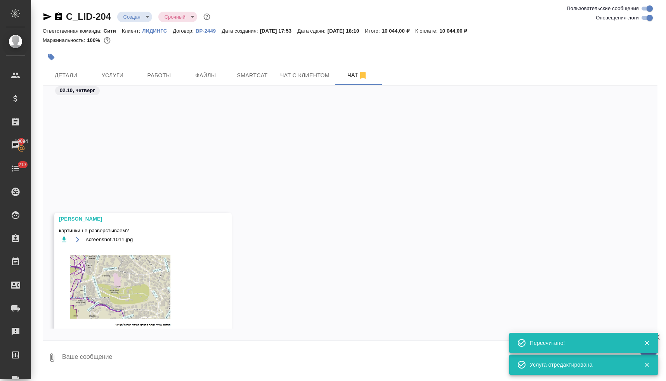
scroll to position [334, 0]
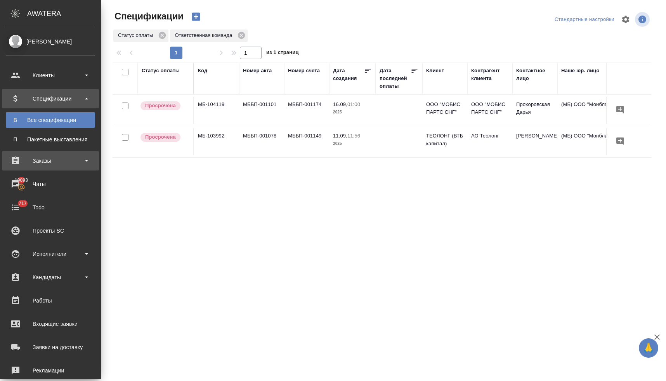
click at [36, 162] on div "Заказы" at bounding box center [50, 161] width 89 height 12
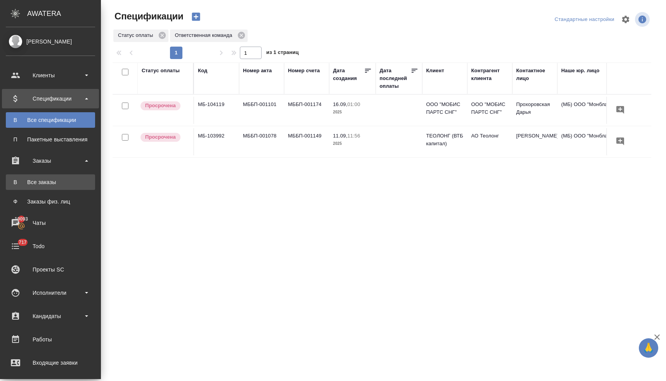
click at [41, 186] on link "В Все заказы" at bounding box center [50, 182] width 89 height 16
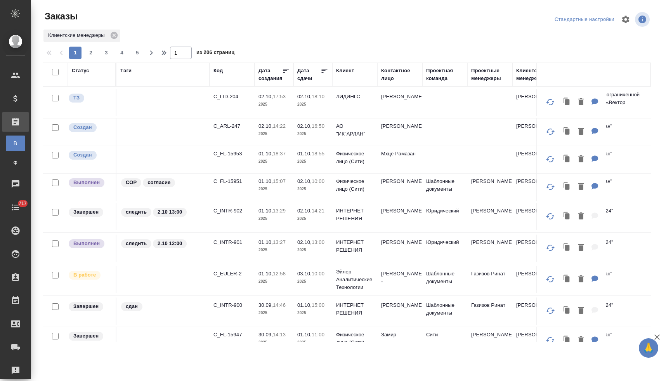
drag, startPoint x: 346, startPoint y: 69, endPoint x: 345, endPoint y: 85, distance: 15.9
click at [346, 69] on div "Клиент" at bounding box center [345, 71] width 18 height 8
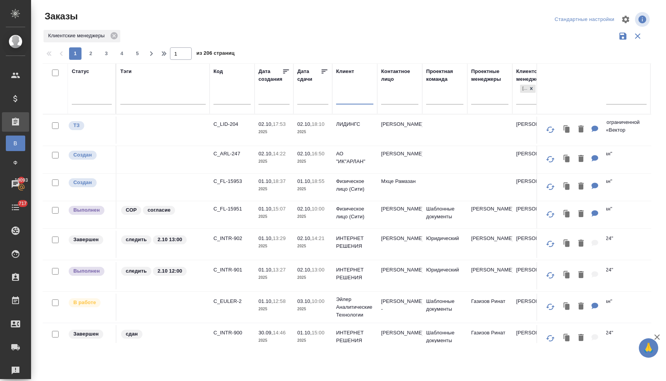
click at [341, 101] on input "text" at bounding box center [354, 99] width 37 height 10
type input "д"
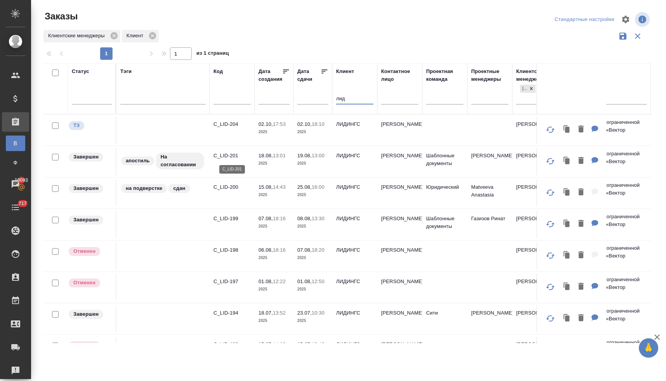
type input "лид"
click at [231, 158] on p "C_LID-201" at bounding box center [231, 156] width 37 height 8
click at [230, 186] on p "C_LID-200" at bounding box center [231, 187] width 37 height 8
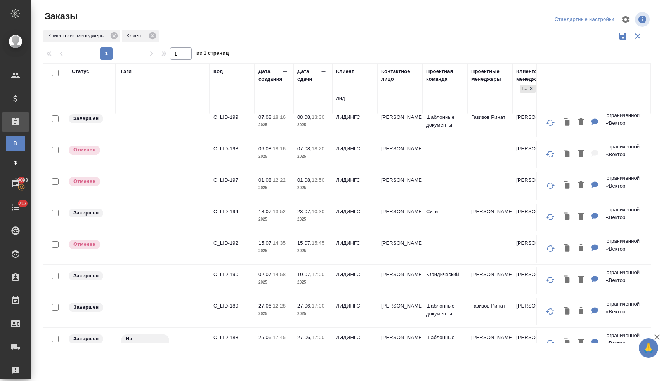
scroll to position [123, 0]
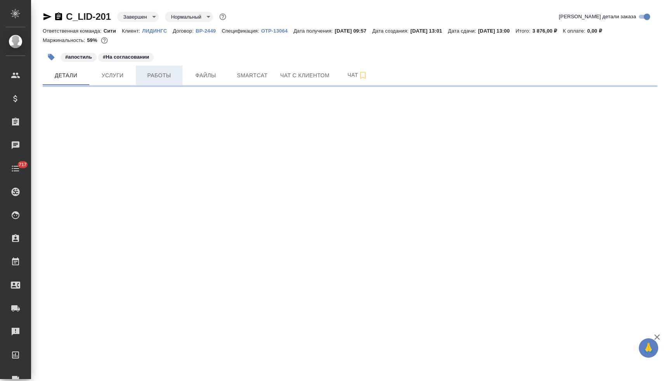
select select "RU"
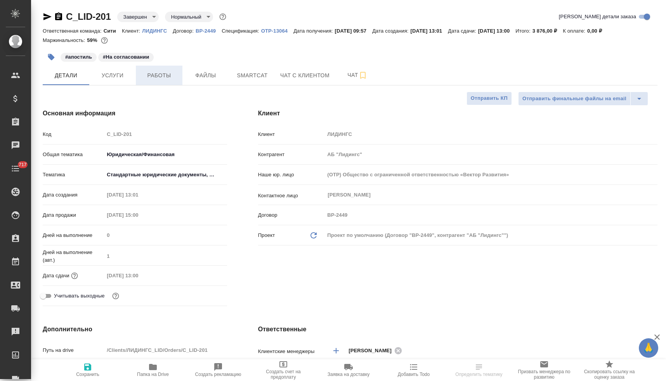
type textarea "x"
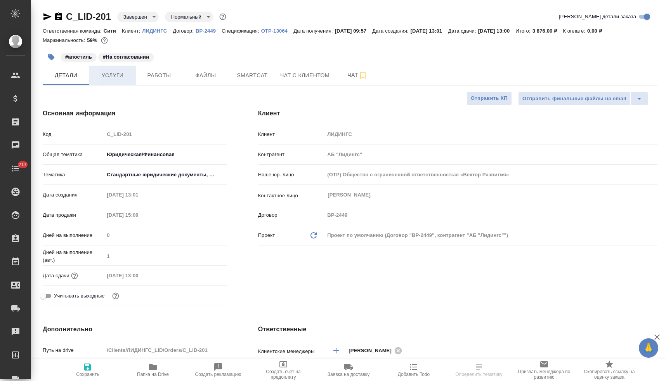
type textarea "x"
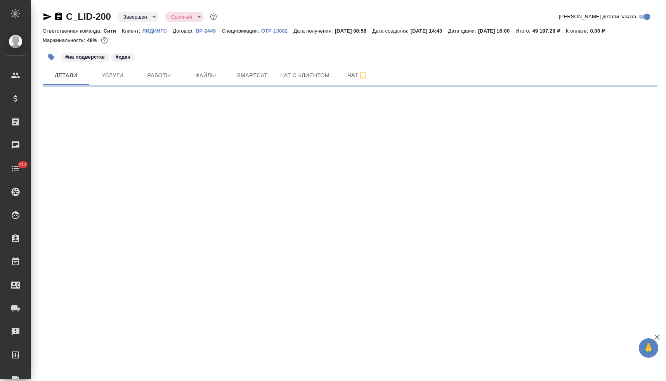
select select "RU"
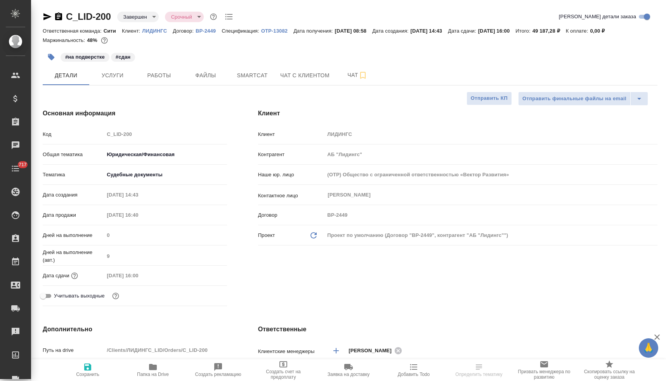
type textarea "x"
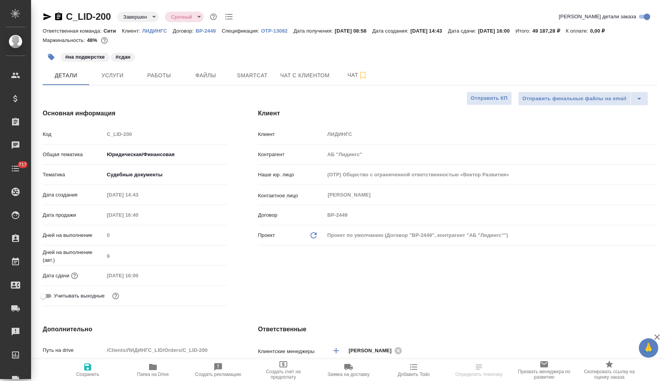
type textarea "x"
click at [120, 77] on span "Услуги" at bounding box center [112, 76] width 37 height 10
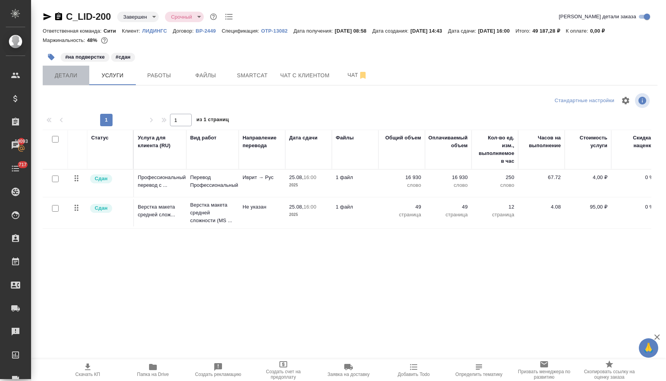
click at [61, 75] on span "Детали" at bounding box center [65, 76] width 37 height 10
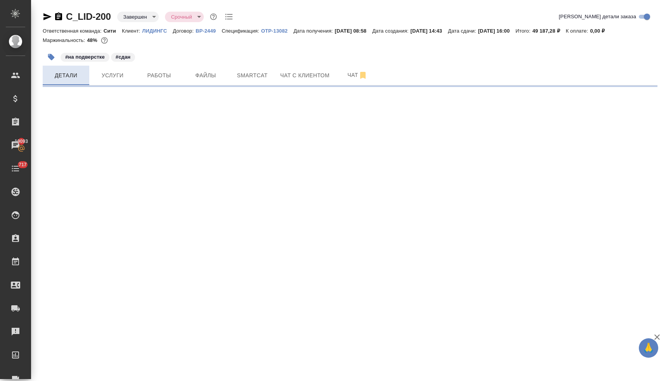
select select "RU"
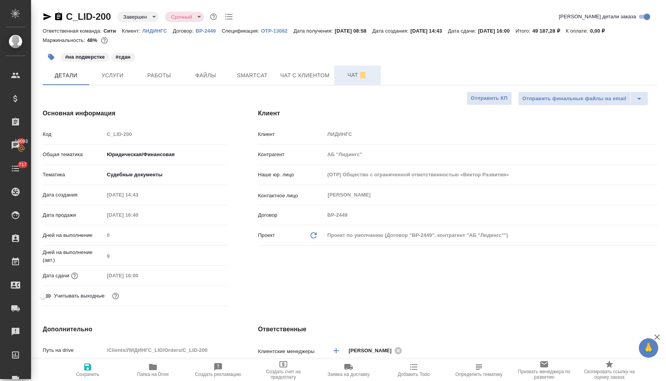
click at [353, 73] on span "Чат" at bounding box center [357, 75] width 37 height 10
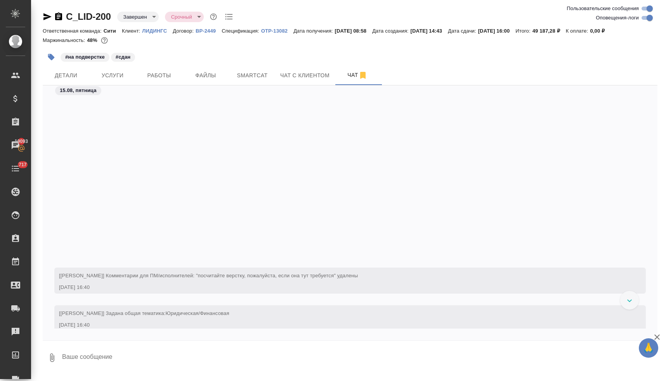
scroll to position [97, 0]
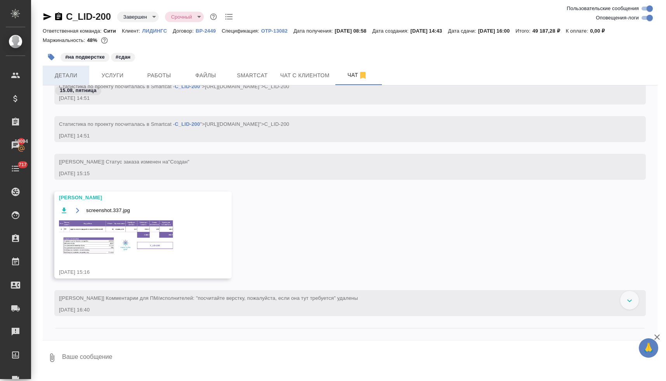
click at [69, 78] on span "Детали" at bounding box center [65, 76] width 37 height 10
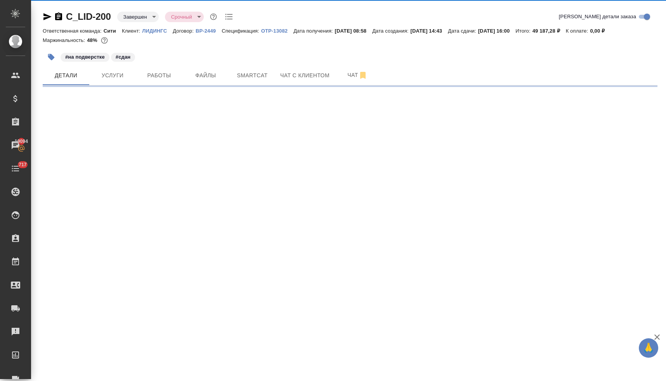
select select "RU"
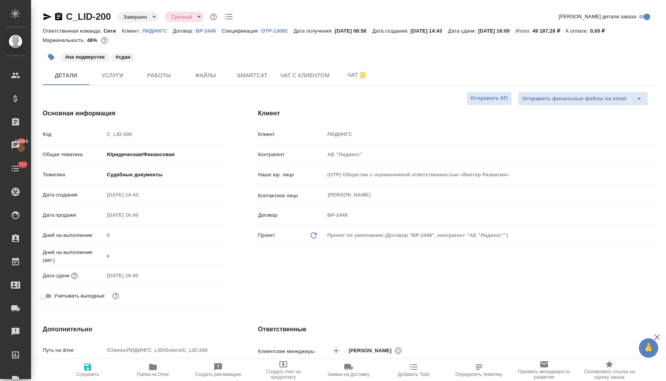
type textarea "x"
click at [162, 371] on span "Папка на Drive" at bounding box center [153, 373] width 32 height 5
type textarea "x"
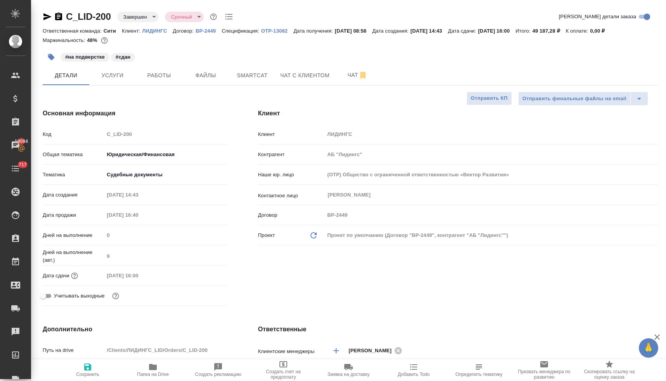
type textarea "x"
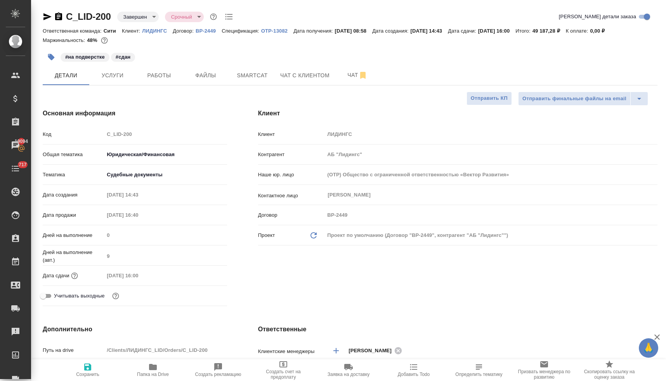
click at [44, 15] on icon "button" at bounding box center [47, 16] width 8 height 7
type textarea "x"
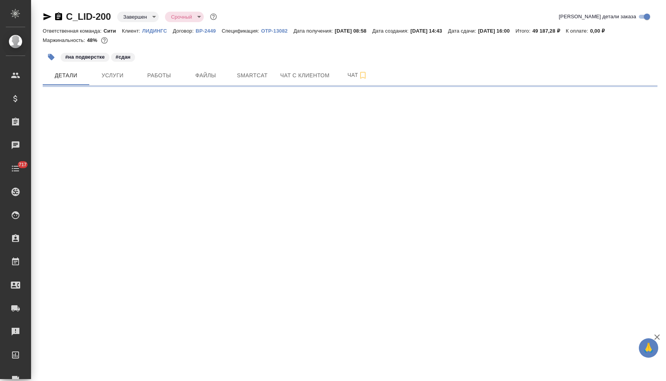
select select "RU"
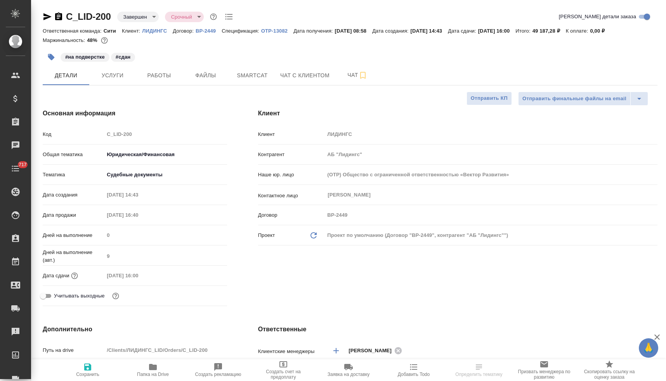
type textarea "x"
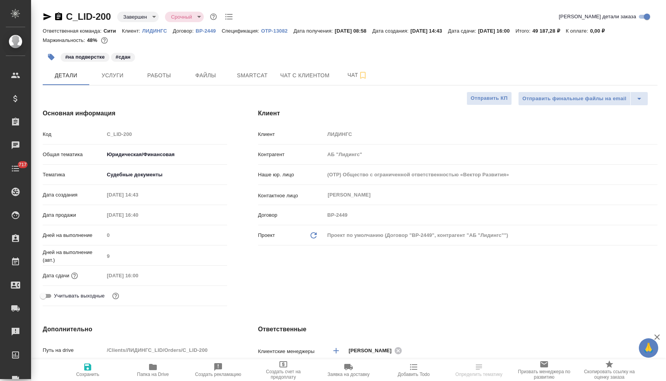
type textarea "x"
